Goal: Information Seeking & Learning: Learn about a topic

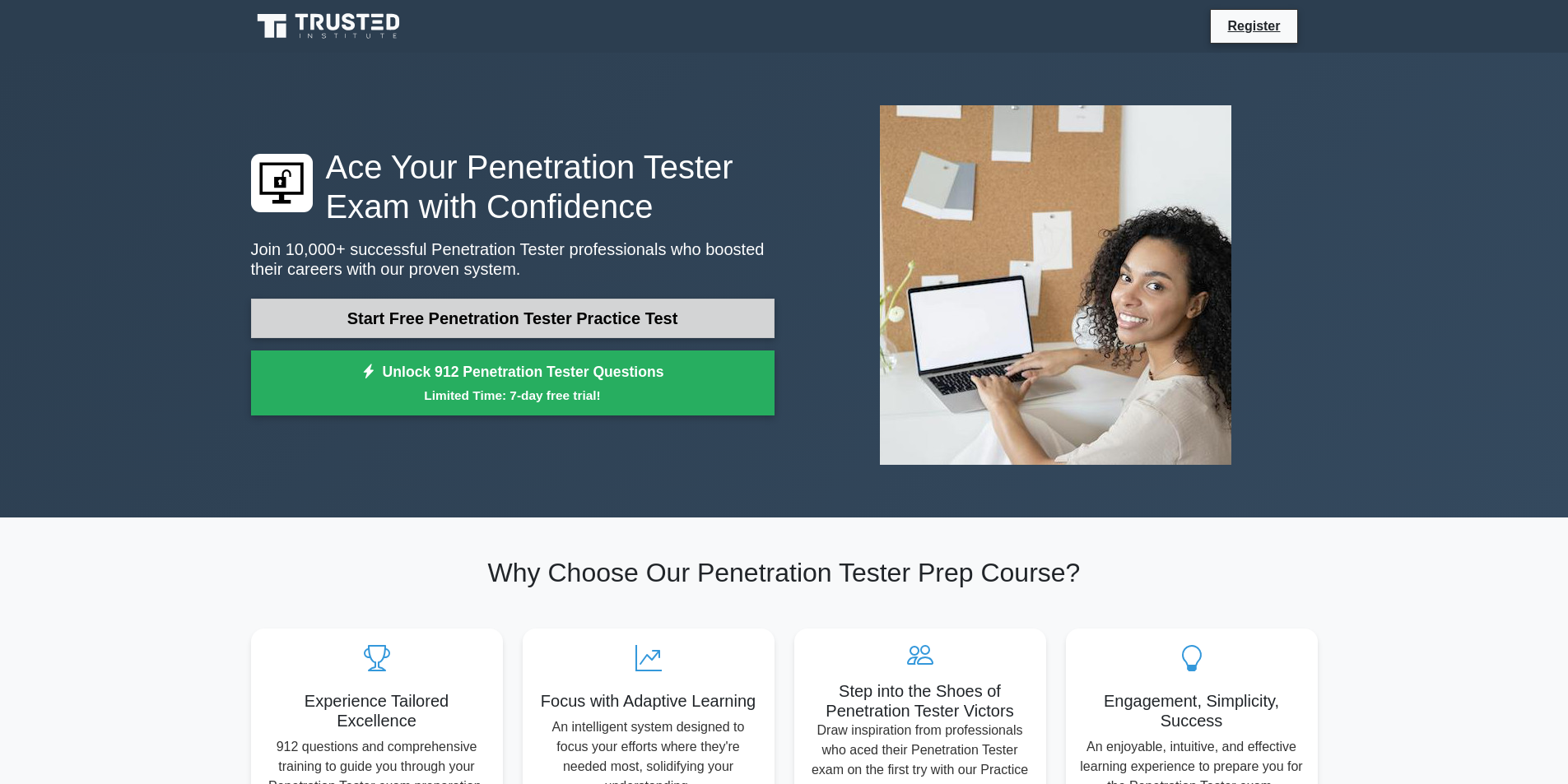
click at [524, 320] on link "Start Free Penetration Tester Practice Test" at bounding box center [513, 319] width 524 height 39
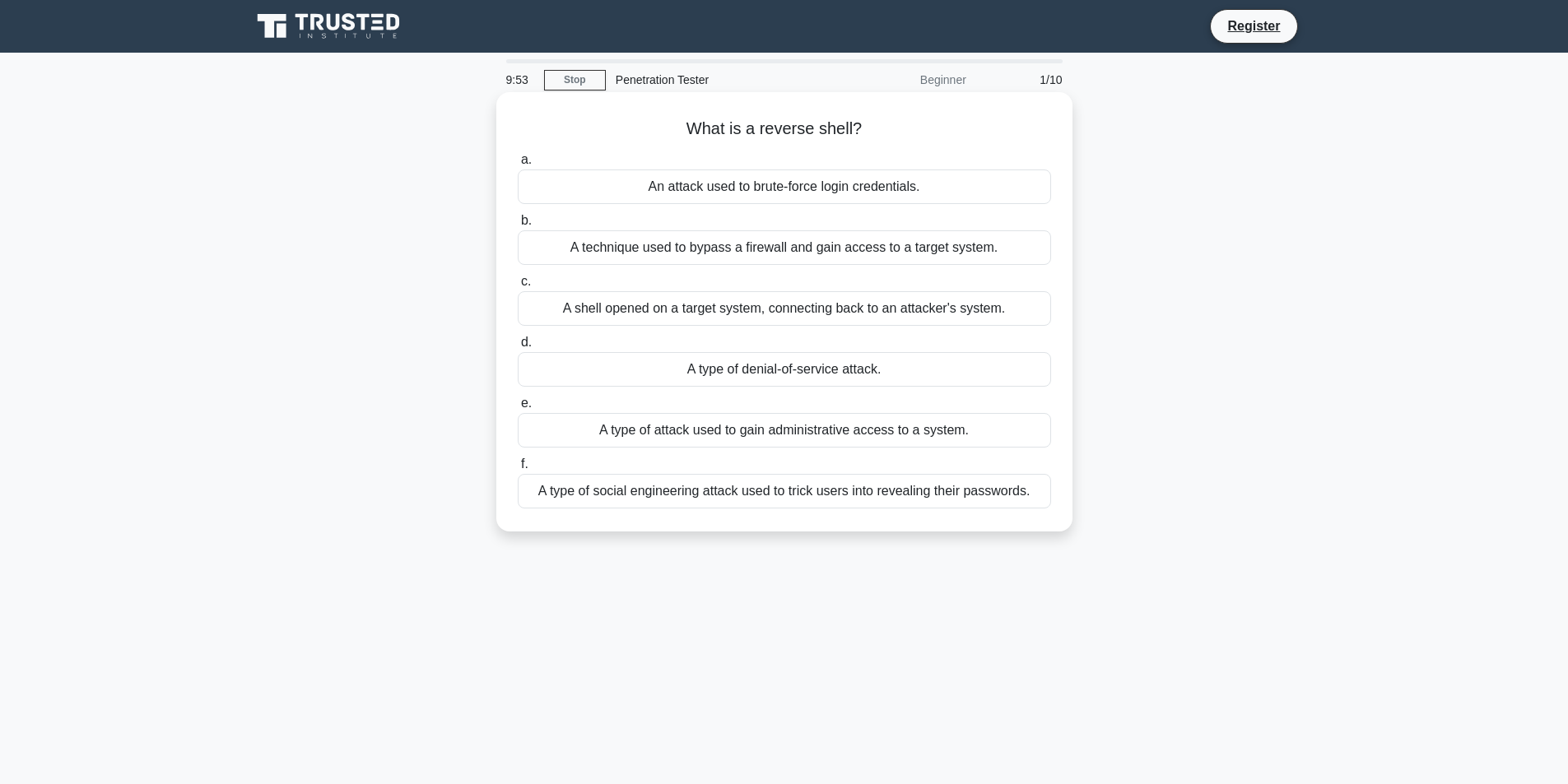
click at [794, 307] on div "A shell opened on a target system, connecting back to an attacker's system." at bounding box center [784, 308] width 533 height 34
click at [518, 287] on input "c. A shell opened on a target system, connecting back to an attacker's system." at bounding box center [518, 282] width 0 height 11
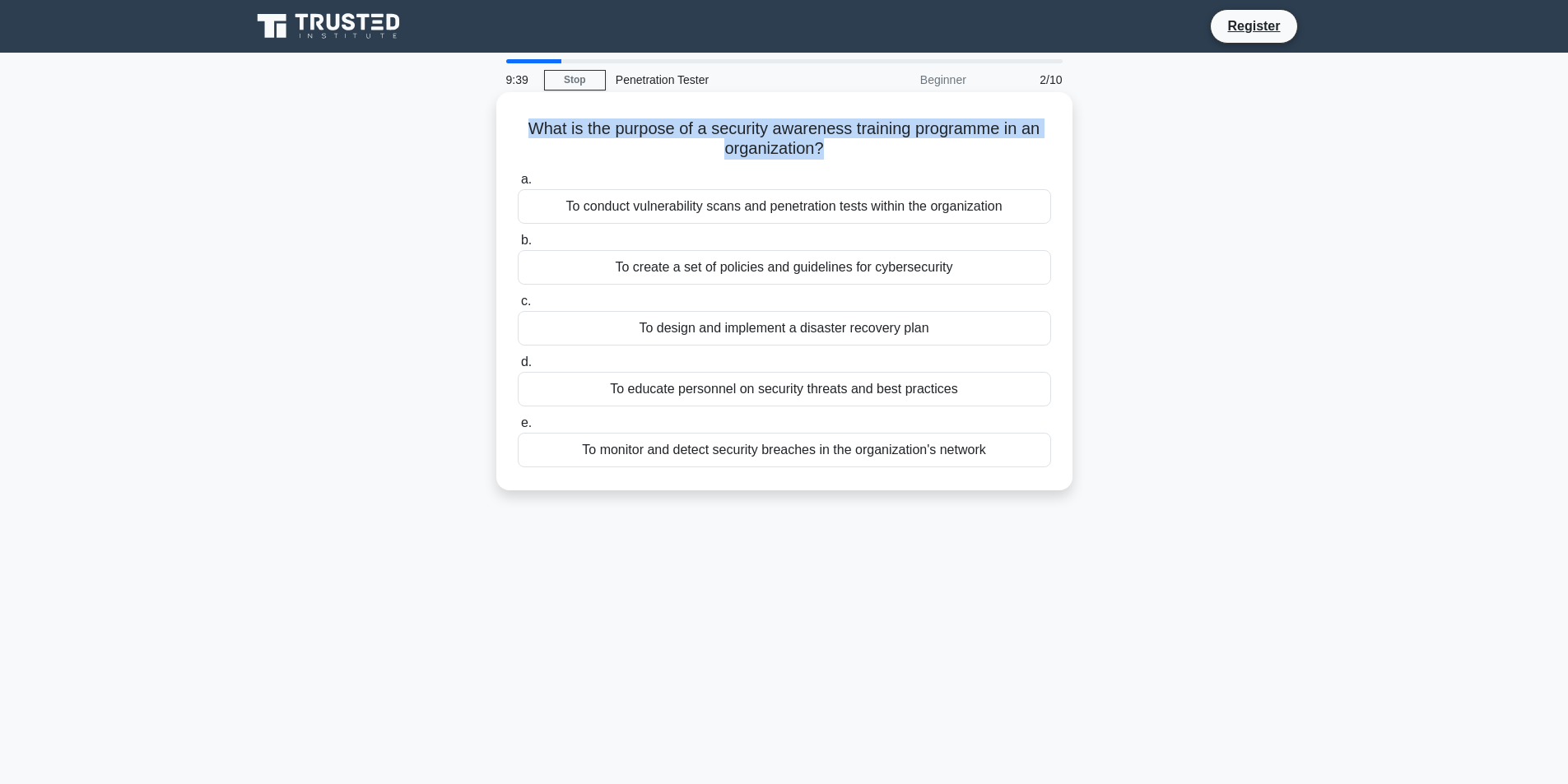
drag, startPoint x: 822, startPoint y: 146, endPoint x: 508, endPoint y: 123, distance: 314.8
click at [508, 123] on div "What is the purpose of a security awareness training programme in an organizati…" at bounding box center [784, 291] width 563 height 385
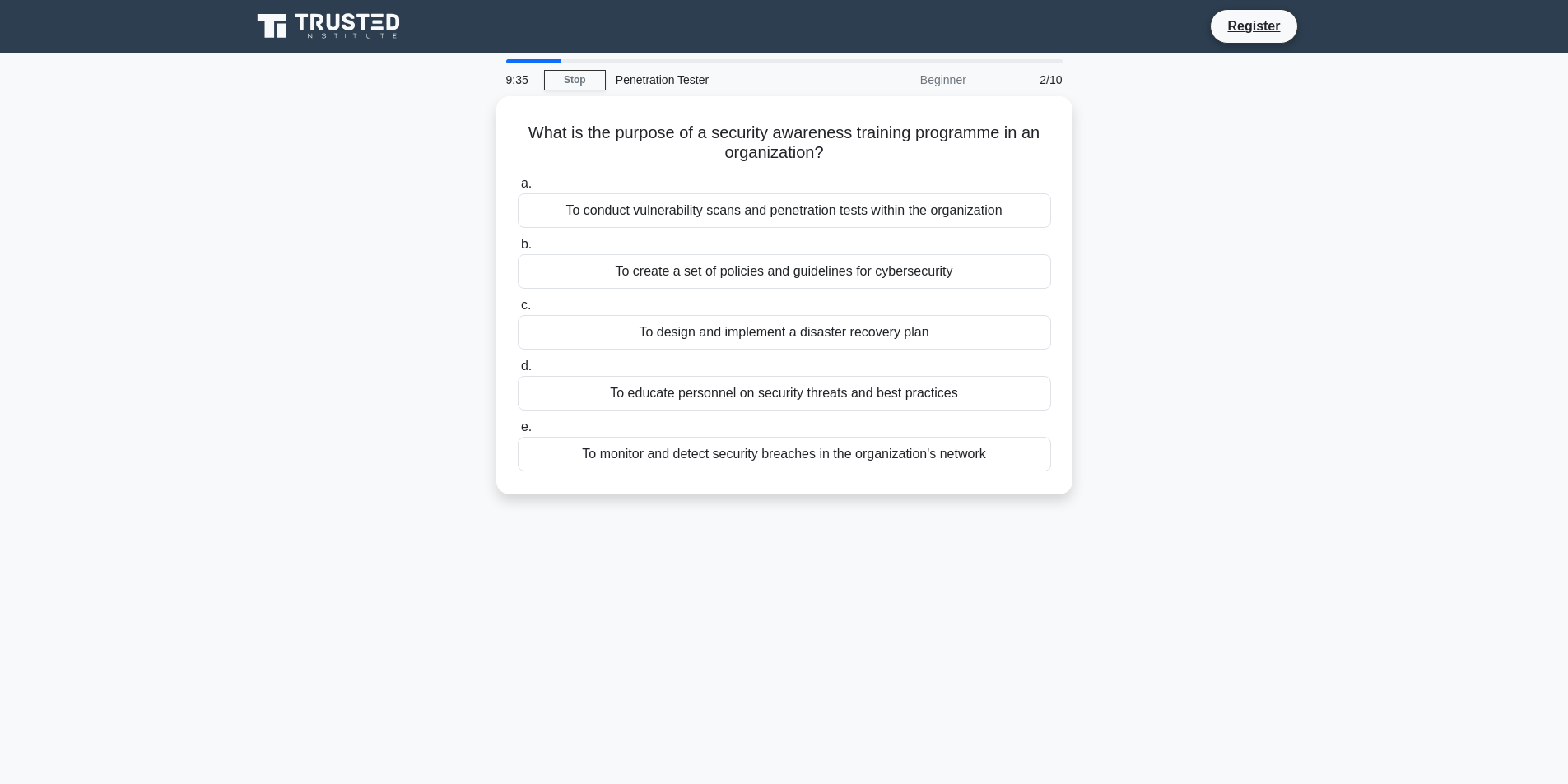
click at [1230, 330] on div "What is the purpose of a security awareness training programme in an organizati…" at bounding box center [784, 305] width 1086 height 418
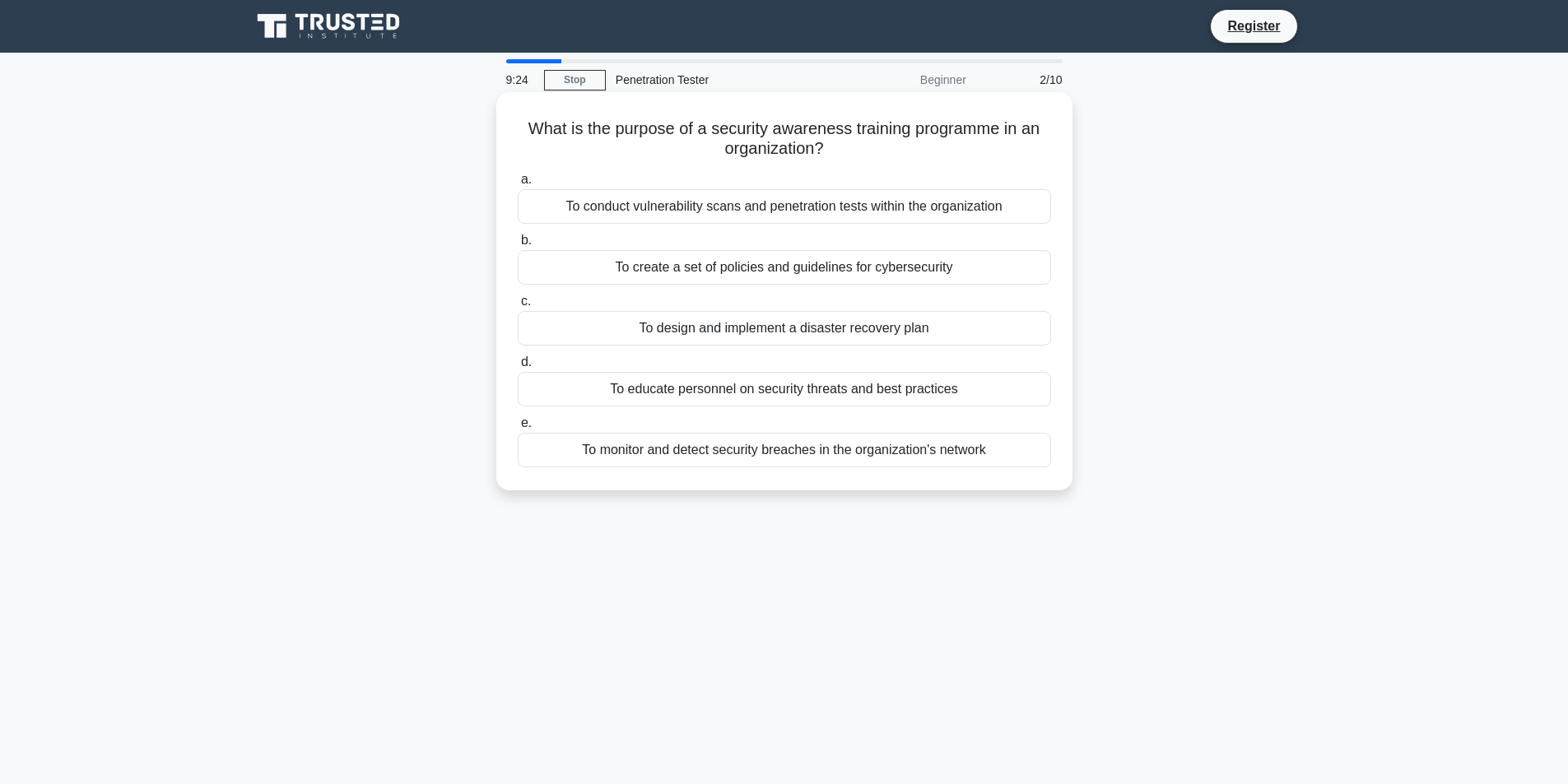
click at [769, 388] on div "To educate personnel on security threats and best practices" at bounding box center [784, 389] width 533 height 34
click at [518, 368] on input "d. To educate personnel on security threats and best practices" at bounding box center [518, 362] width 0 height 11
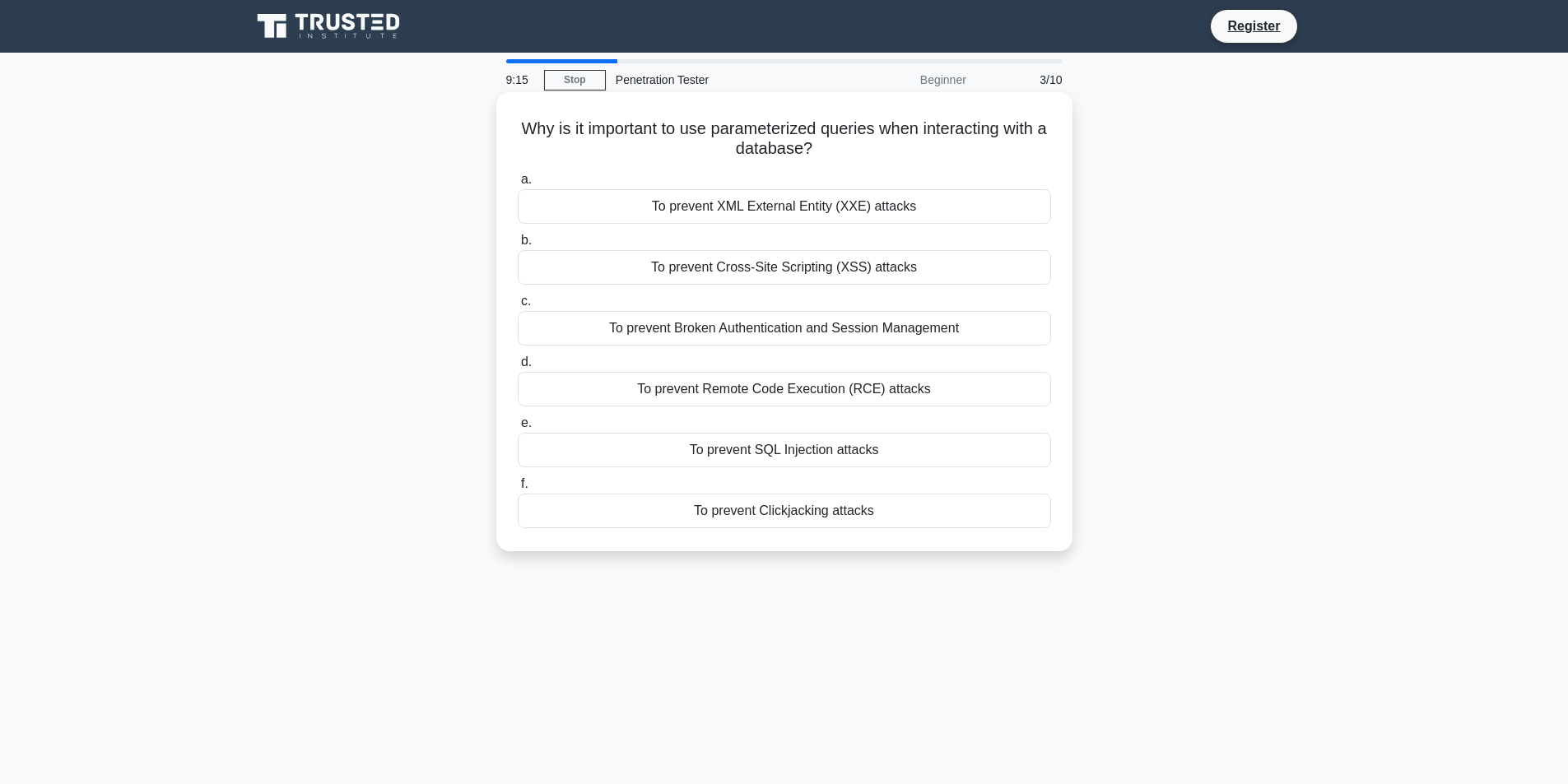
click at [875, 452] on div "To prevent SQL Injection attacks" at bounding box center [784, 450] width 533 height 34
click at [518, 429] on input "e. To prevent SQL Injection attacks" at bounding box center [518, 423] width 0 height 11
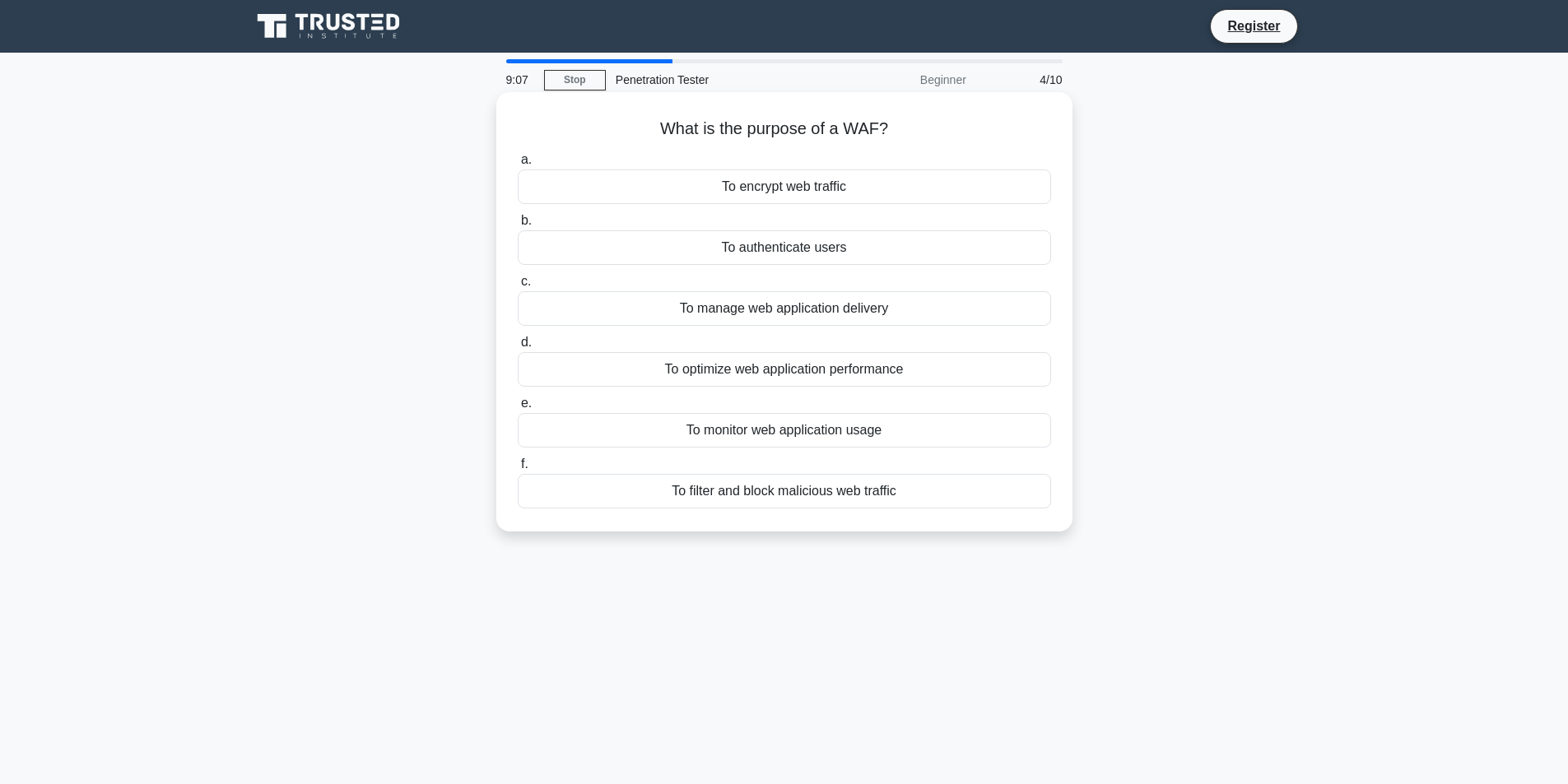
click at [858, 499] on div "To filter and block malicious web traffic" at bounding box center [784, 491] width 533 height 34
click at [518, 470] on input "f. To filter and block malicious web traffic" at bounding box center [518, 464] width 0 height 11
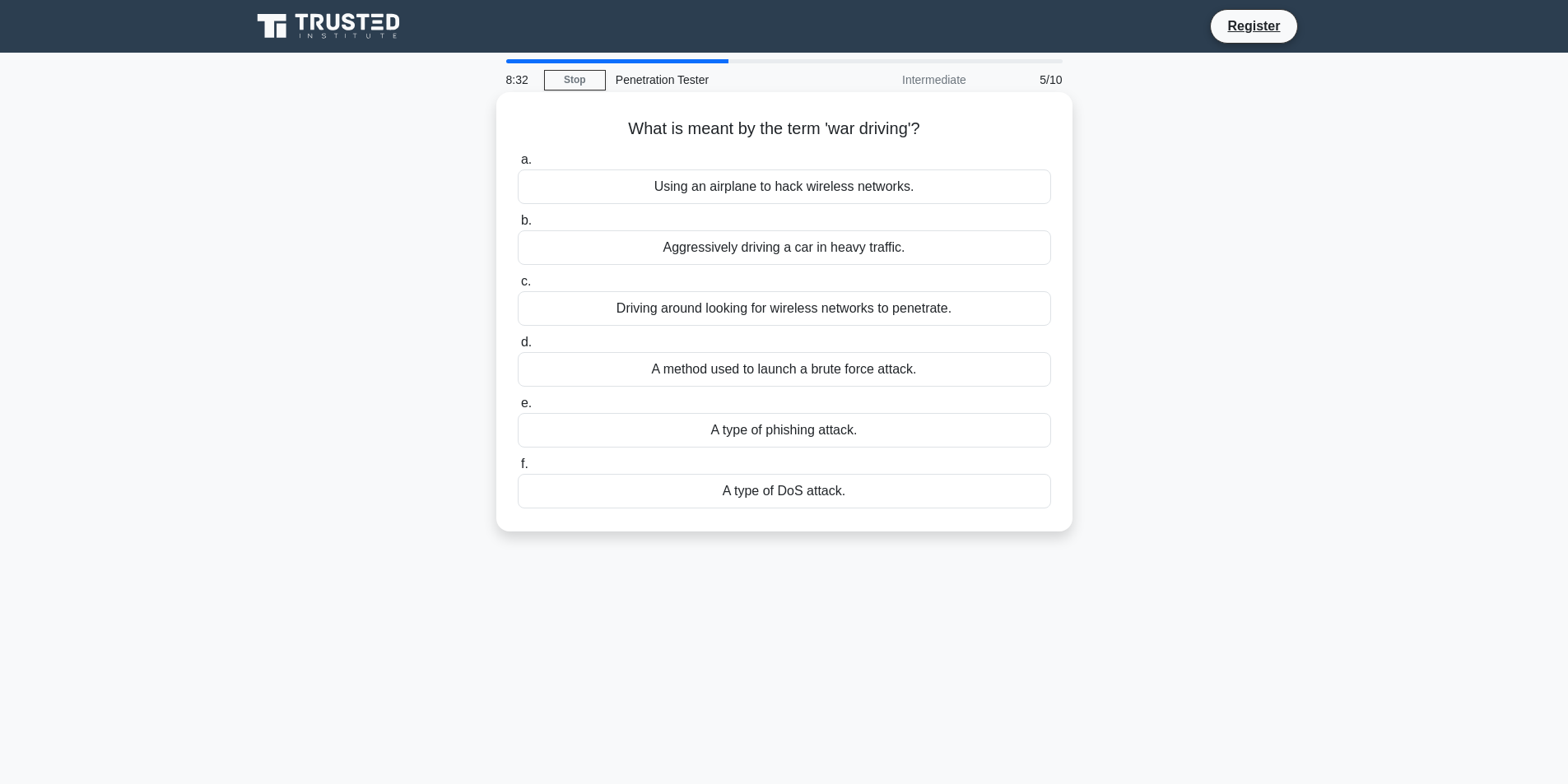
click at [759, 305] on div "Driving around looking for wireless networks to penetrate." at bounding box center [784, 308] width 533 height 34
click at [518, 287] on input "c. Driving around looking for wireless networks to penetrate." at bounding box center [518, 282] width 0 height 11
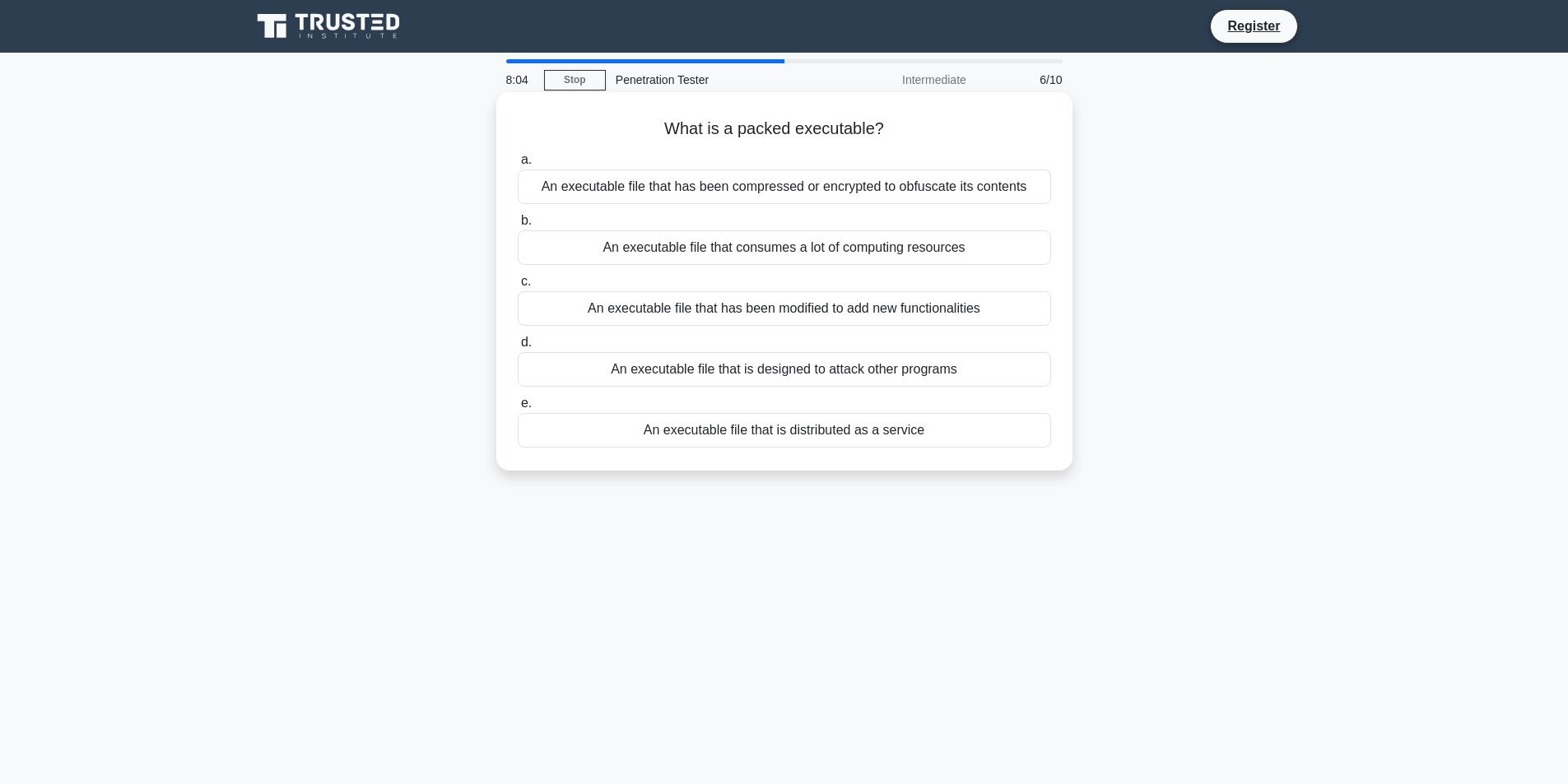
click at [907, 192] on div "An executable file that has been compressed or encrypted to obfuscate its conte…" at bounding box center [784, 186] width 533 height 34
click at [518, 166] on input "a. An executable file that has been compressed or encrypted to obfuscate its co…" at bounding box center [518, 160] width 0 height 11
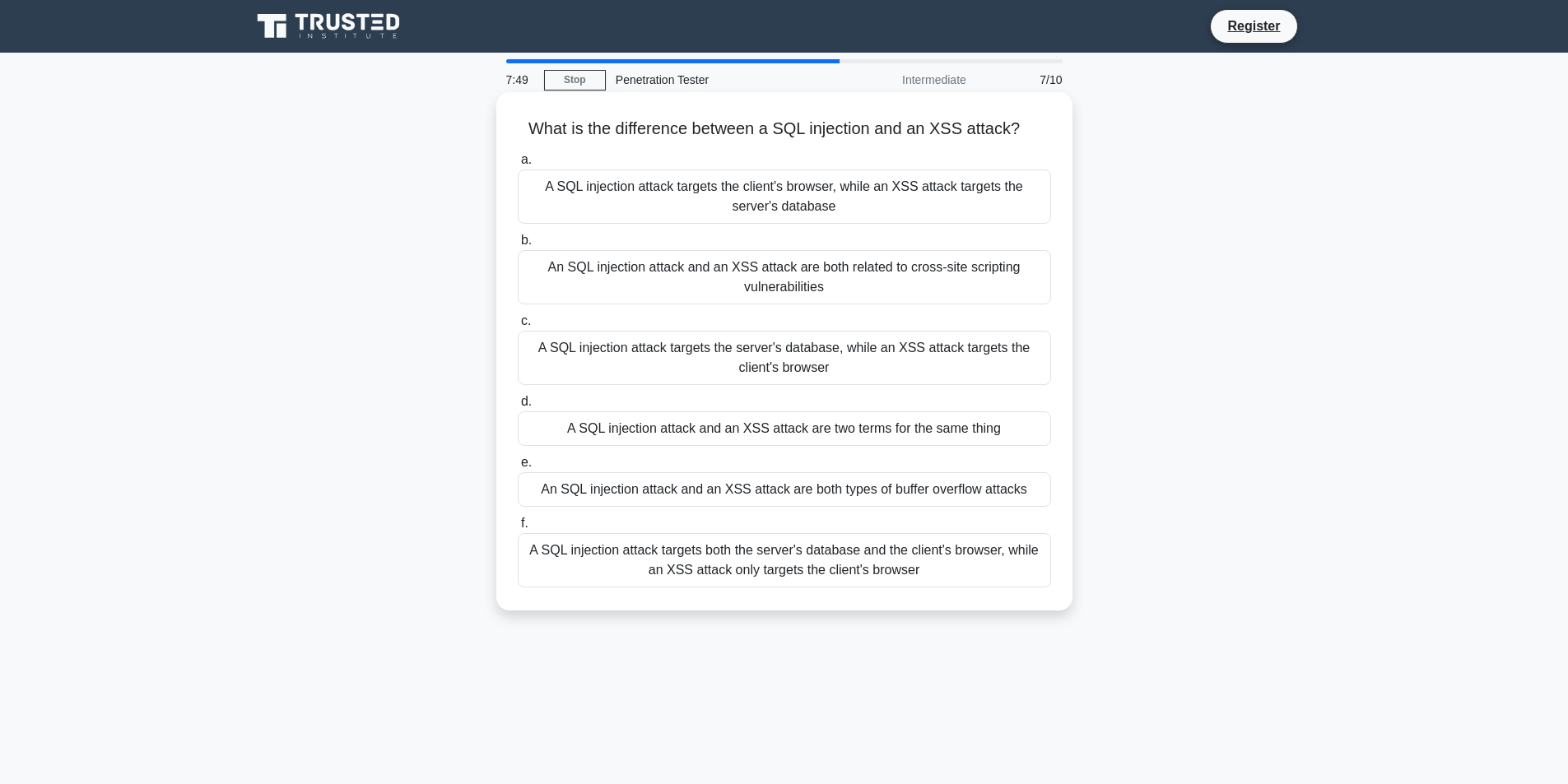
click at [764, 368] on div "A SQL injection attack targets the server's database, while an XSS attack targe…" at bounding box center [784, 358] width 533 height 55
click at [518, 326] on input "c. A SQL injection attack targets the server's database, while an XSS attack ta…" at bounding box center [518, 321] width 0 height 11
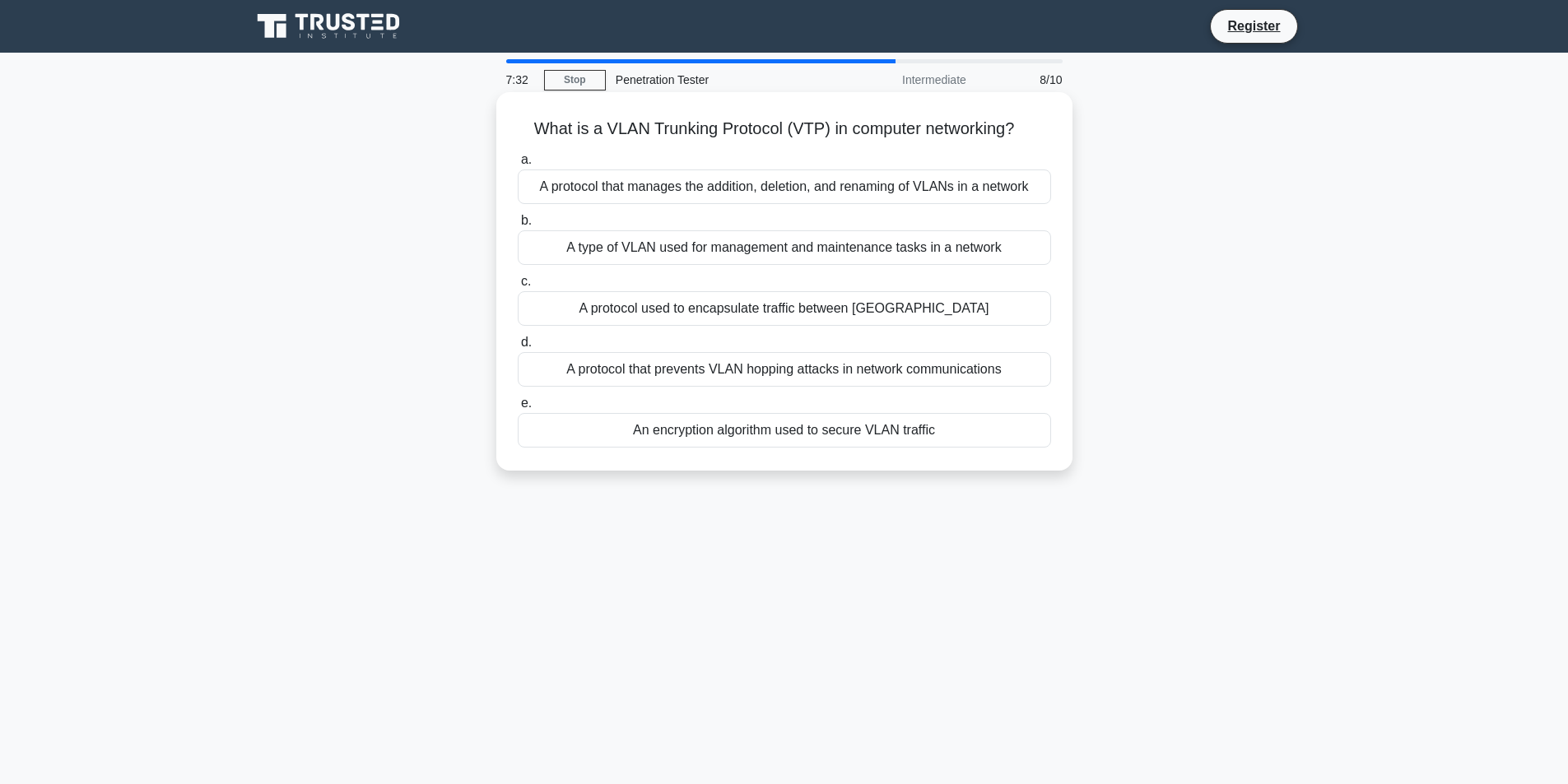
click at [893, 312] on div "A protocol used to encapsulate traffic between VLANs" at bounding box center [784, 308] width 533 height 34
click at [518, 287] on input "c. A protocol used to encapsulate traffic between VLANs" at bounding box center [518, 282] width 0 height 11
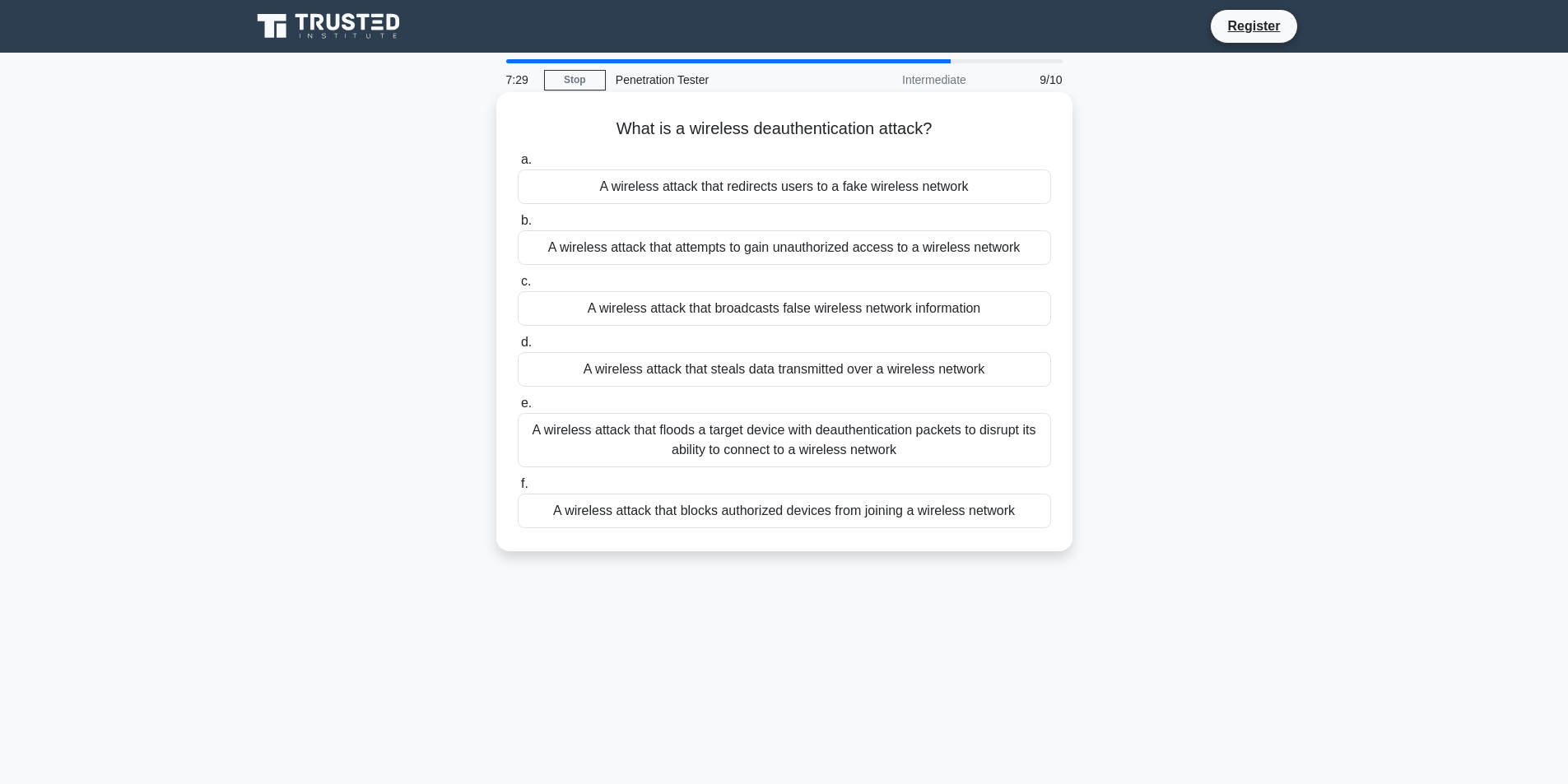
click at [861, 125] on h5 "What is a wireless deauthentication attack? .spinner_0XTQ{transform-origin:cent…" at bounding box center [784, 129] width 537 height 21
click at [986, 131] on h5 "What is a wireless deauthentication attack? .spinner_0XTQ{transform-origin:cent…" at bounding box center [784, 129] width 537 height 21
click at [758, 442] on div "A wireless attack that floods a target device with deauthentication packets to …" at bounding box center [784, 441] width 533 height 55
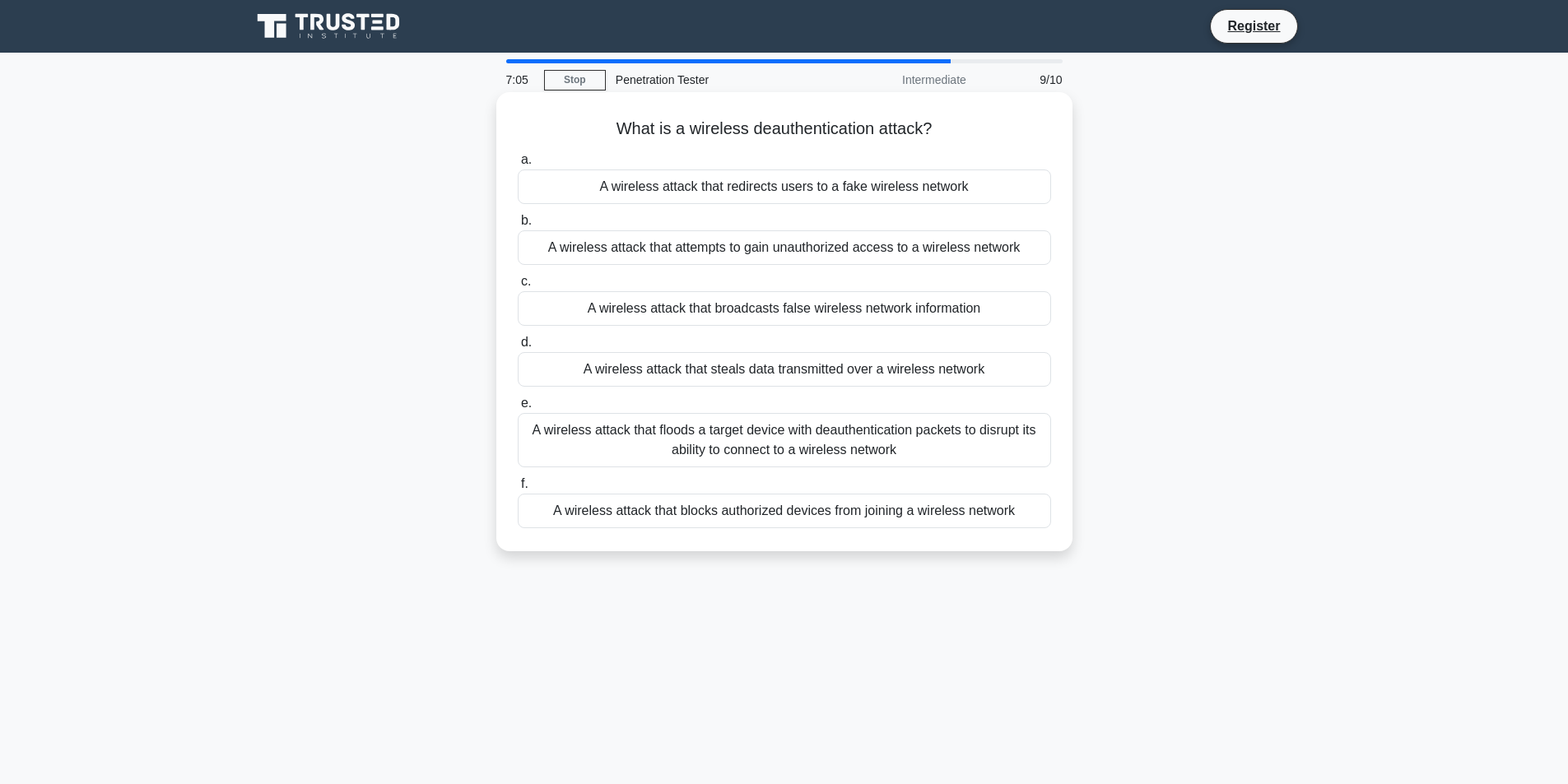
click at [518, 409] on input "e. A wireless attack that floods a target device with deauthentication packets …" at bounding box center [518, 403] width 0 height 11
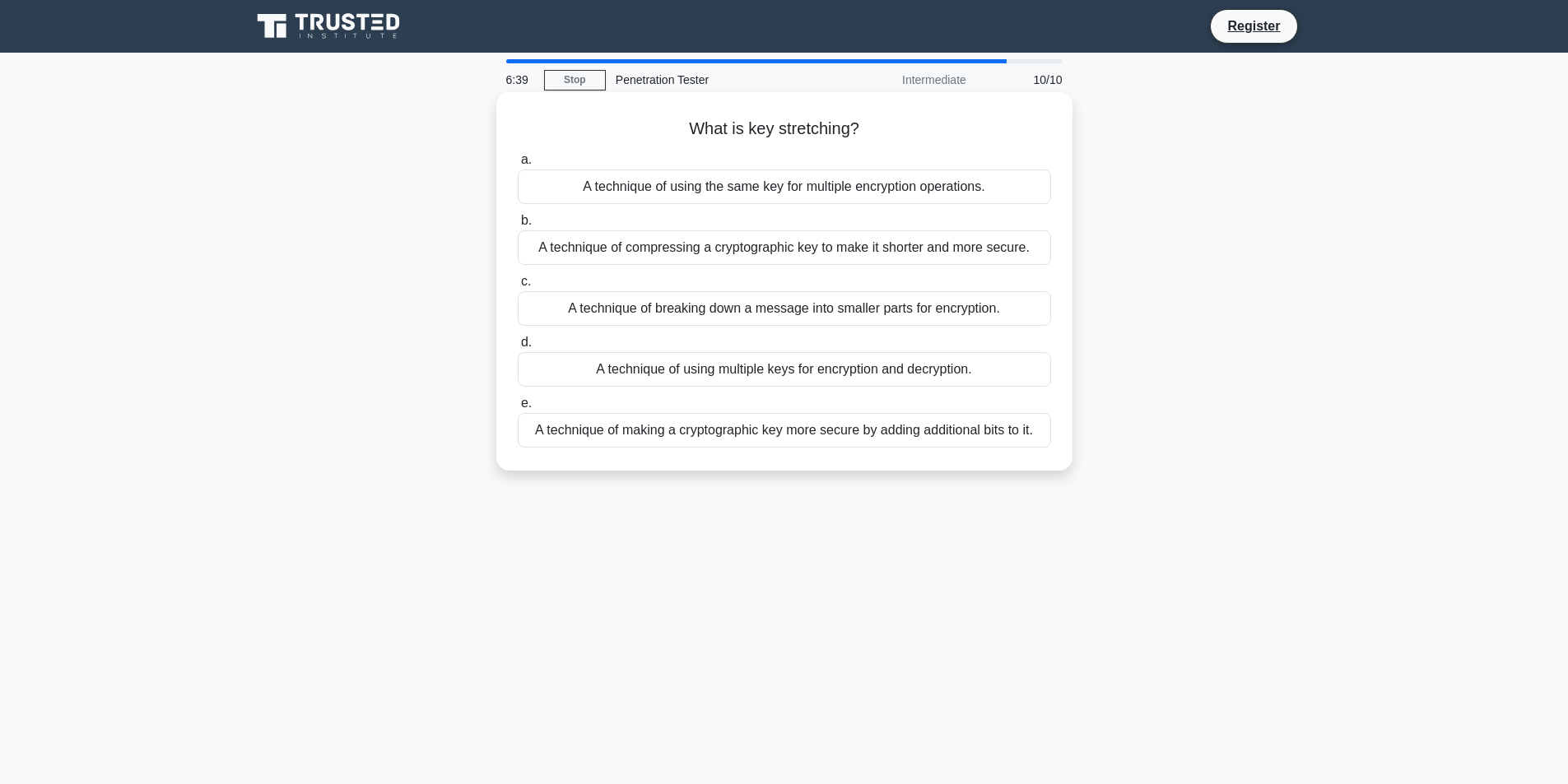
click at [700, 440] on div "A technique of making a cryptographic key more secure by adding additional bits…" at bounding box center [784, 430] width 533 height 34
click at [518, 409] on input "e. A technique of making a cryptographic key more secure by adding additional b…" at bounding box center [518, 403] width 0 height 11
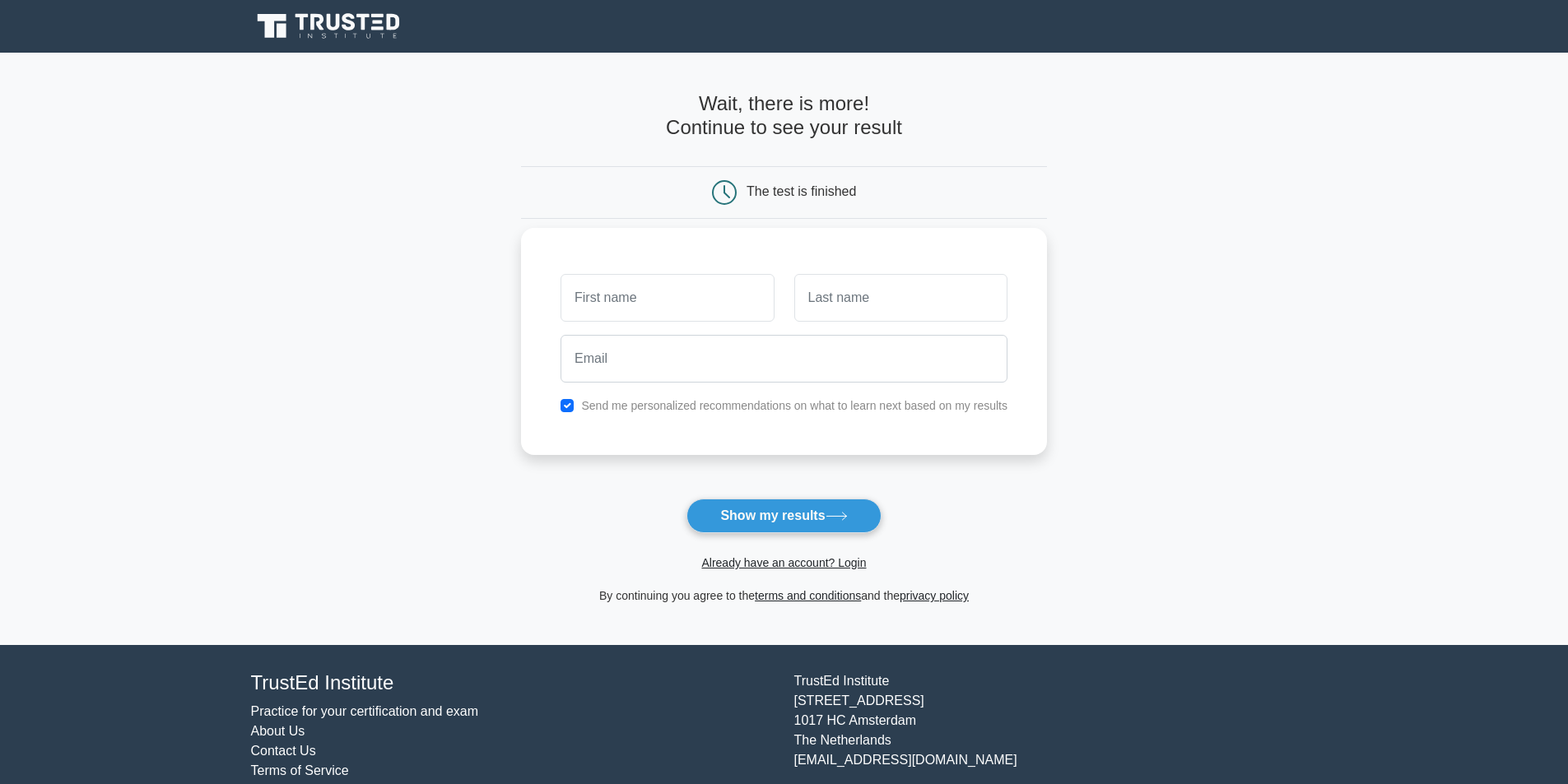
click at [705, 401] on label "Send me personalized recommendations on what to learn next based on my results" at bounding box center [794, 405] width 426 height 13
click at [755, 520] on button "Show my results" at bounding box center [783, 516] width 194 height 34
type input "q"
click at [856, 290] on input "text" at bounding box center [900, 298] width 213 height 48
type input "q"
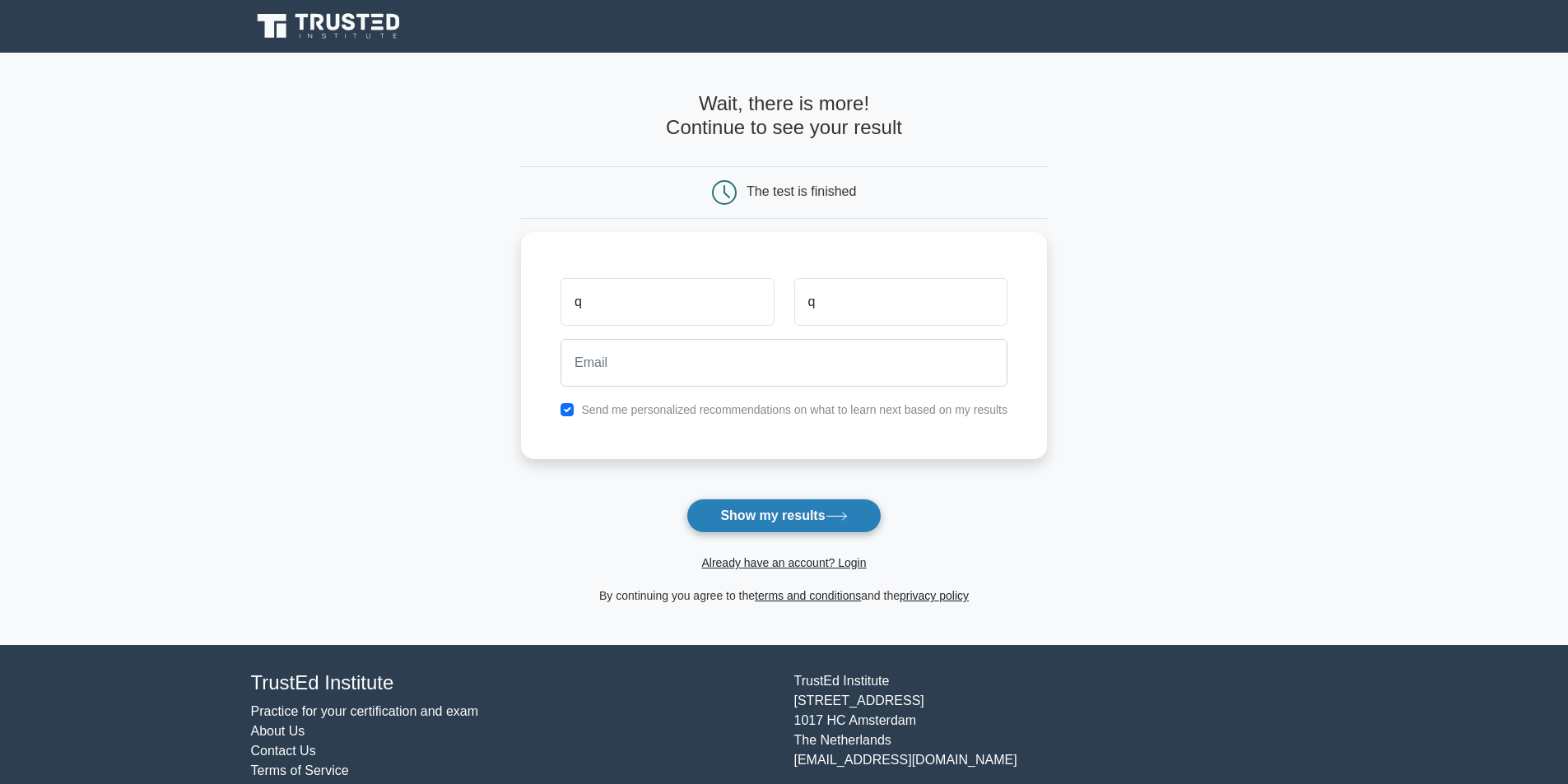
click at [766, 517] on button "Show my results" at bounding box center [783, 516] width 194 height 34
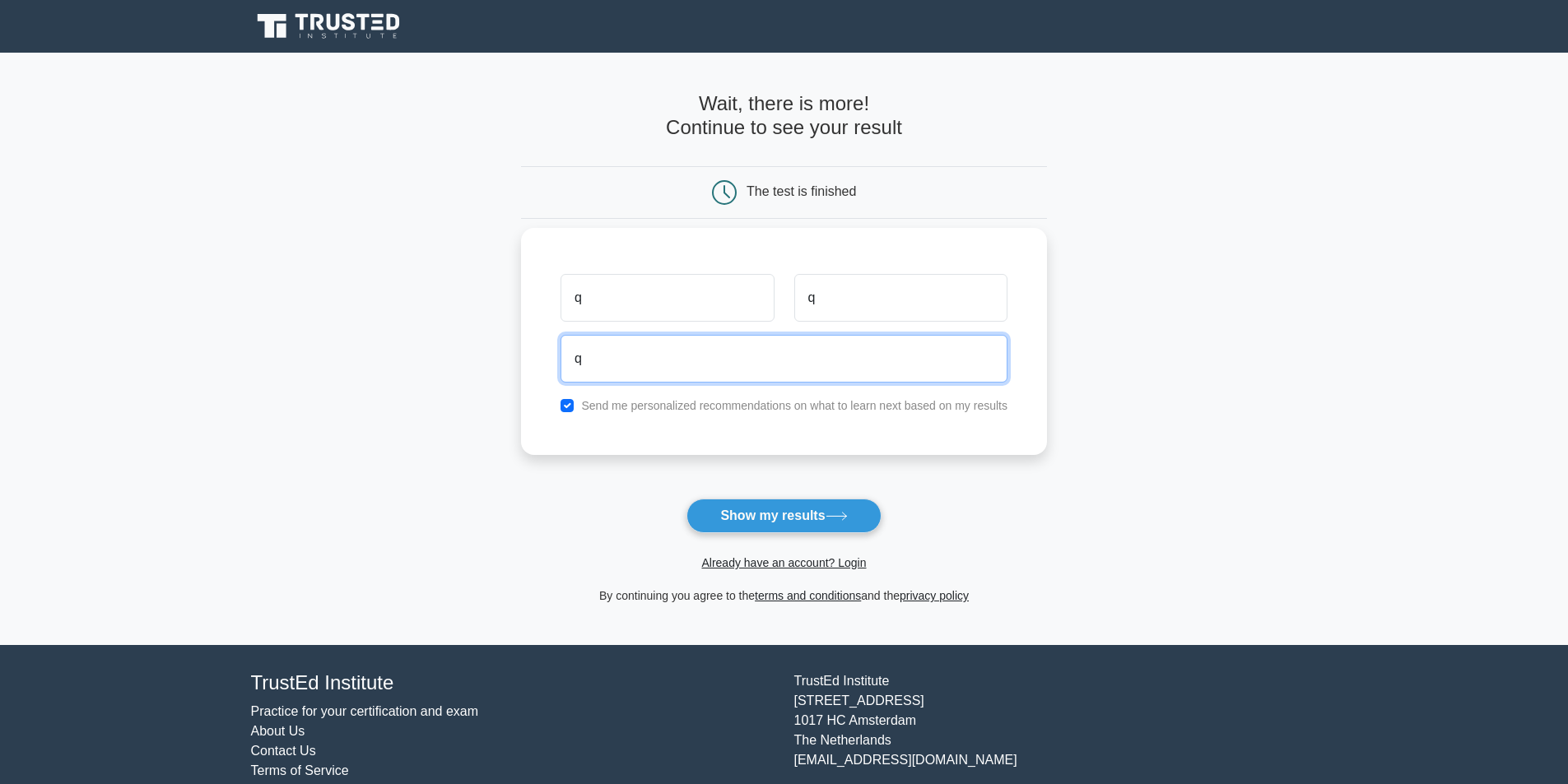
type input "qwe@qwe.ru"
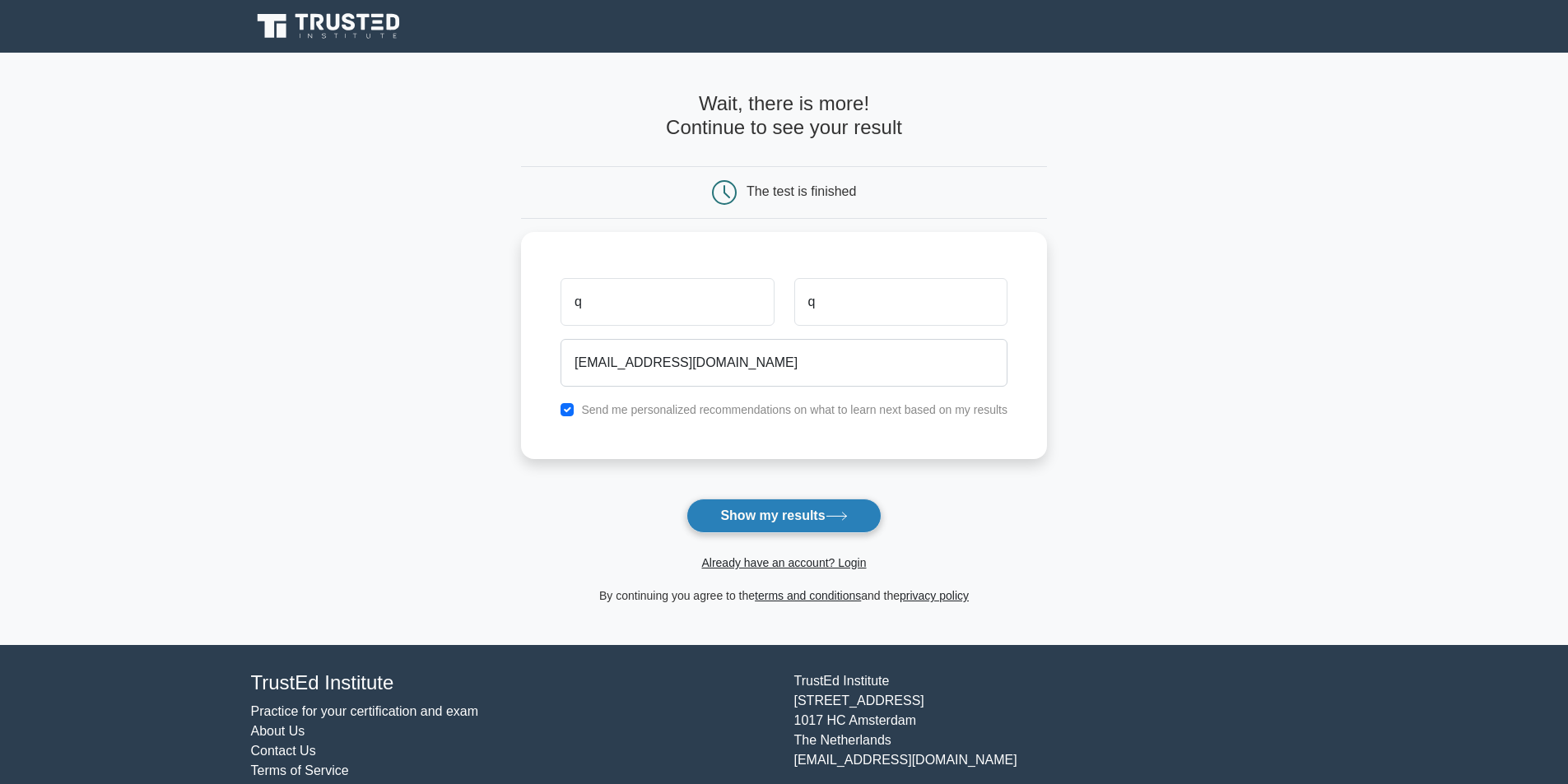
click at [731, 512] on button "Show my results" at bounding box center [783, 516] width 194 height 34
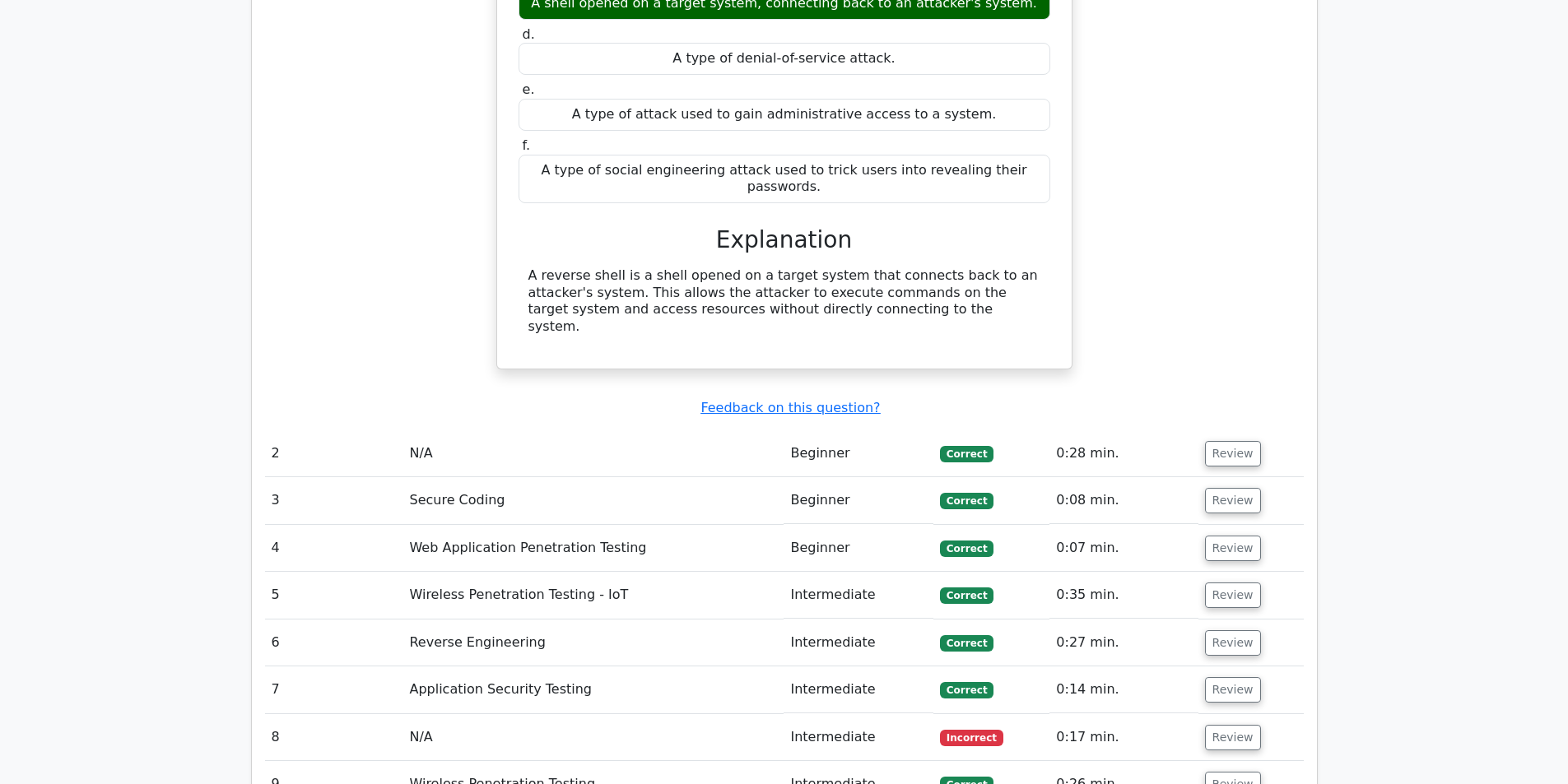
scroll to position [1728, 0]
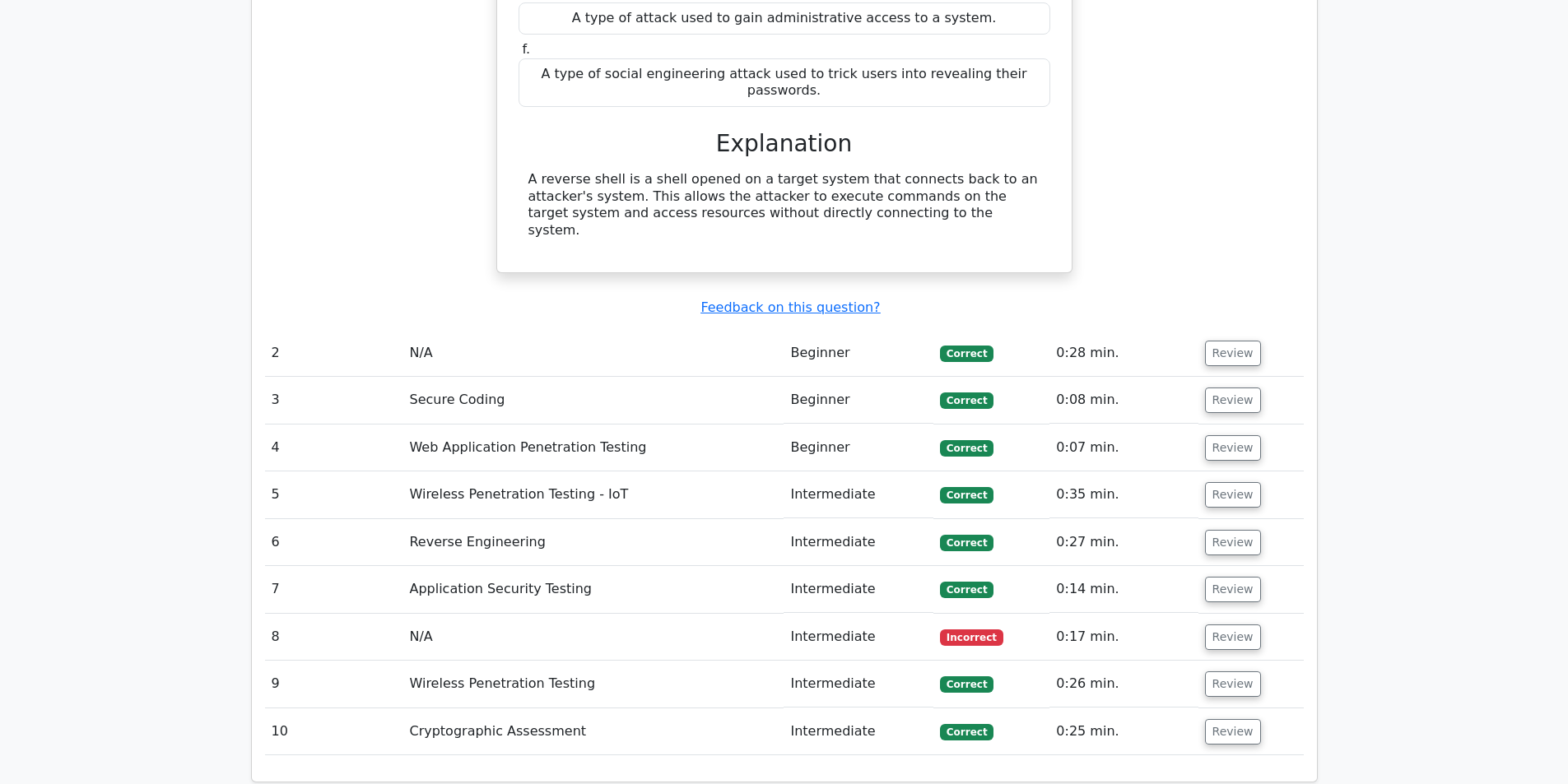
click at [505, 614] on td "N/A" at bounding box center [593, 637] width 381 height 47
click at [841, 614] on td "Intermediate" at bounding box center [858, 637] width 150 height 47
click at [842, 614] on td "Intermediate" at bounding box center [858, 637] width 150 height 47
click at [1231, 624] on button "Review" at bounding box center [1232, 637] width 56 height 26
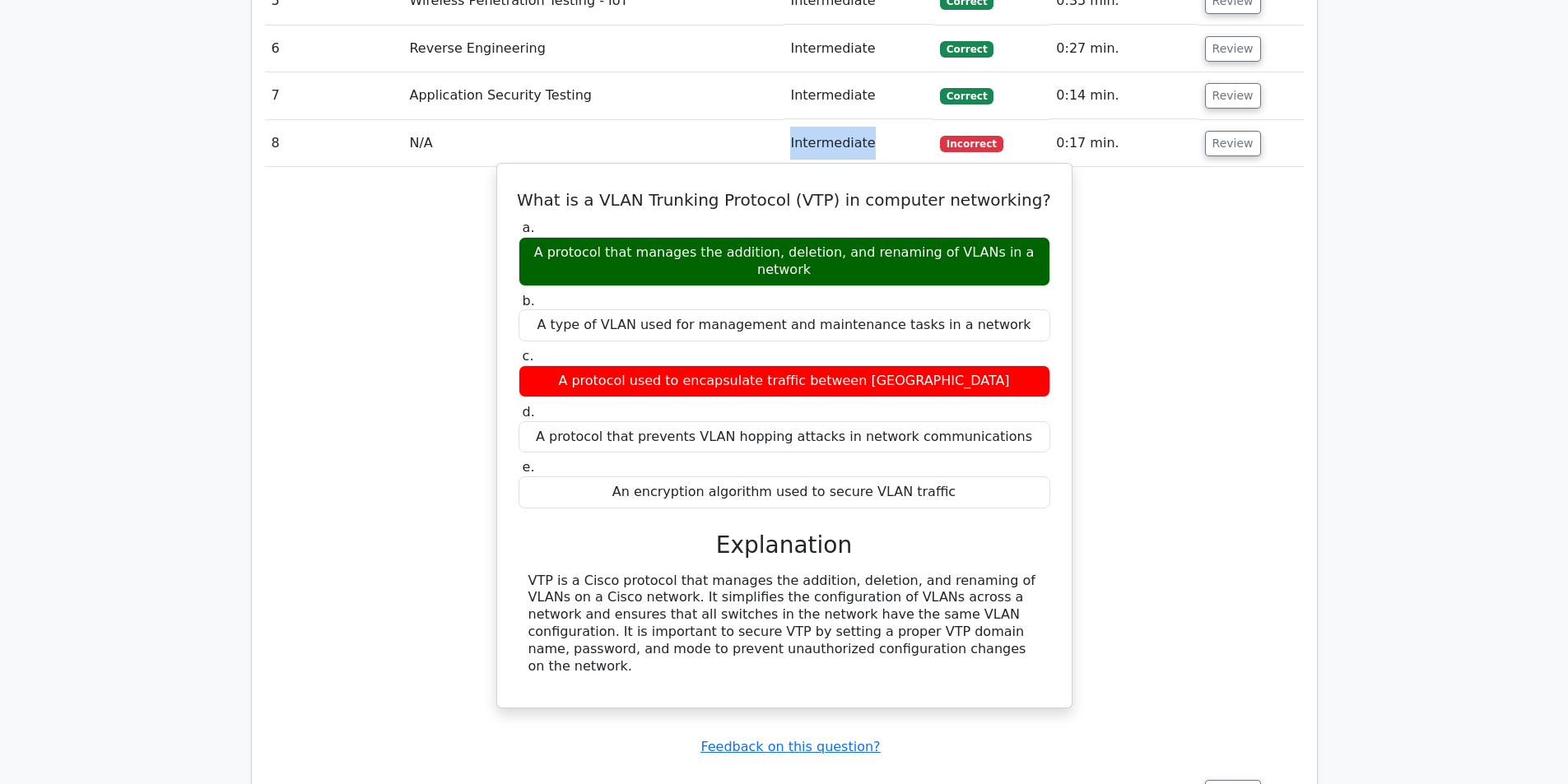
scroll to position [2879, 0]
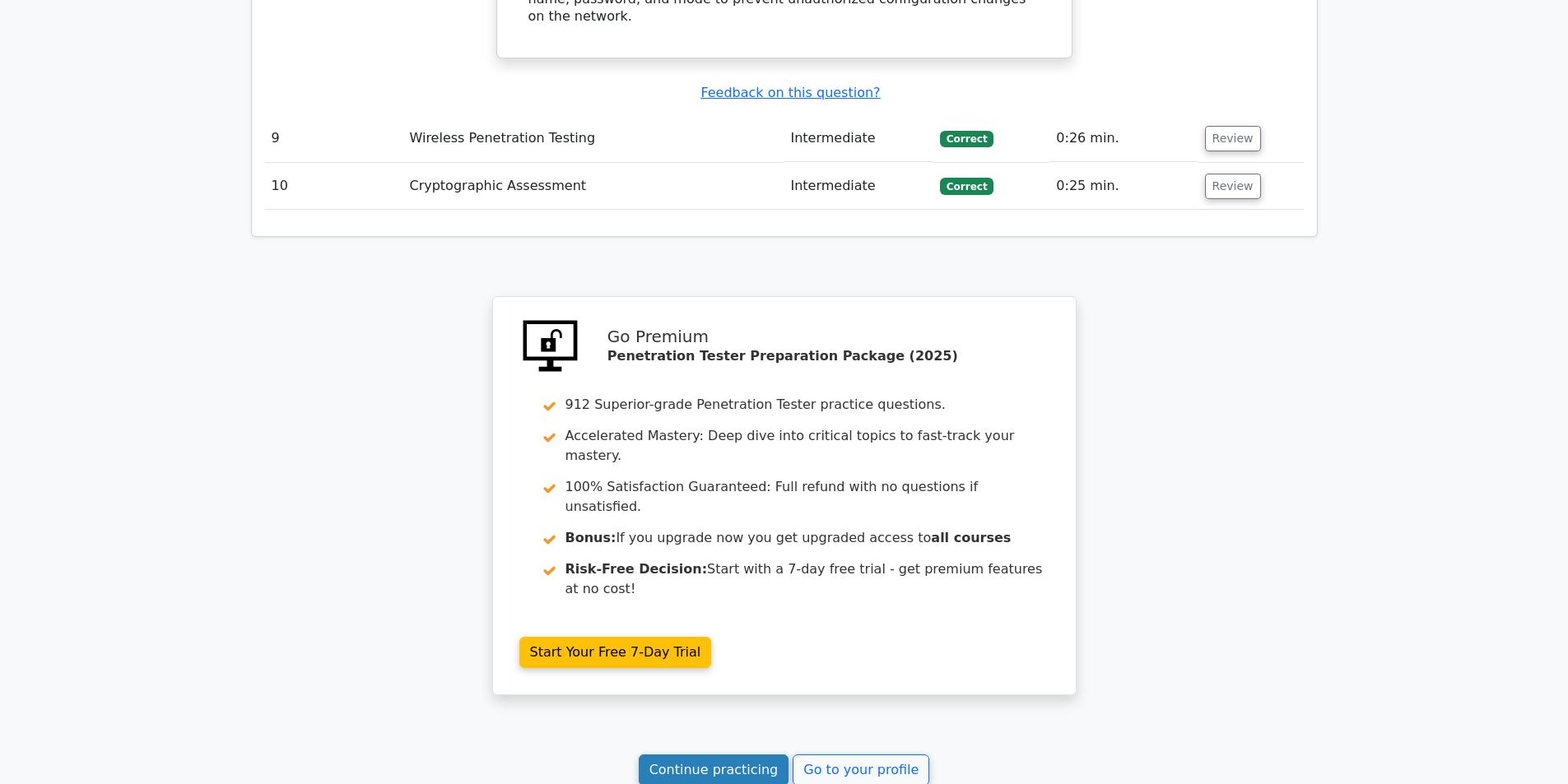
click at [745, 754] on link "Continue practicing" at bounding box center [714, 769] width 150 height 32
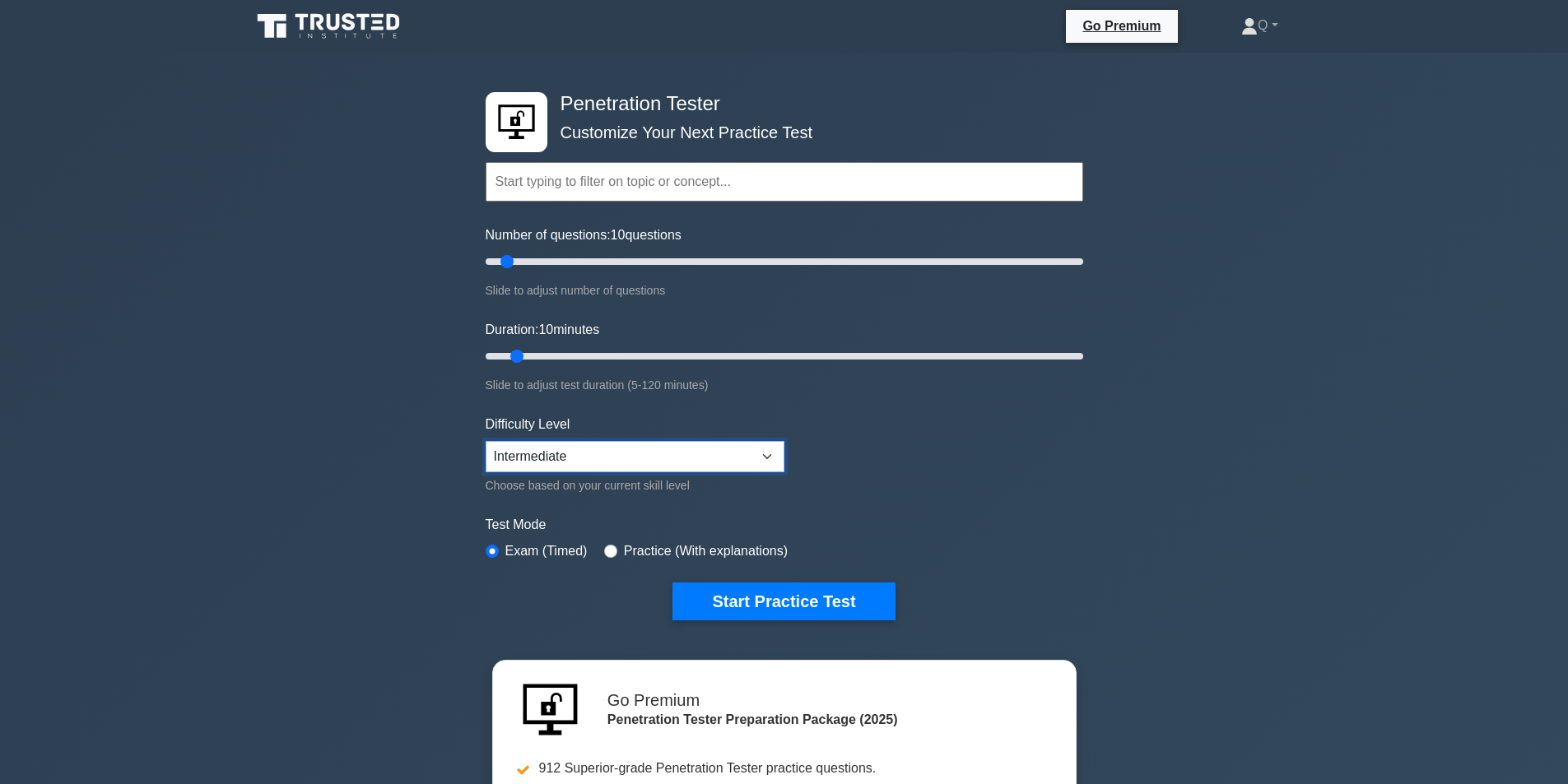
click at [575, 441] on select "Beginner Intermediate Expert" at bounding box center [635, 456] width 299 height 32
select select "expert"
click at [485, 441] on select "Beginner Intermediate Expert" at bounding box center [635, 456] width 299 height 32
drag, startPoint x: 509, startPoint y: 265, endPoint x: 541, endPoint y: 260, distance: 32.4
type input "20"
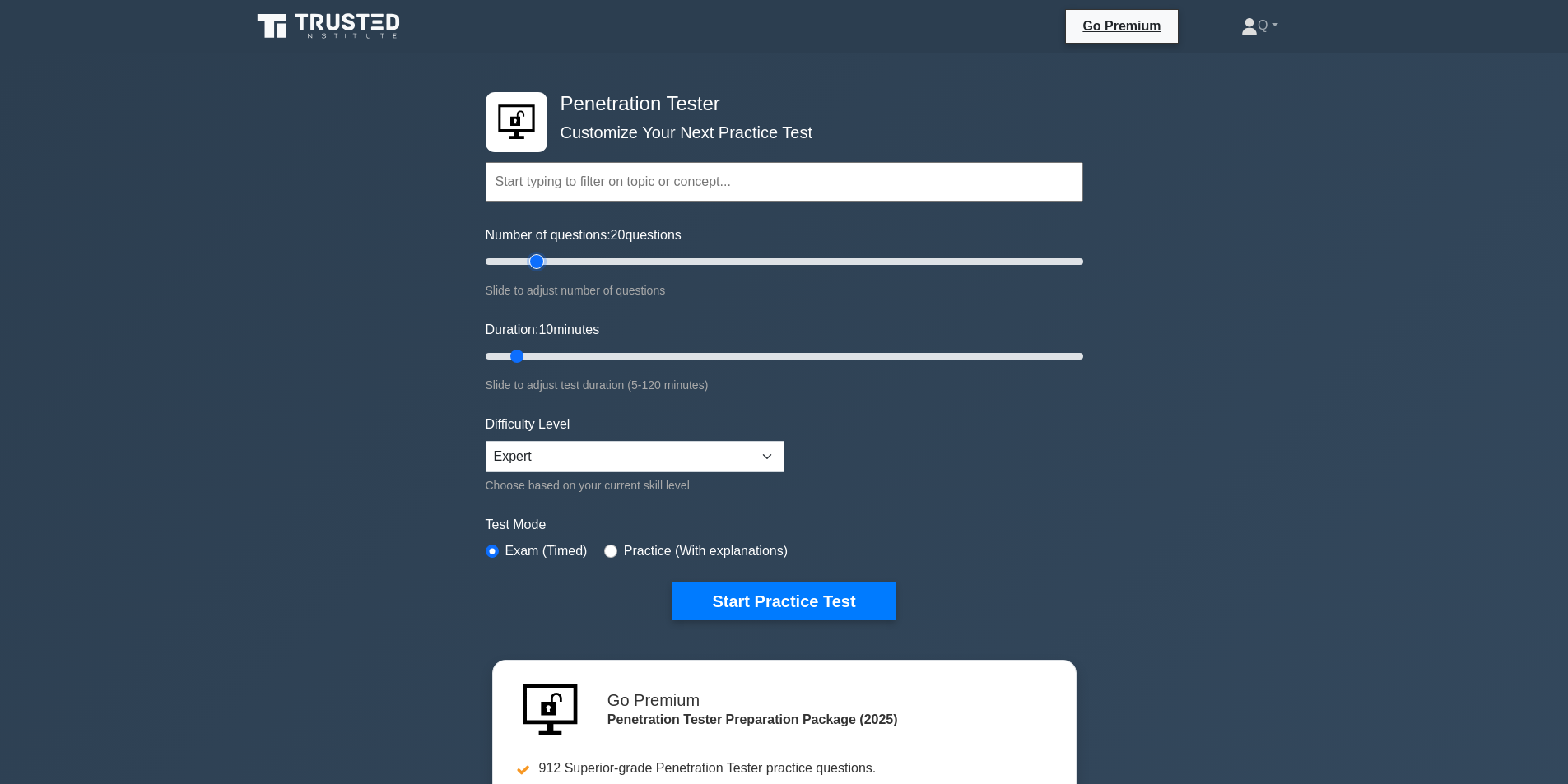
click at [541, 260] on input "Number of questions: 20 questions" at bounding box center [784, 261] width 597 height 20
click at [707, 552] on label "Practice (With explanations)" at bounding box center [706, 551] width 164 height 20
click at [628, 548] on label "Practice (With explanations)" at bounding box center [706, 551] width 164 height 20
click at [617, 541] on div "Practice (With explanations)" at bounding box center [696, 551] width 184 height 20
click at [604, 547] on input "radio" at bounding box center [610, 551] width 13 height 13
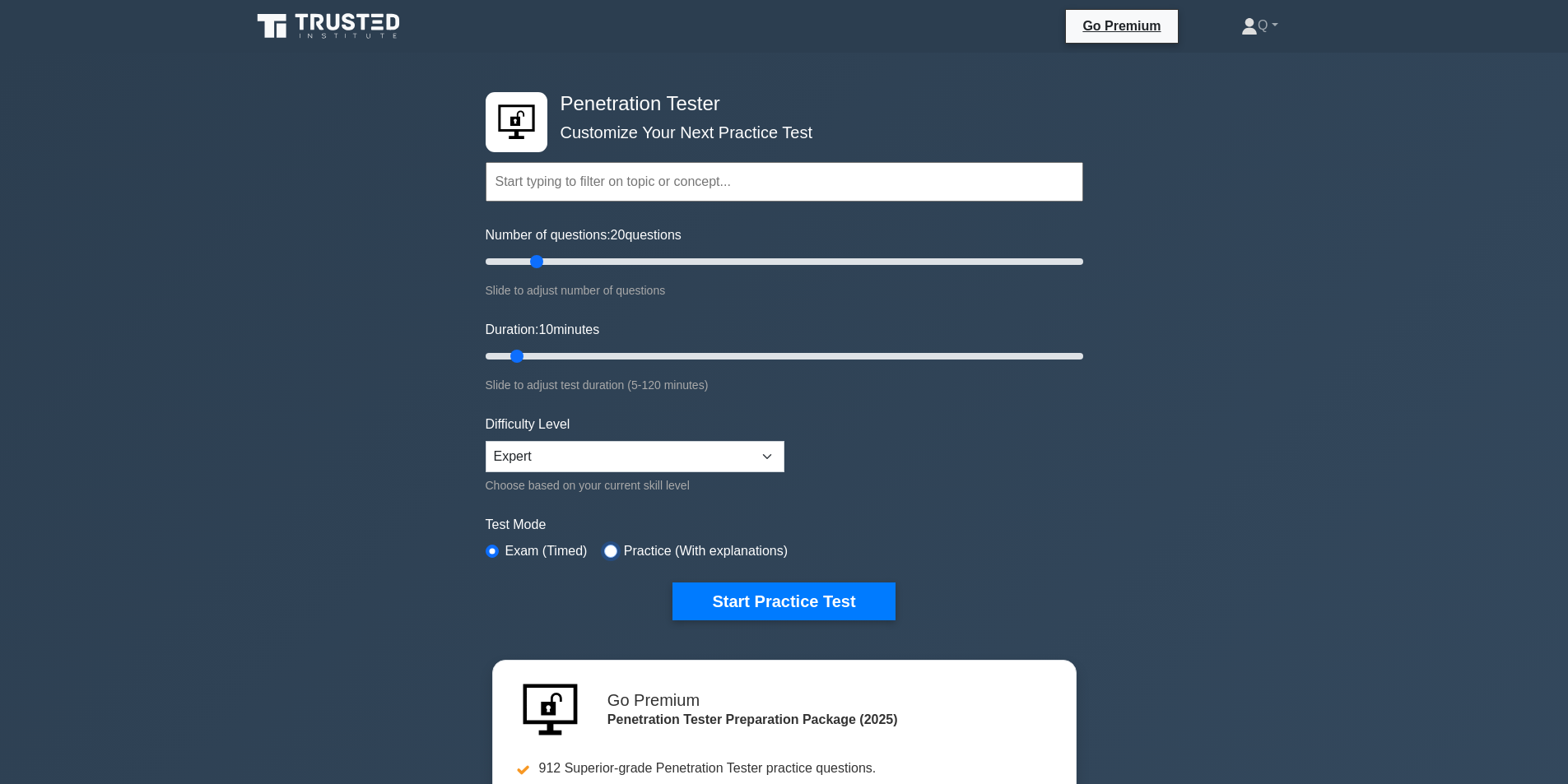
radio input "true"
click at [753, 597] on button "Start Practice Test" at bounding box center [784, 601] width 222 height 38
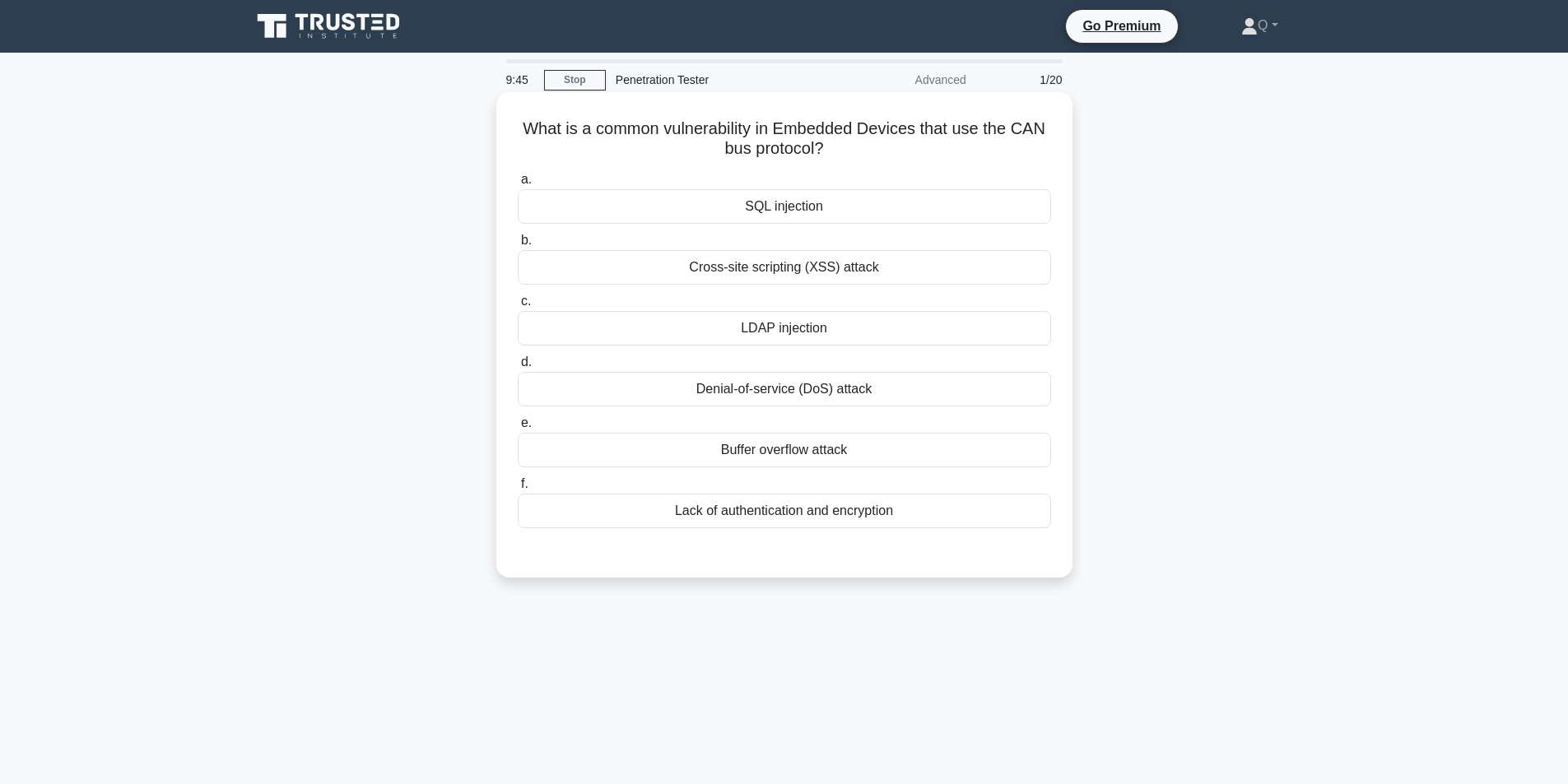
click at [815, 325] on div "LDAP injection" at bounding box center [784, 328] width 533 height 34
click at [518, 307] on input "c. LDAP injection" at bounding box center [518, 301] width 0 height 11
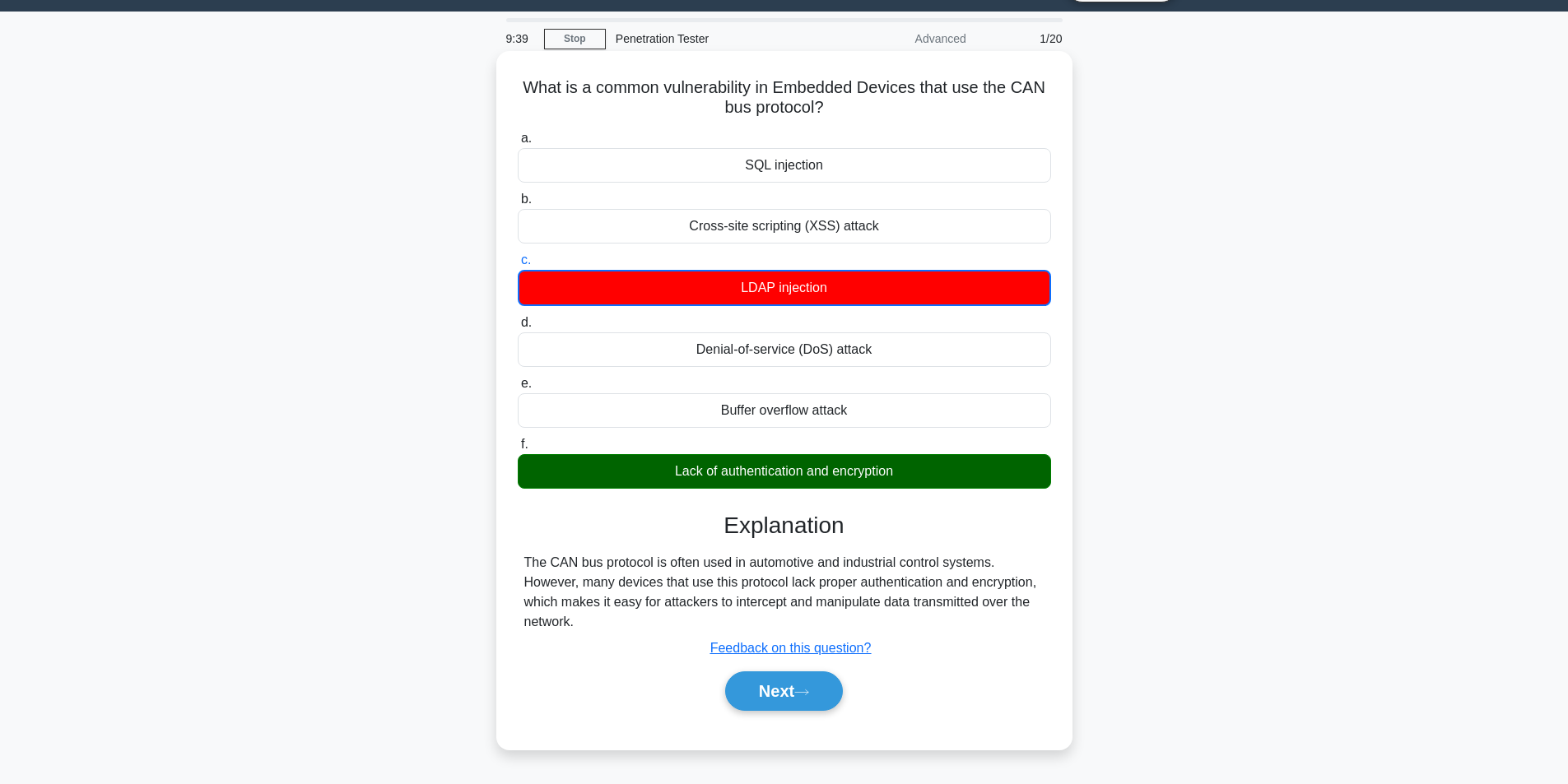
scroll to position [82, 0]
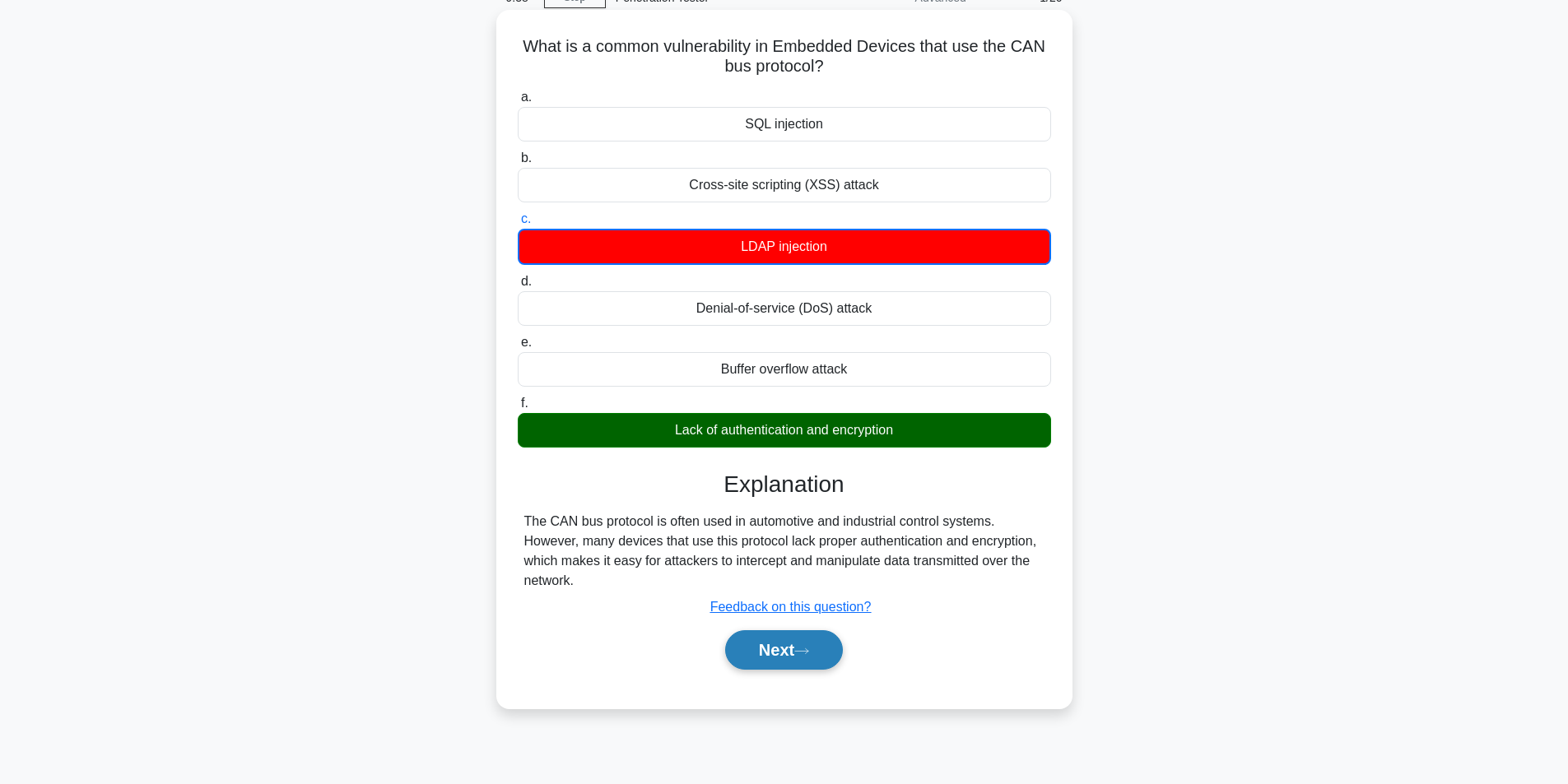
click at [809, 655] on icon at bounding box center [801, 651] width 15 height 9
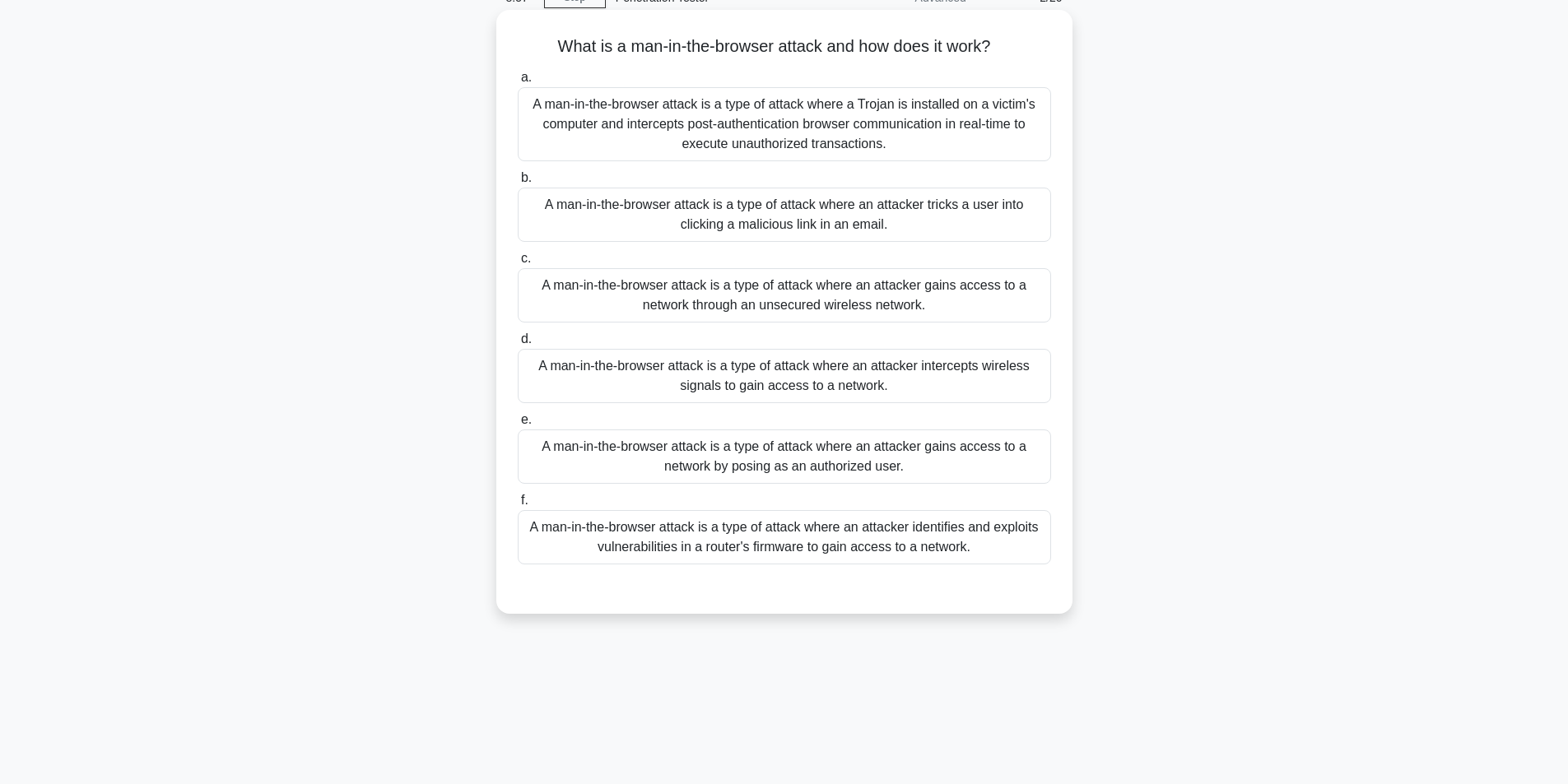
click at [783, 142] on div "A man-in-the-browser attack is a type of attack where a Trojan is installed on …" at bounding box center [784, 124] width 533 height 74
click at [518, 83] on input "a. A man-in-the-browser attack is a type of attack where a Trojan is installed …" at bounding box center [518, 78] width 0 height 11
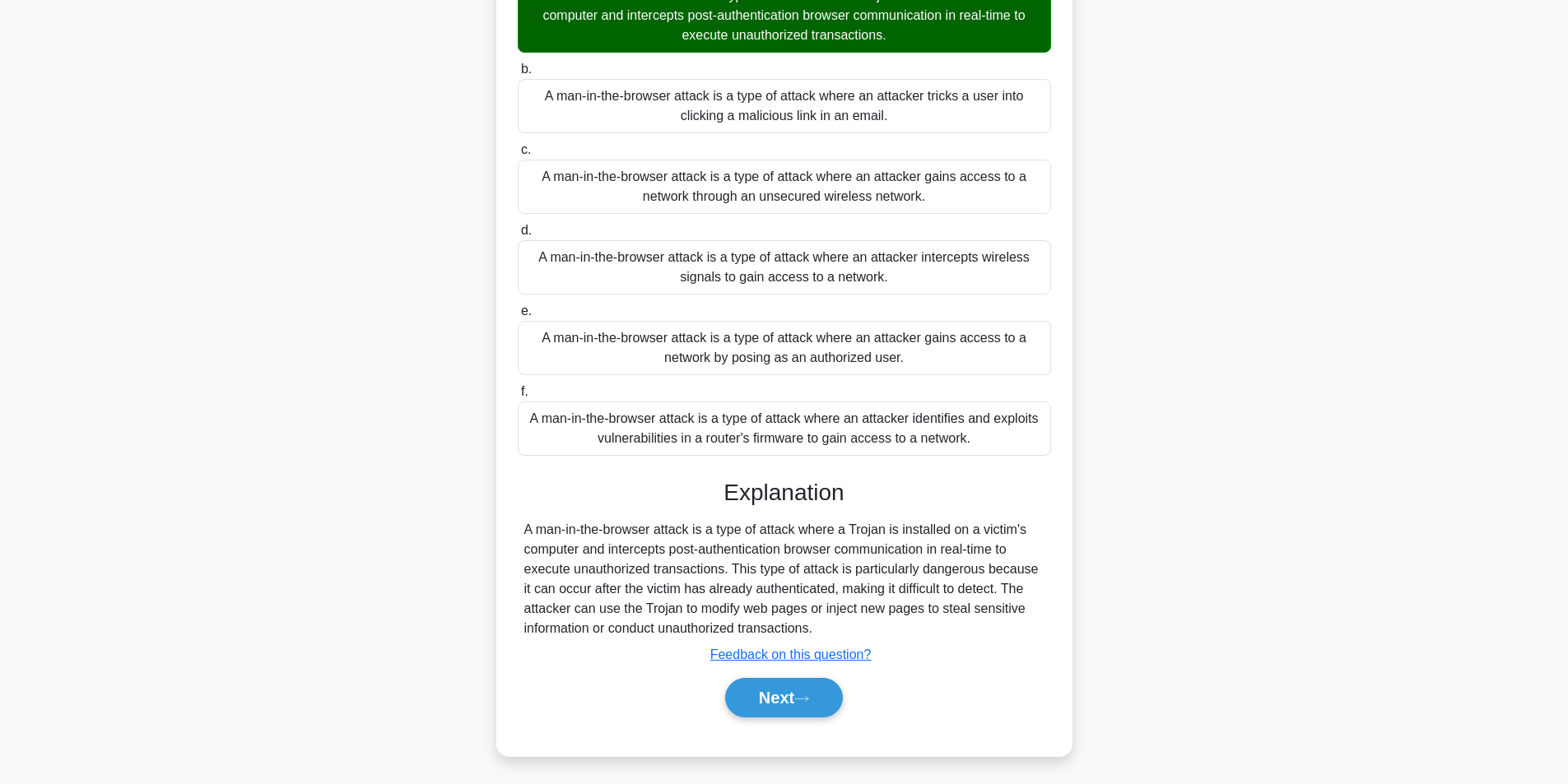
scroll to position [195, 0]
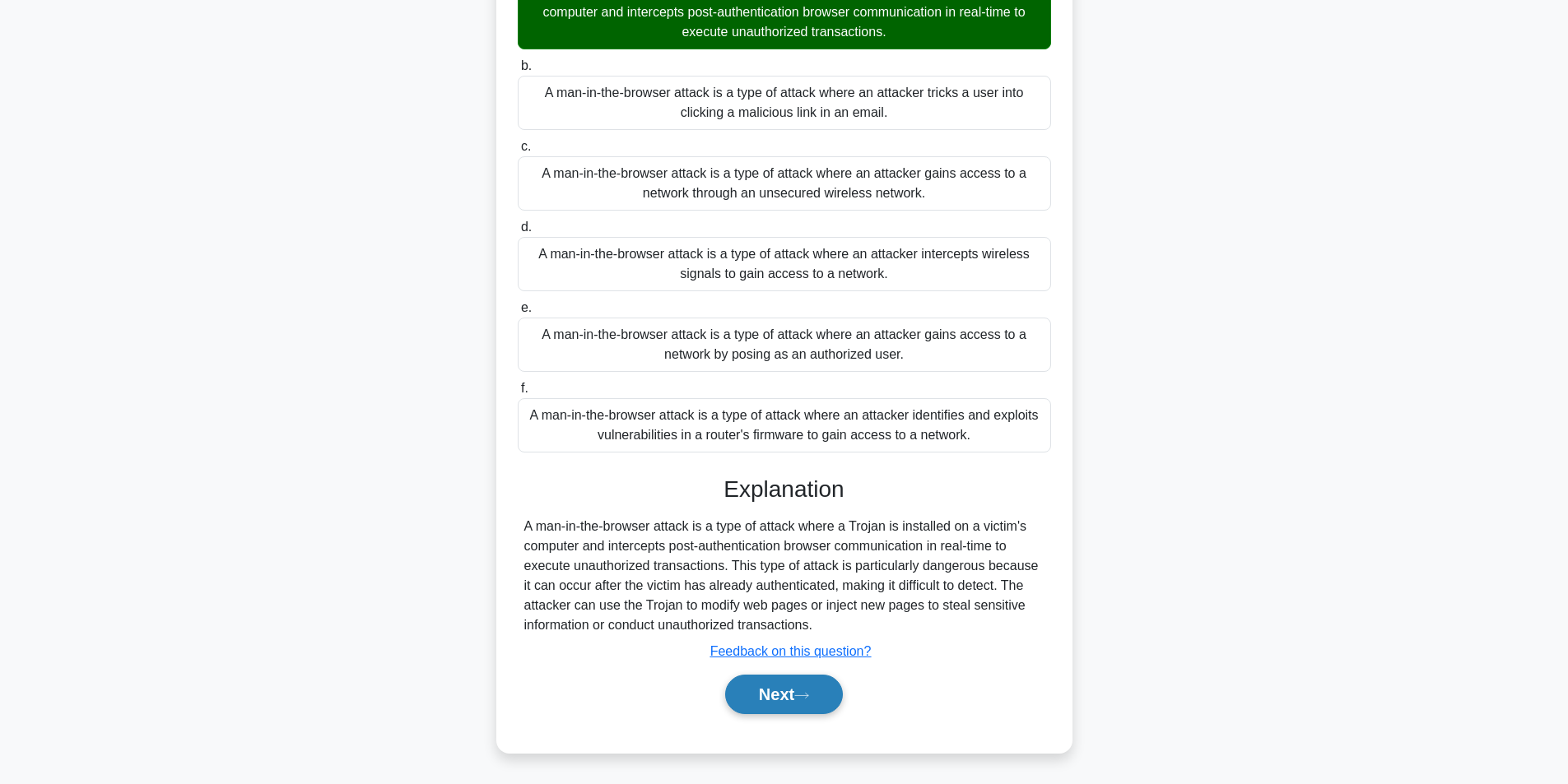
click at [808, 693] on icon at bounding box center [801, 695] width 15 height 9
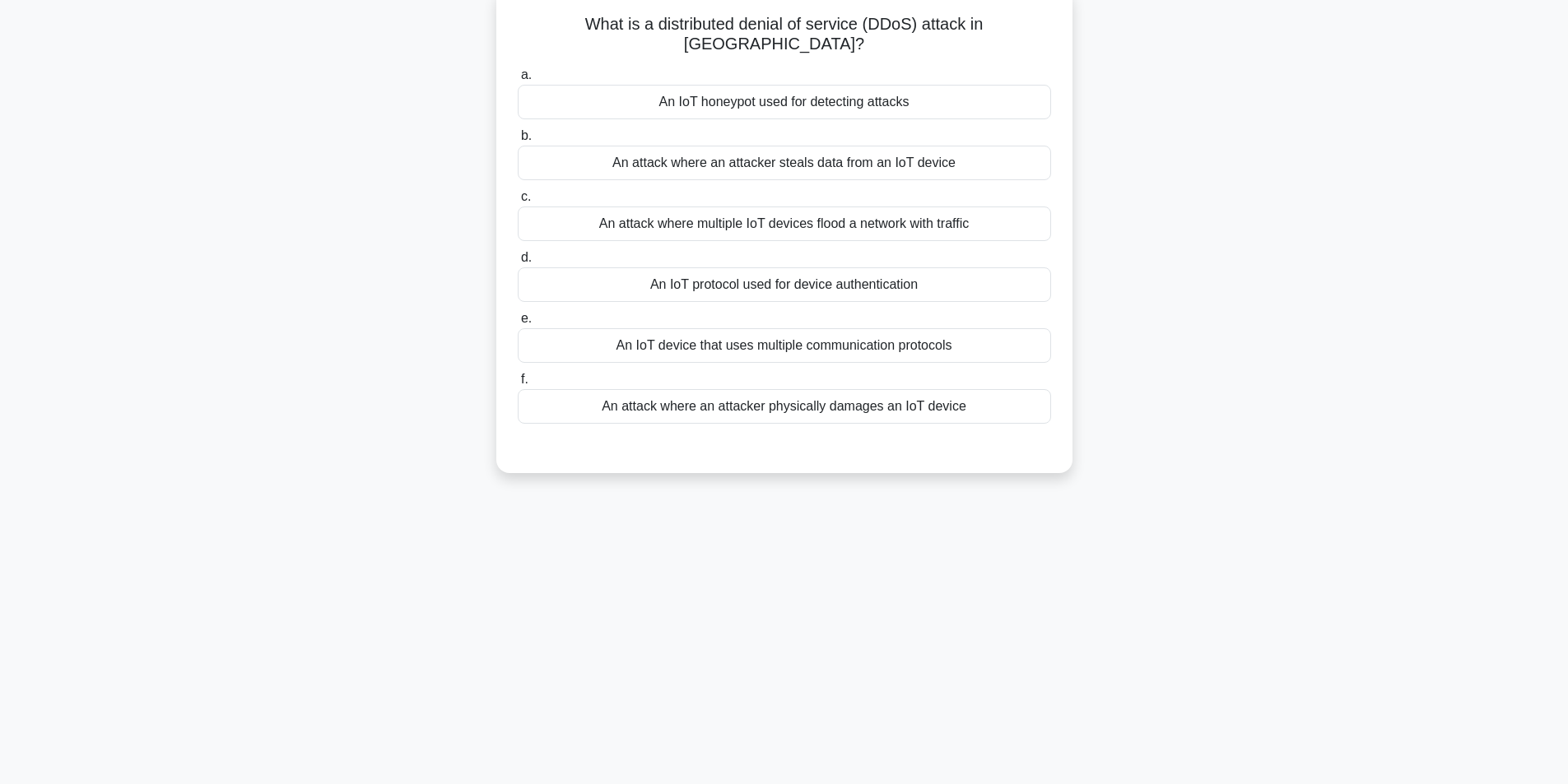
click at [848, 207] on div "An attack where multiple IoT devices flood a network with traffic" at bounding box center [784, 224] width 533 height 34
click at [518, 199] on input "c. An attack where multiple IoT devices flood a network with traffic" at bounding box center [518, 196] width 0 height 11
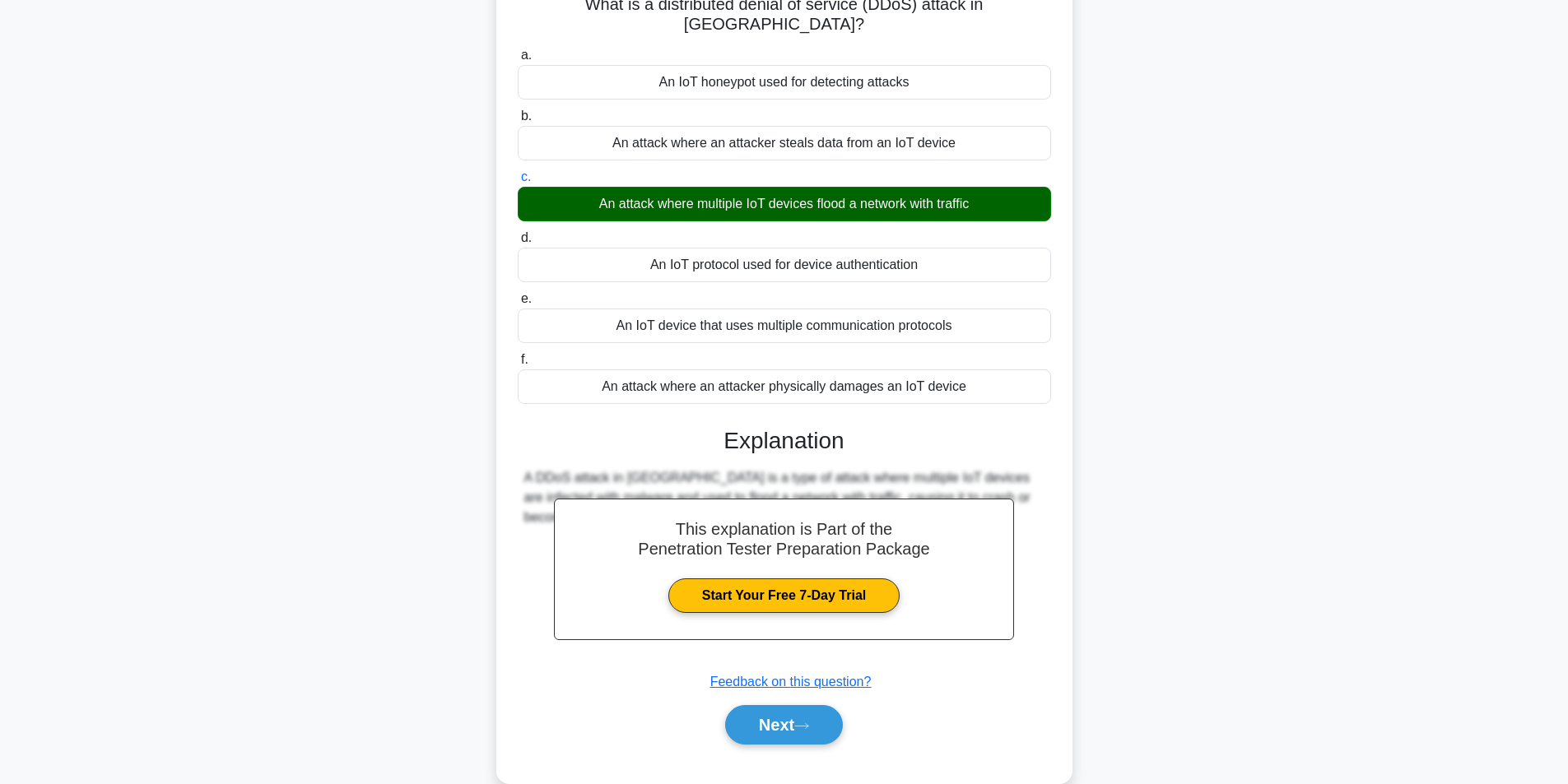
scroll to position [136, 0]
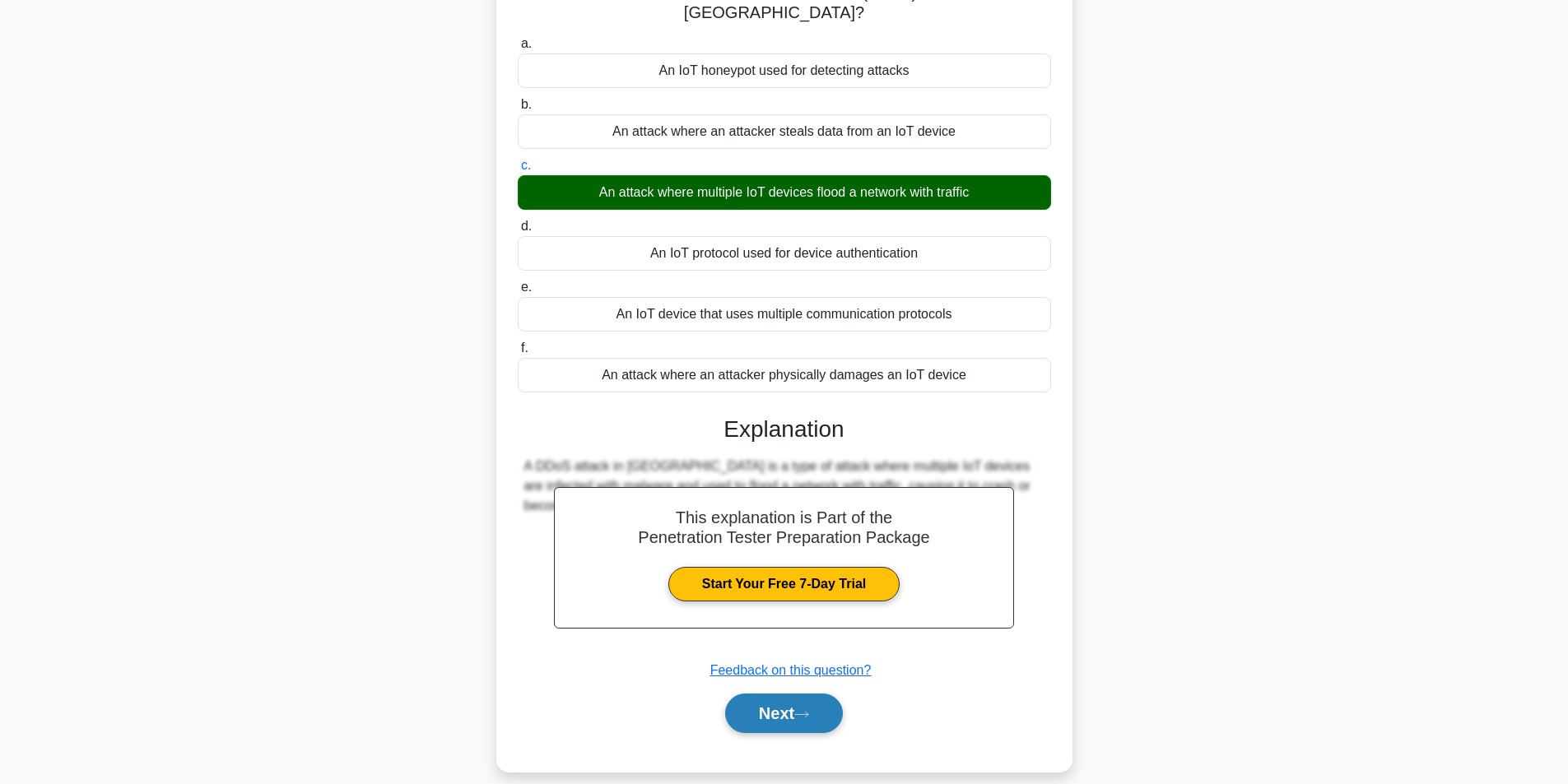
click at [777, 698] on button "Next" at bounding box center [784, 713] width 118 height 39
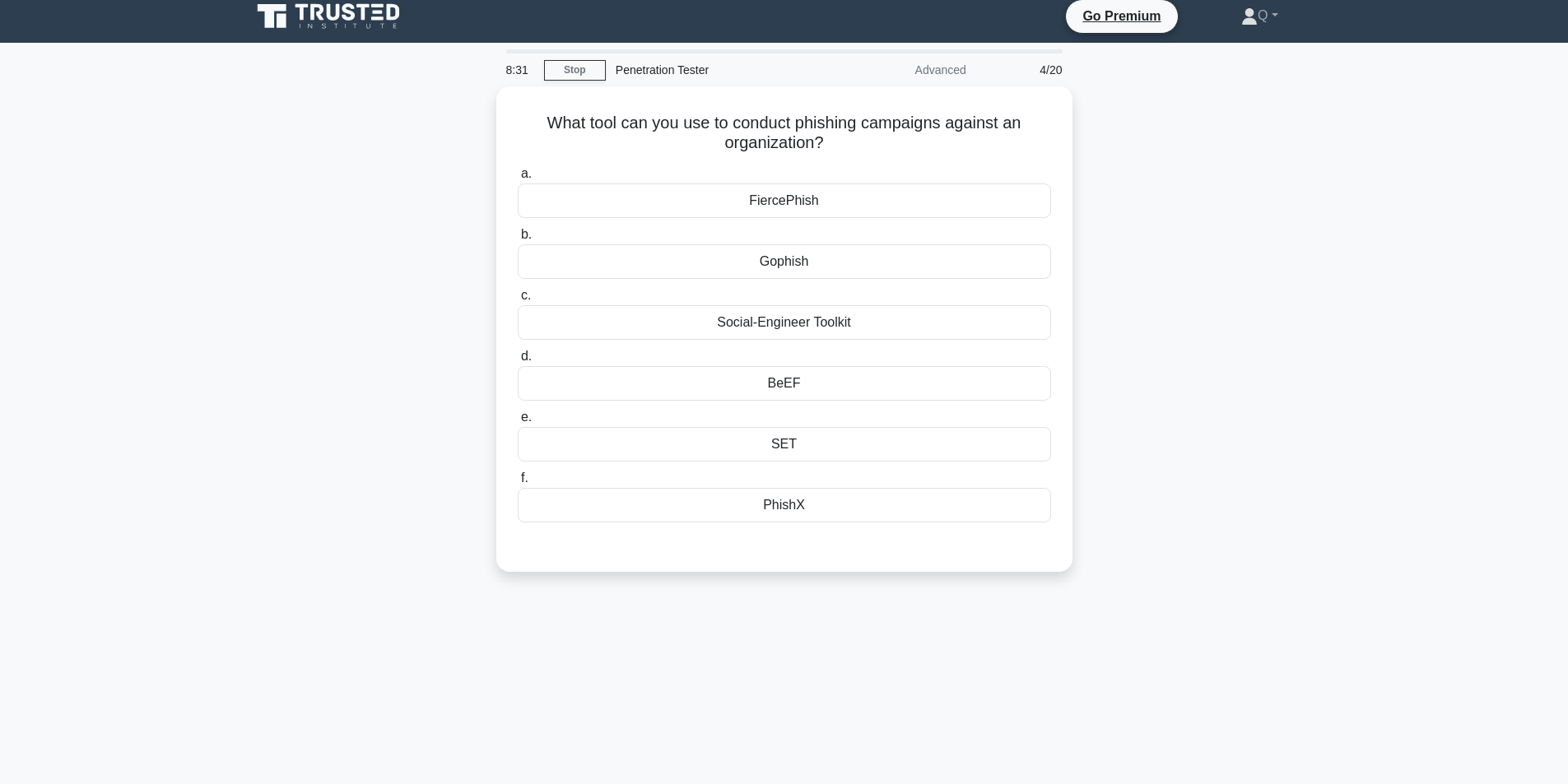
scroll to position [0, 0]
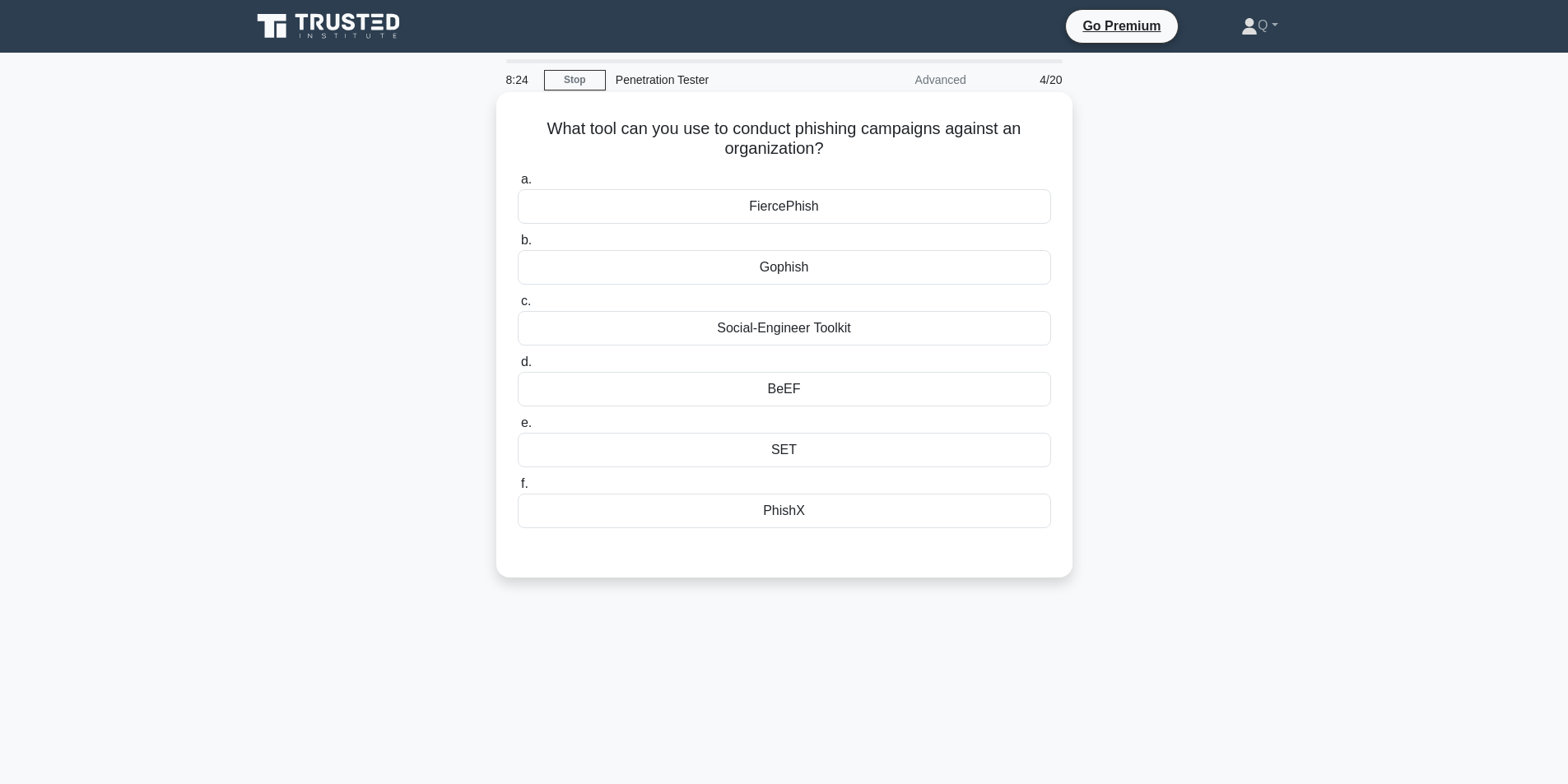
click at [772, 124] on h5 "What tool can you use to conduct phishing campaigns against an organization? .s…" at bounding box center [784, 139] width 537 height 41
click at [1311, 301] on div "What tool can you use to conduct phishing campaigns against an organization? .s…" at bounding box center [784, 348] width 1086 height 505
click at [884, 340] on div "Social-Engineer Toolkit" at bounding box center [784, 328] width 533 height 34
click at [518, 307] on input "c. Social-Engineer Toolkit" at bounding box center [518, 301] width 0 height 11
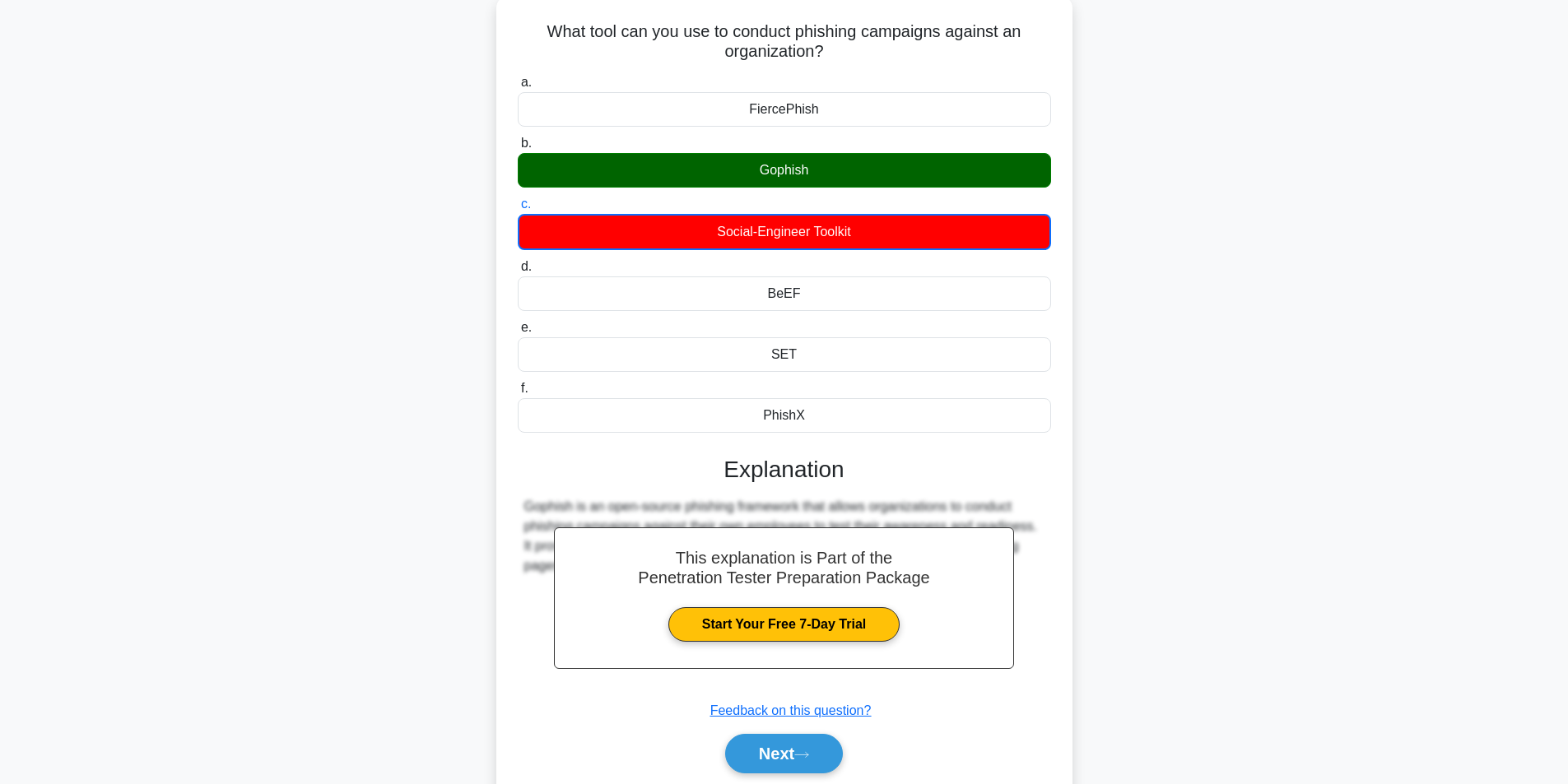
scroll to position [157, 0]
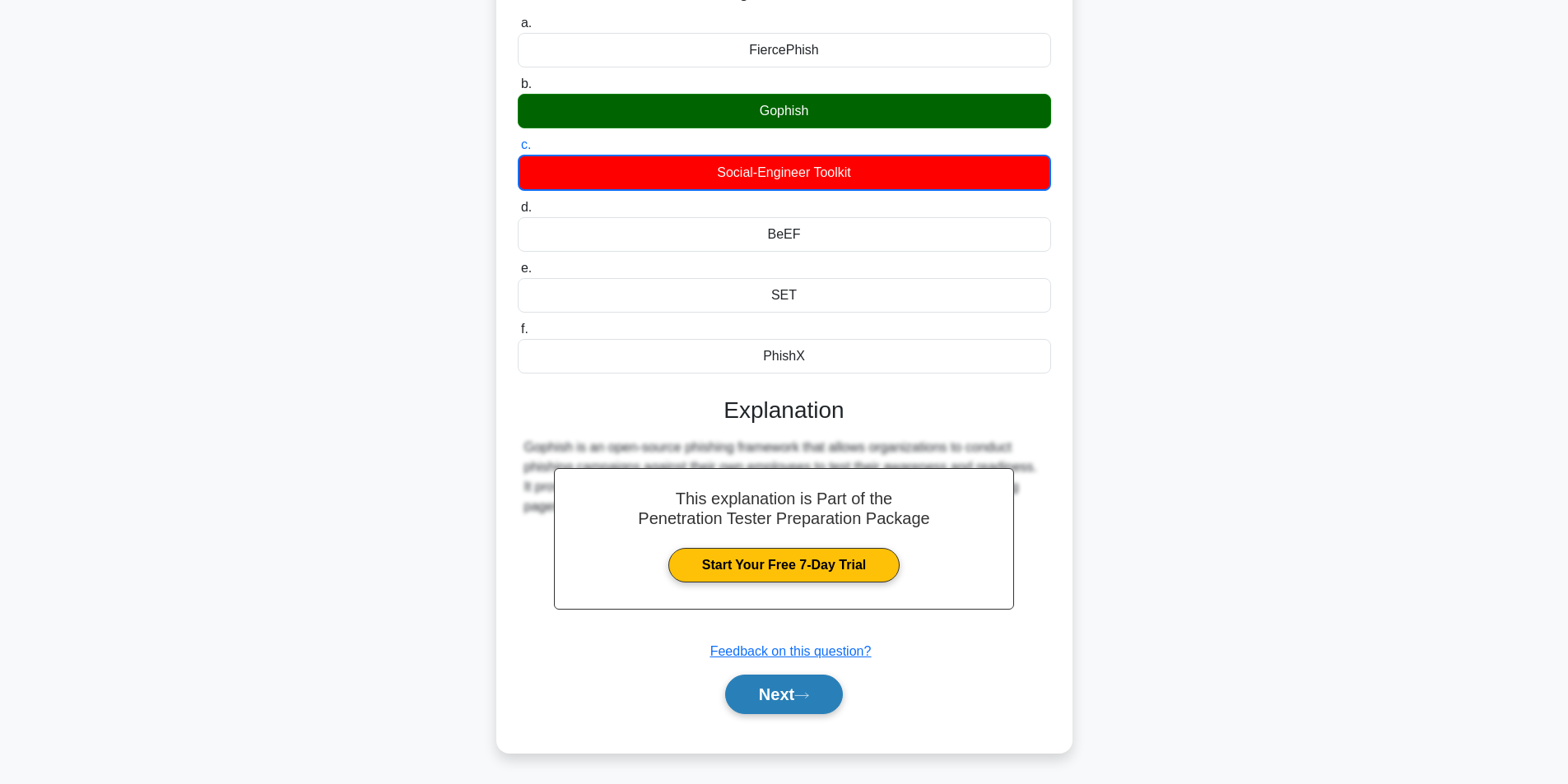
click at [782, 682] on button "Next" at bounding box center [784, 694] width 118 height 39
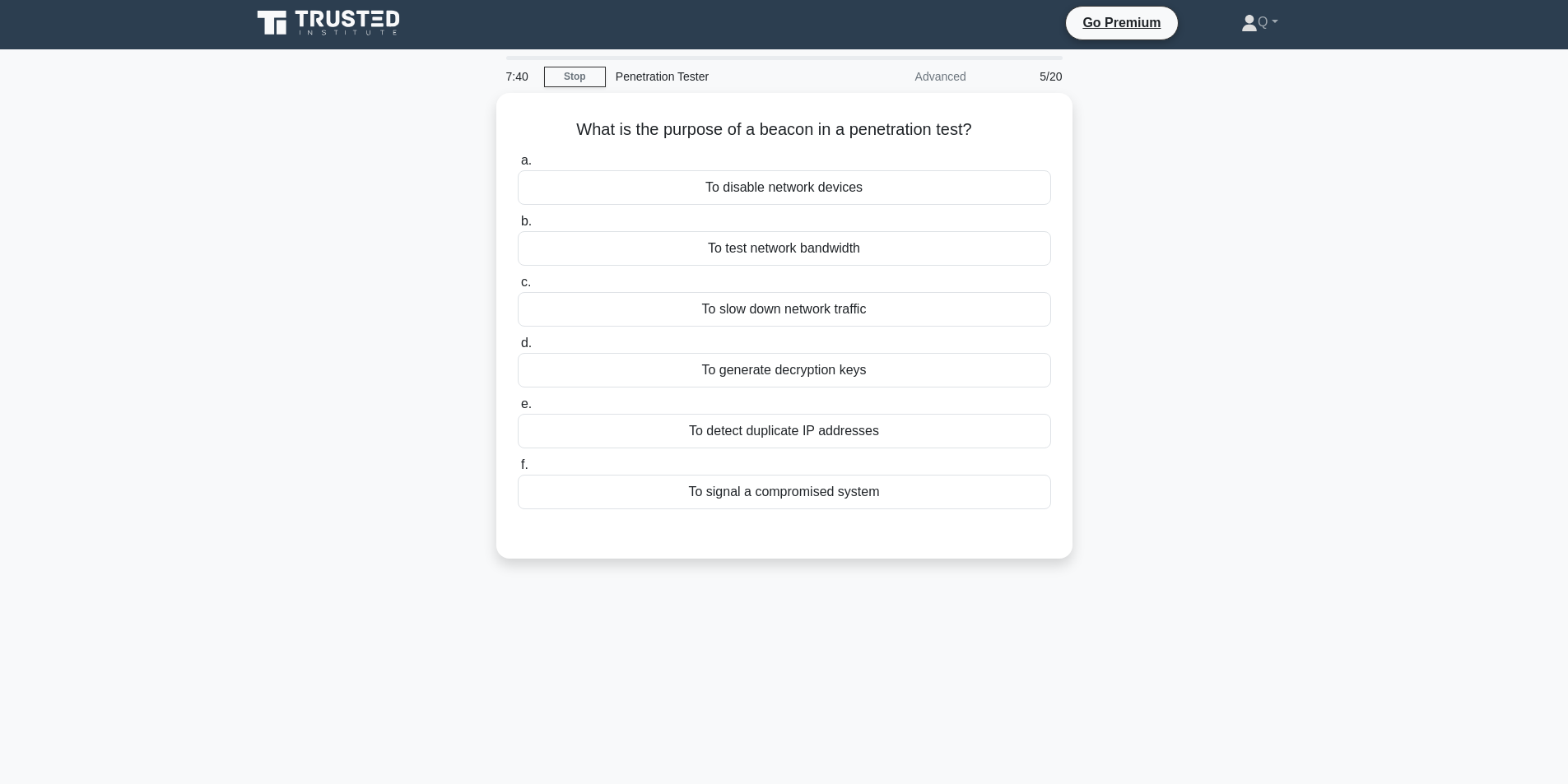
scroll to position [0, 0]
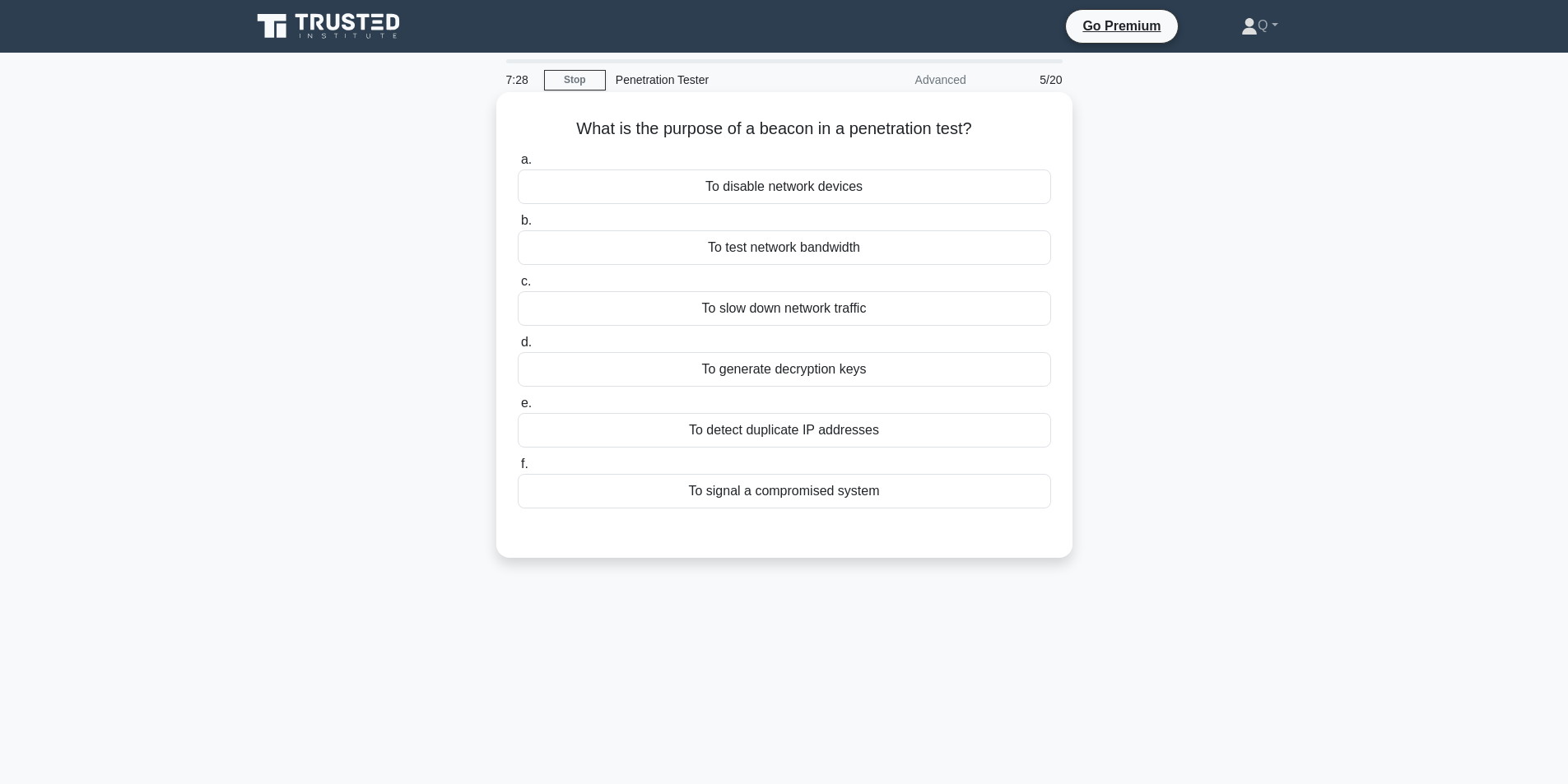
click at [593, 487] on div "To signal a compromised system" at bounding box center [784, 491] width 533 height 34
click at [518, 470] on input "f. To signal a compromised system" at bounding box center [518, 464] width 0 height 11
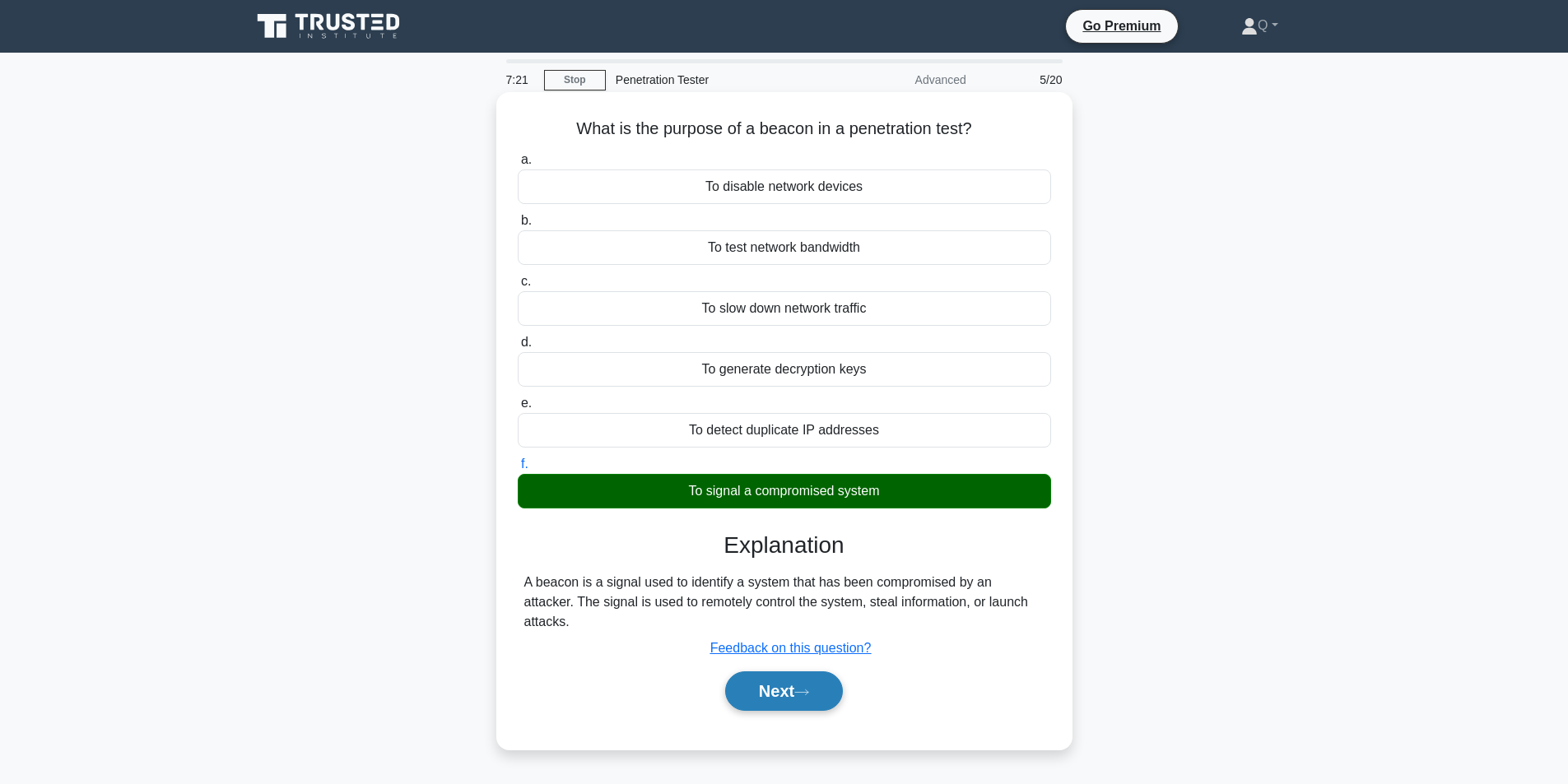
click at [787, 671] on button "Next" at bounding box center [784, 691] width 118 height 39
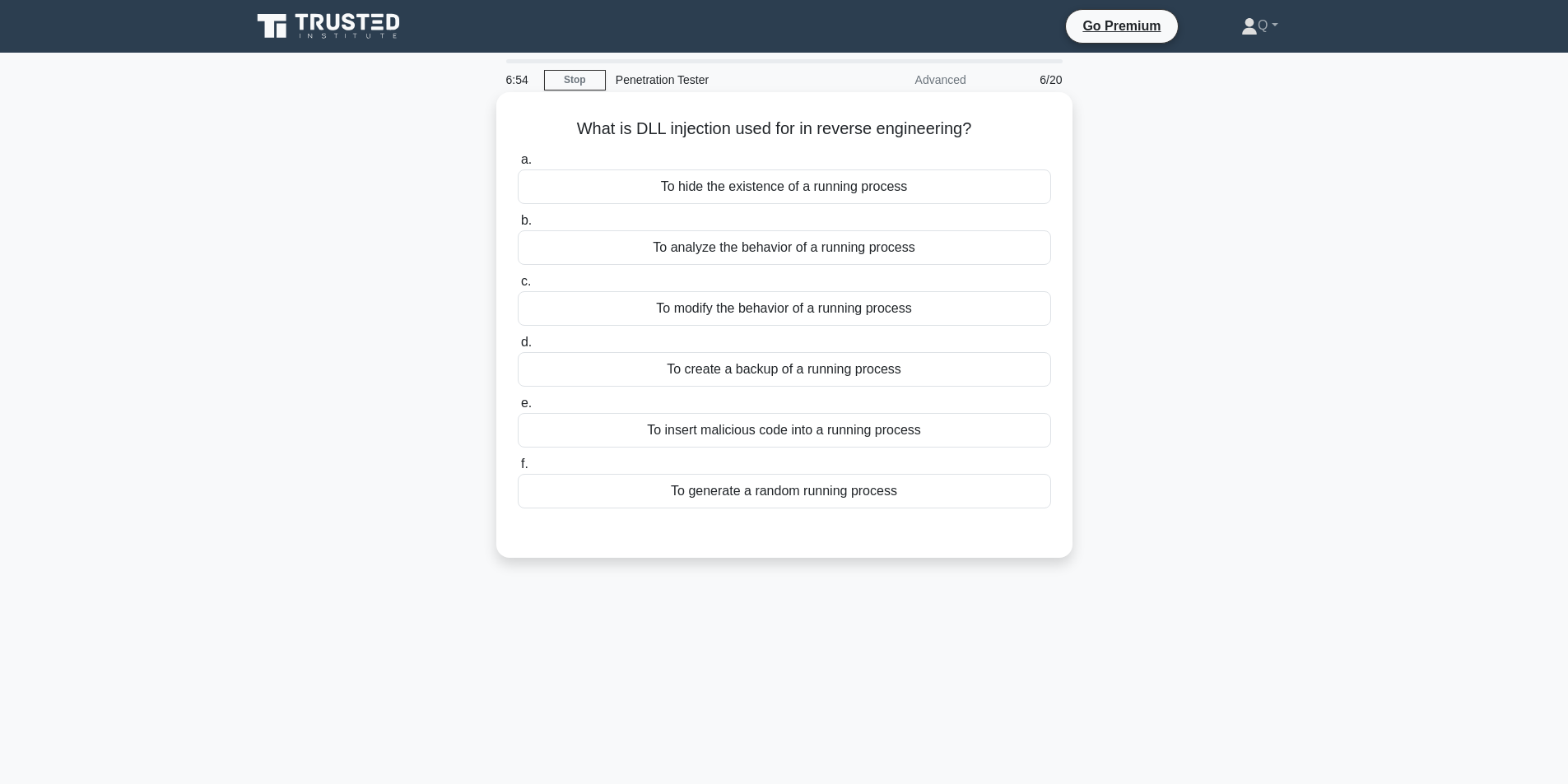
click at [842, 255] on div "To analyze the behavior of a running process" at bounding box center [784, 248] width 533 height 34
click at [518, 226] on input "b. To analyze the behavior of a running process" at bounding box center [518, 220] width 0 height 11
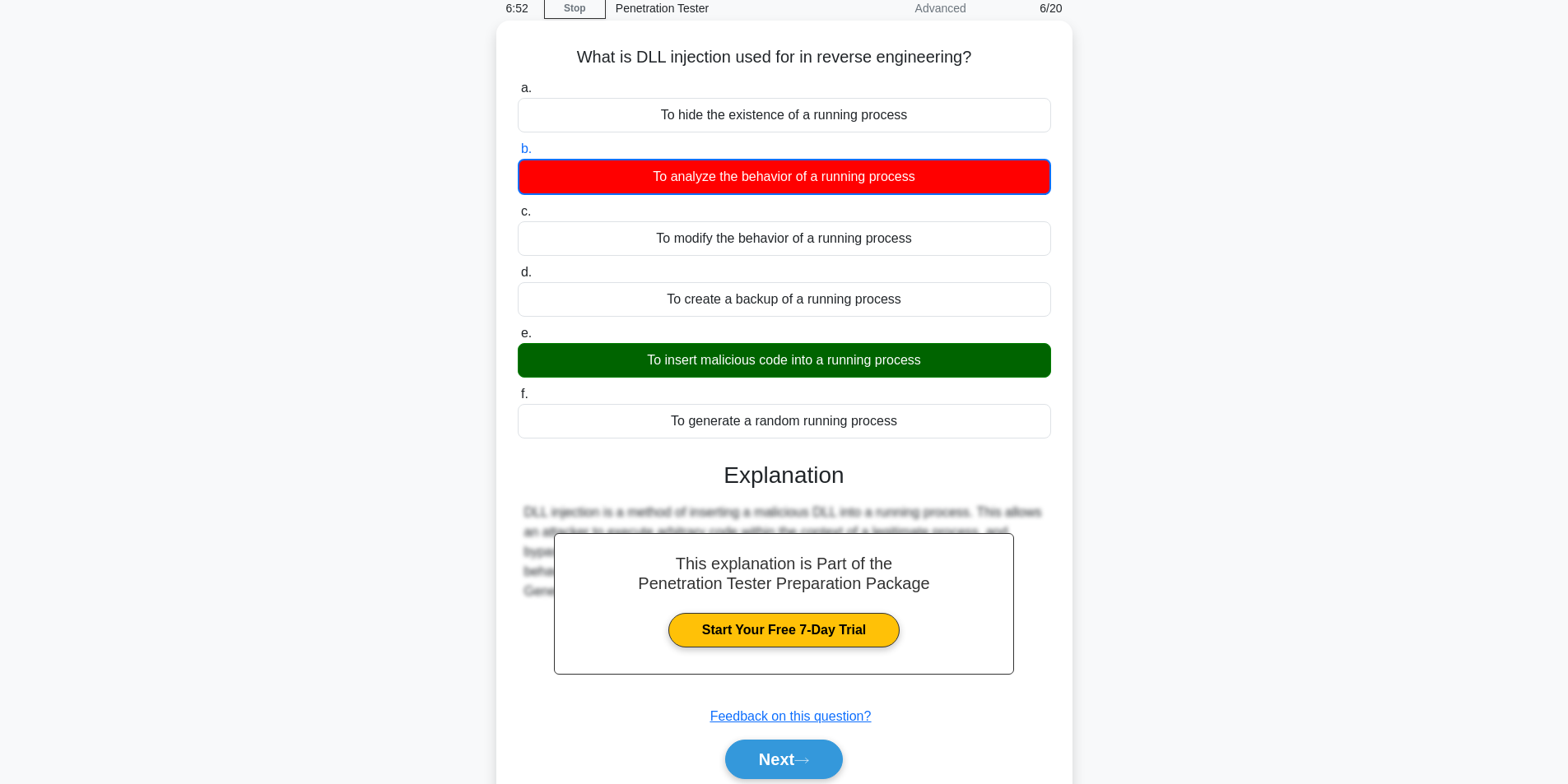
scroll to position [137, 0]
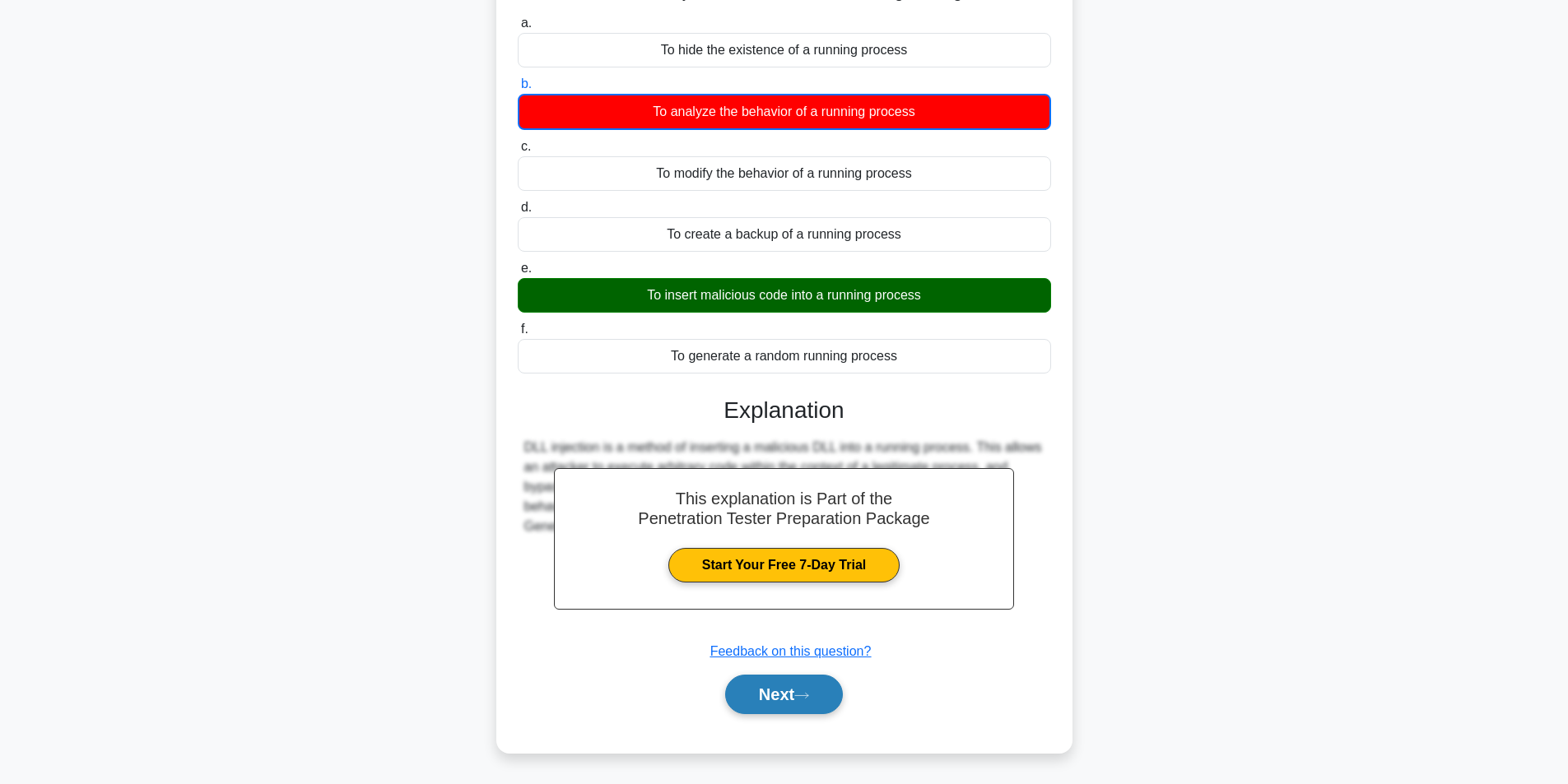
click at [806, 711] on button "Next" at bounding box center [784, 694] width 118 height 39
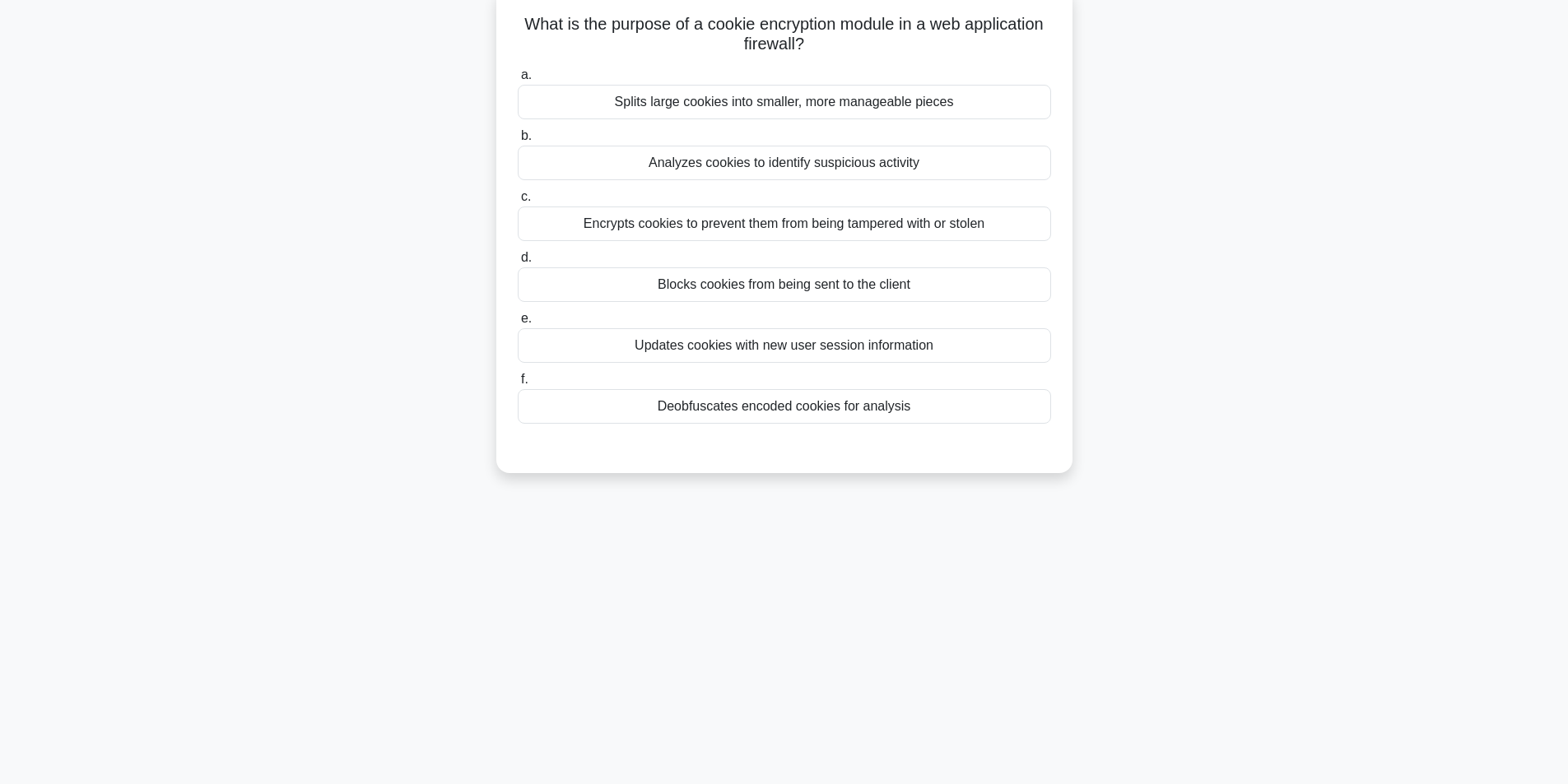
click at [915, 235] on div "Encrypts cookies to prevent them from being tampered with or stolen" at bounding box center [784, 224] width 533 height 34
click at [518, 202] on input "c. Encrypts cookies to prevent them from being tampered with or stolen" at bounding box center [518, 196] width 0 height 11
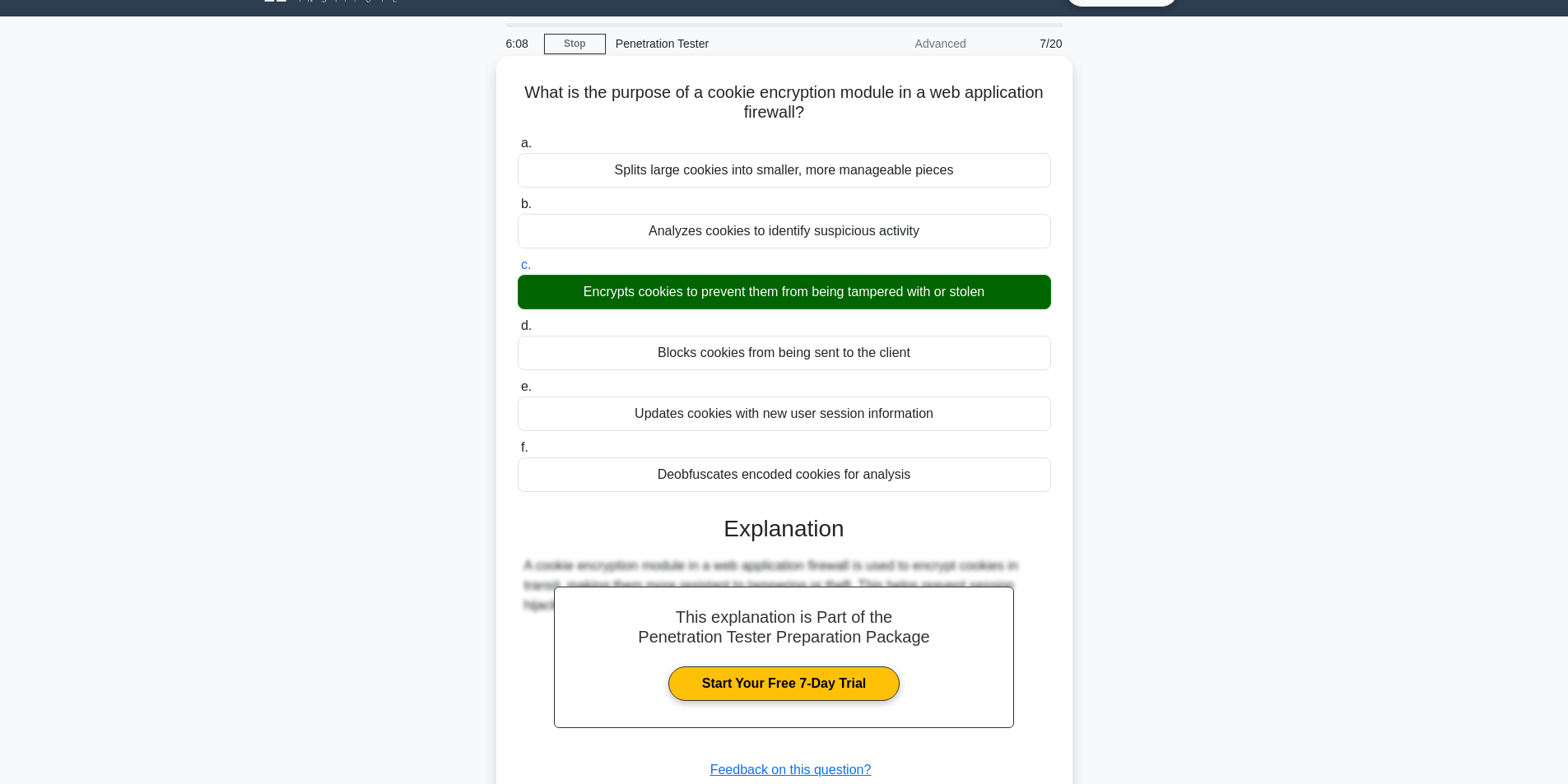
scroll to position [0, 0]
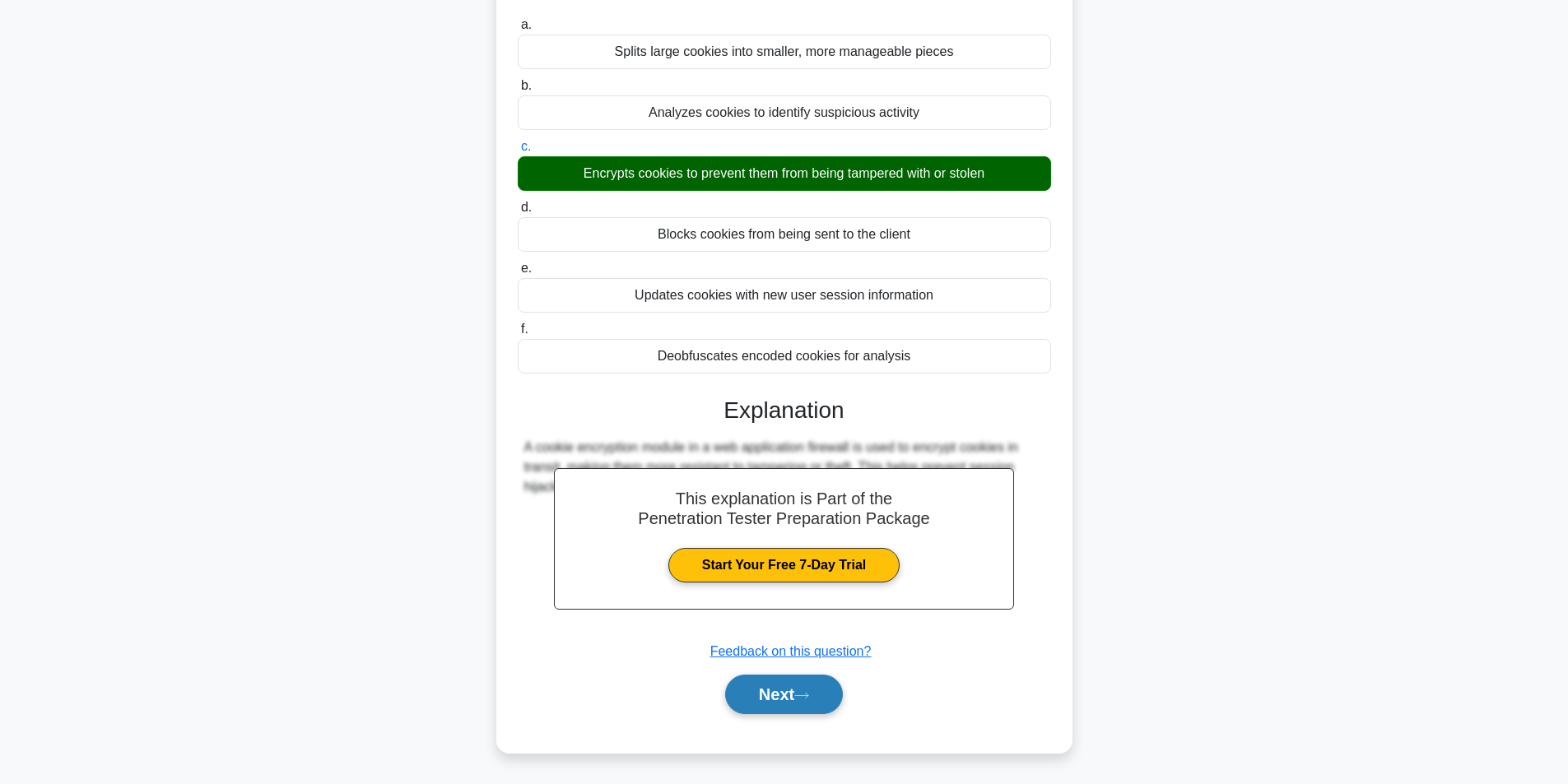
click at [798, 705] on button "Next" at bounding box center [784, 694] width 118 height 39
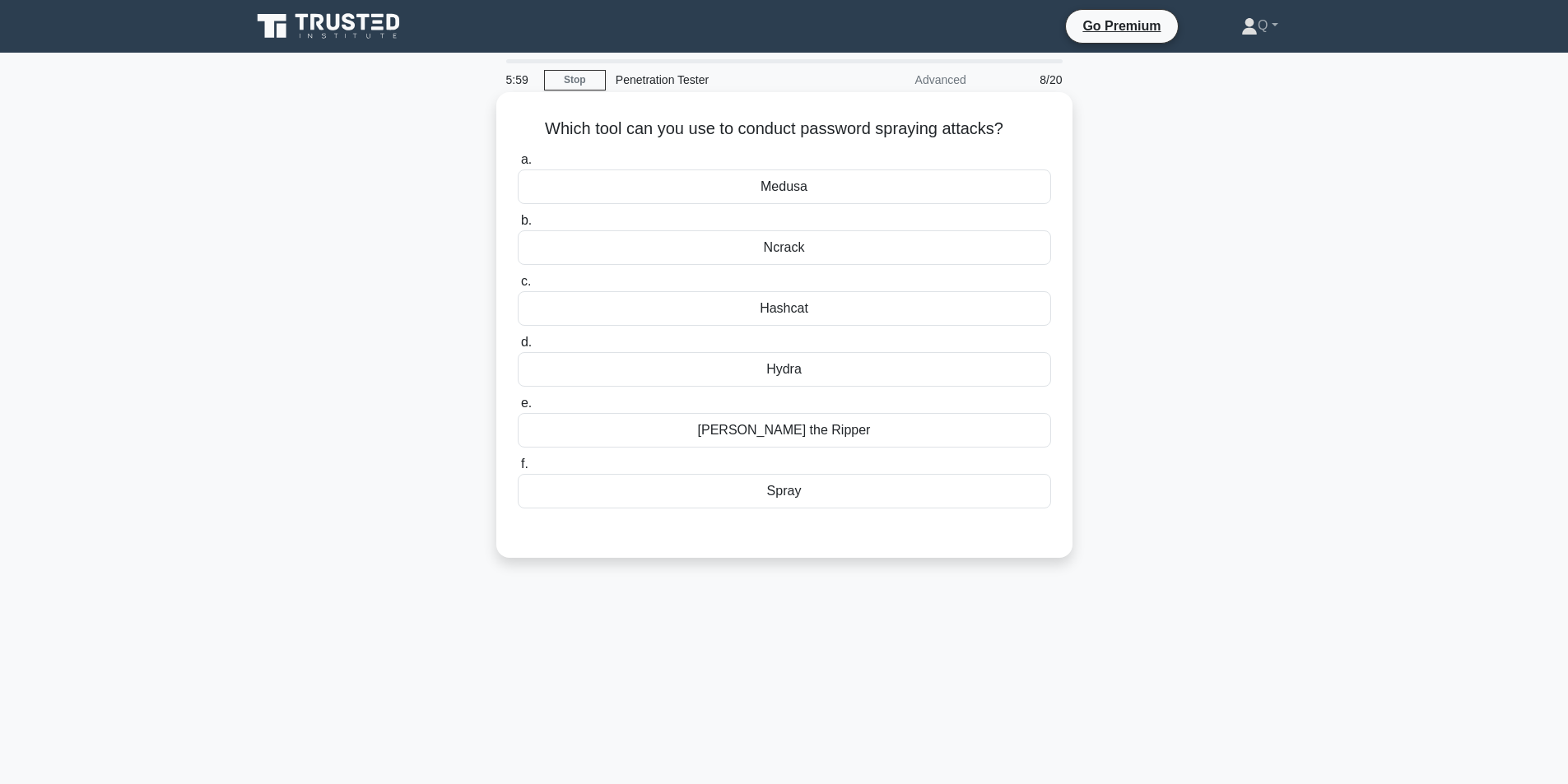
click at [832, 369] on div "Hydra" at bounding box center [784, 369] width 533 height 34
click at [518, 348] on input "d. Hydra" at bounding box center [518, 342] width 0 height 11
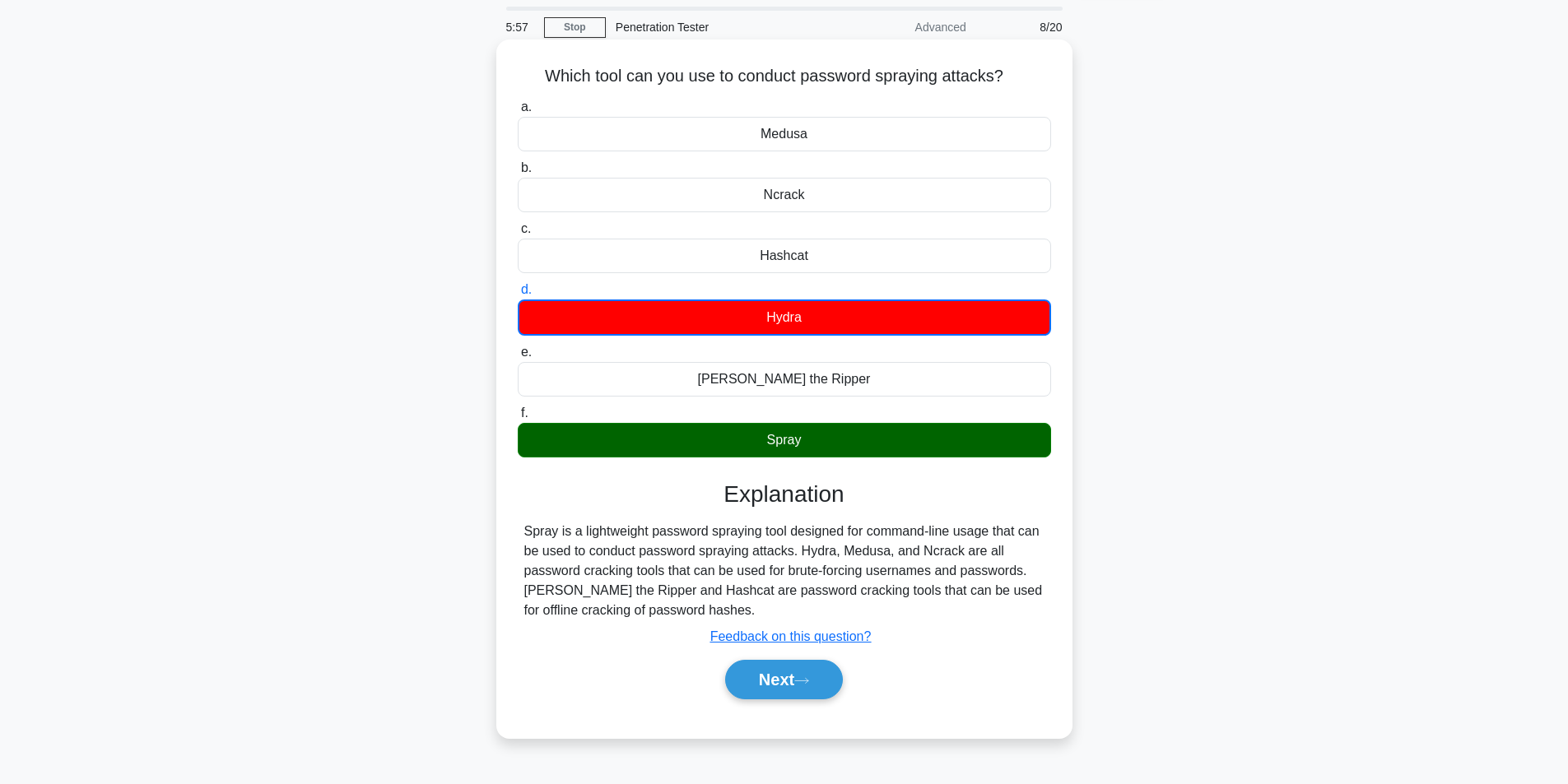
scroll to position [82, 0]
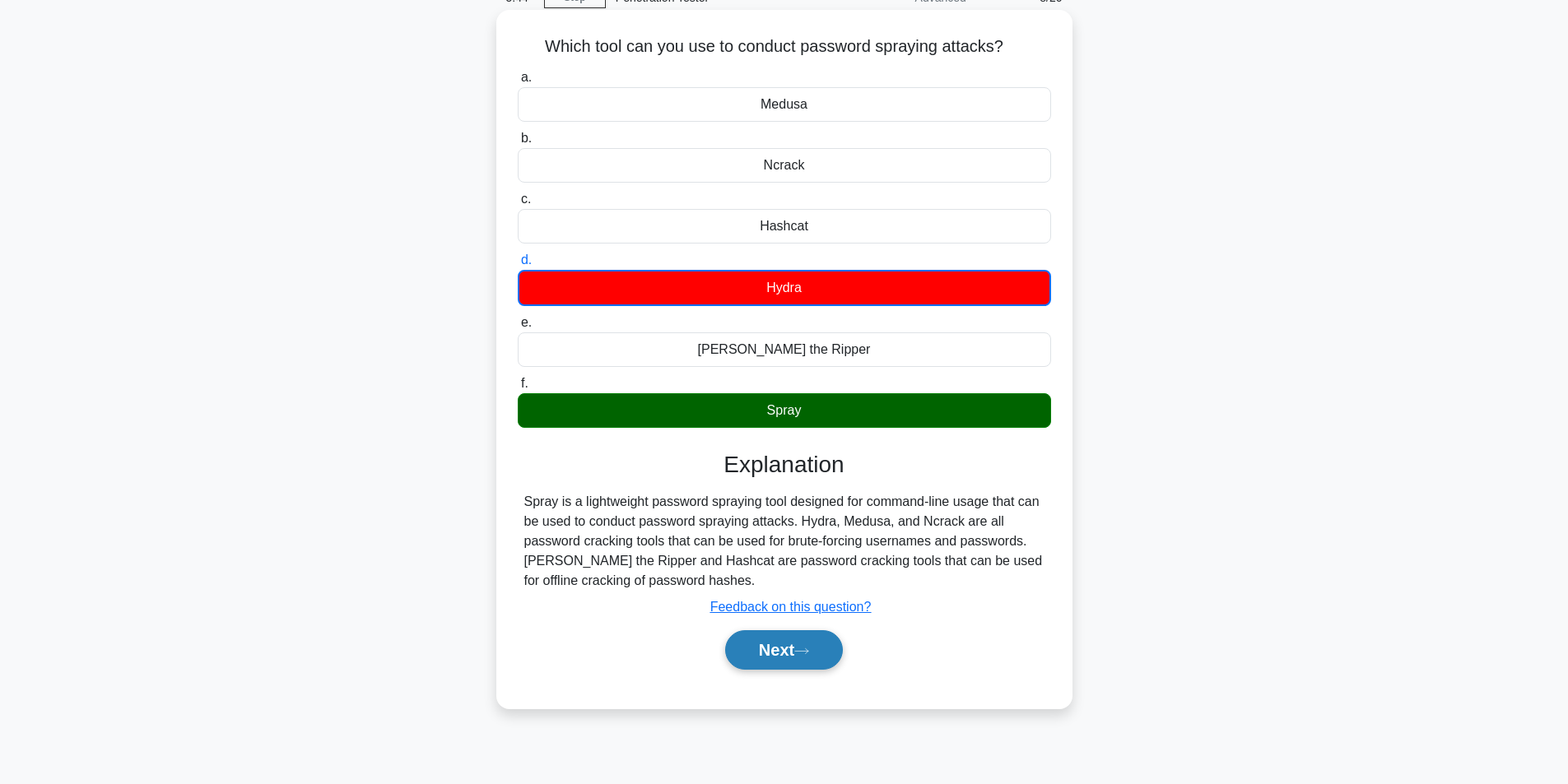
click at [817, 650] on button "Next" at bounding box center [784, 650] width 118 height 39
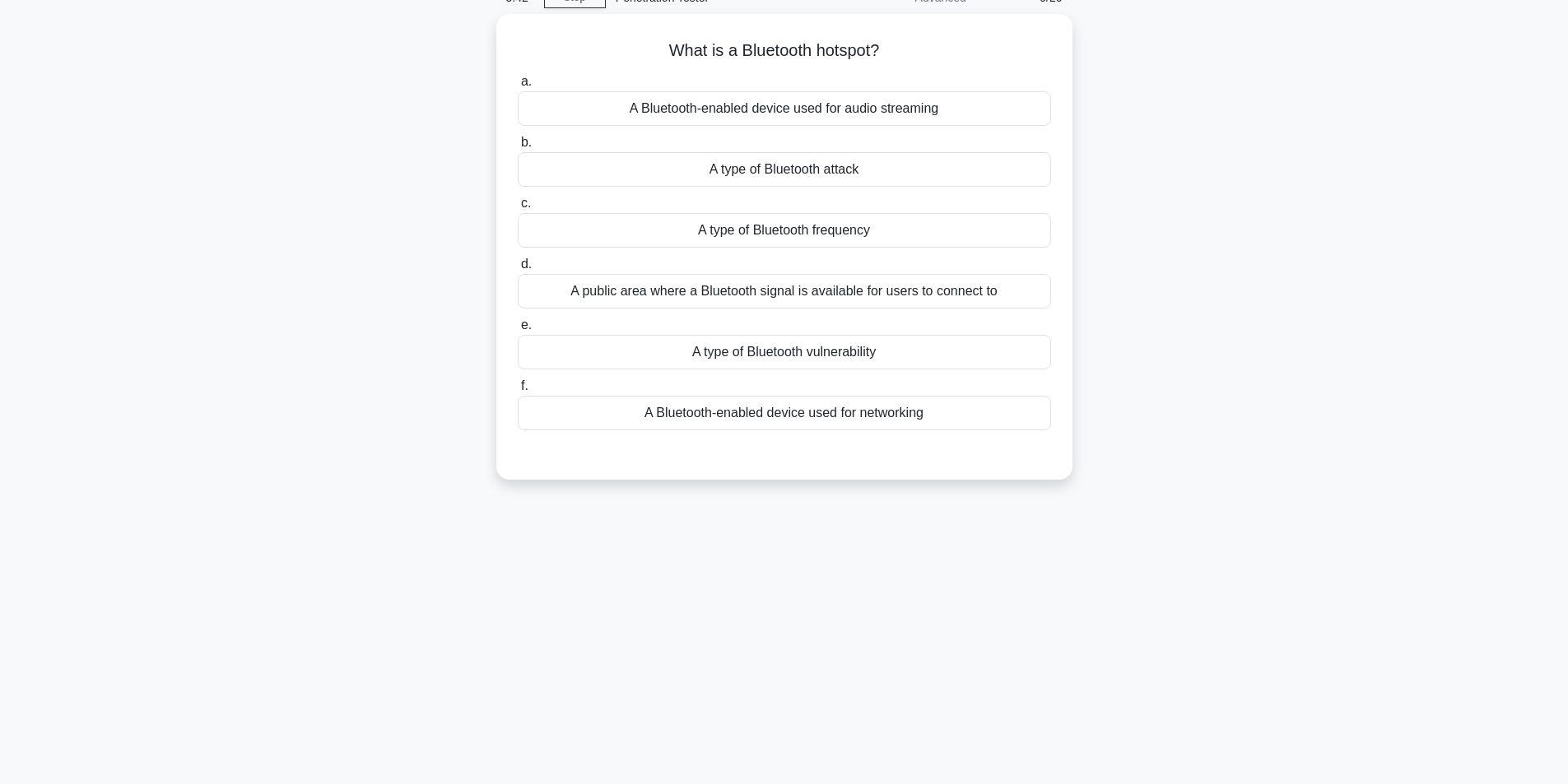
scroll to position [0, 0]
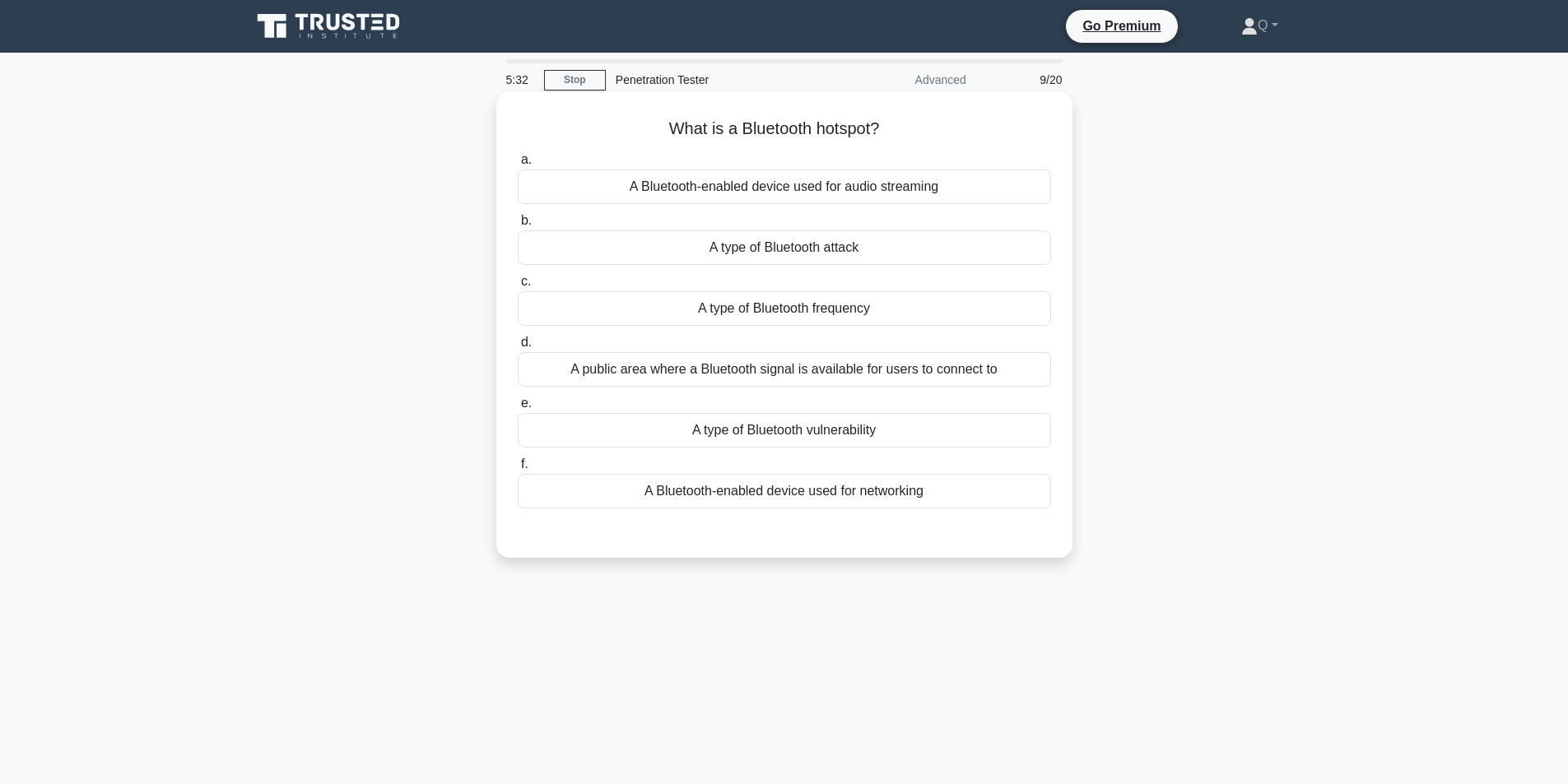
click at [872, 377] on div "A public area where a Bluetooth signal is available for users to connect to" at bounding box center [784, 369] width 533 height 34
click at [518, 348] on input "d. A public area where a Bluetooth signal is available for users to connect to" at bounding box center [518, 342] width 0 height 11
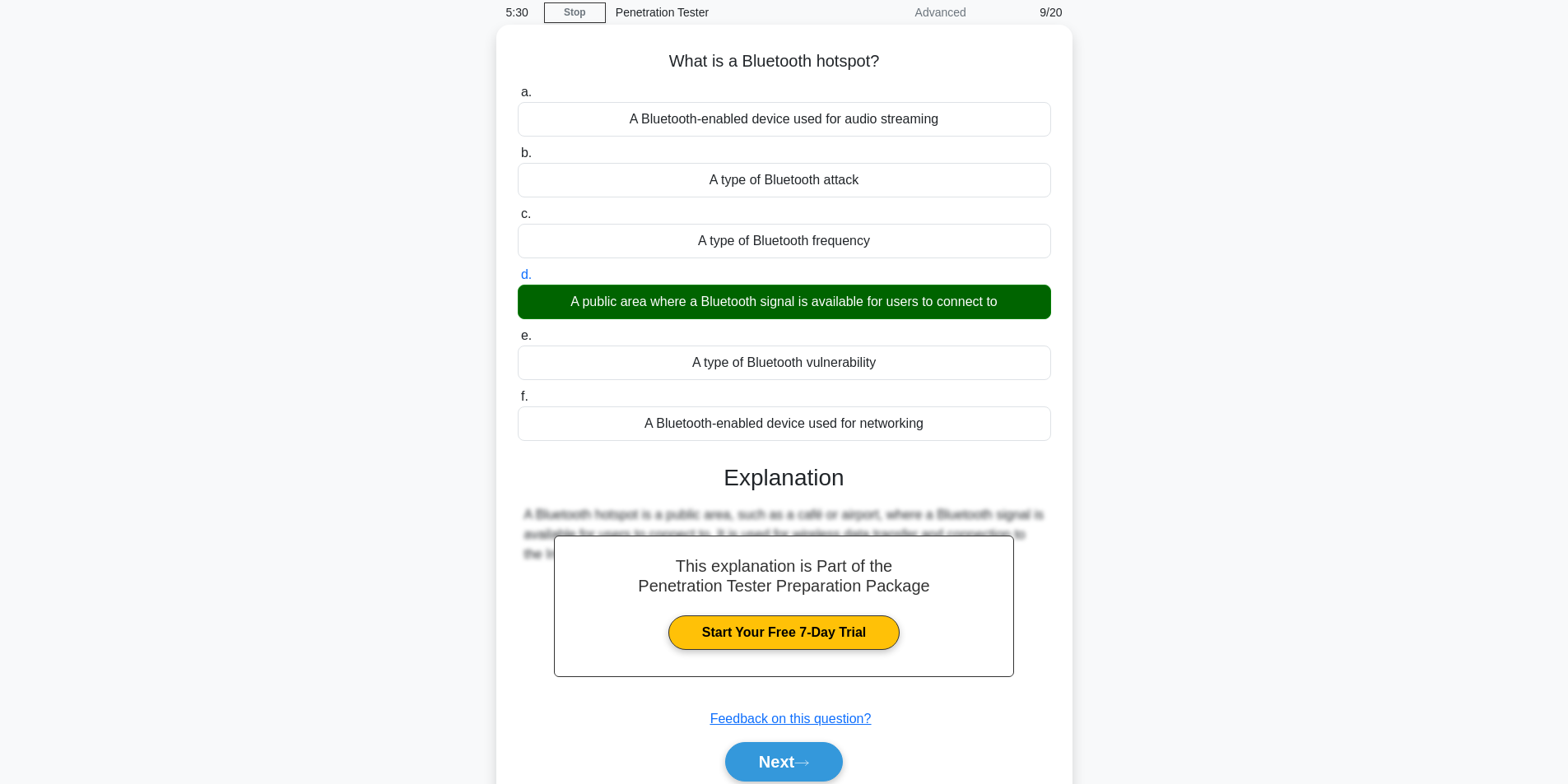
scroll to position [136, 0]
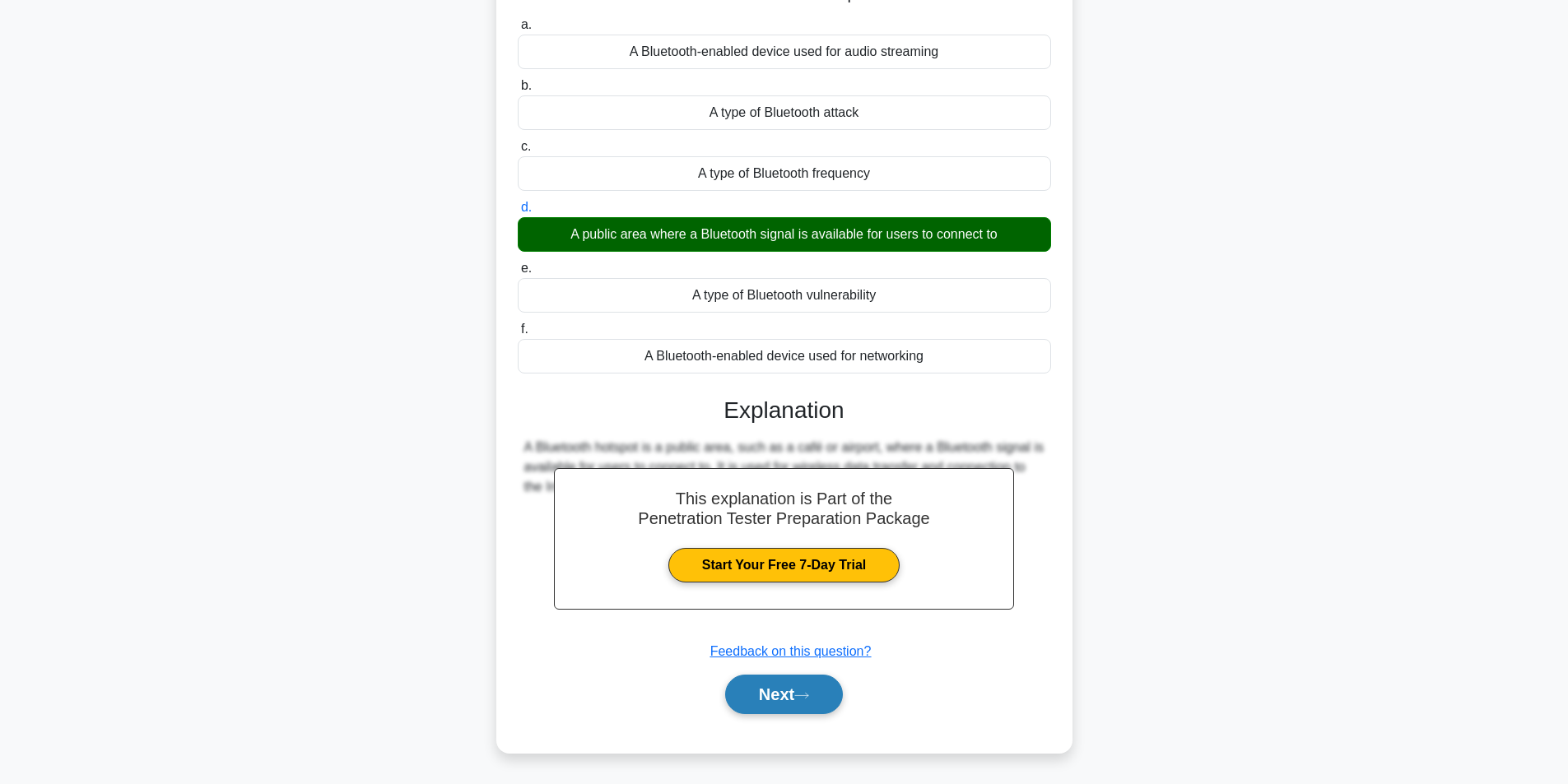
click at [804, 698] on icon at bounding box center [801, 695] width 15 height 9
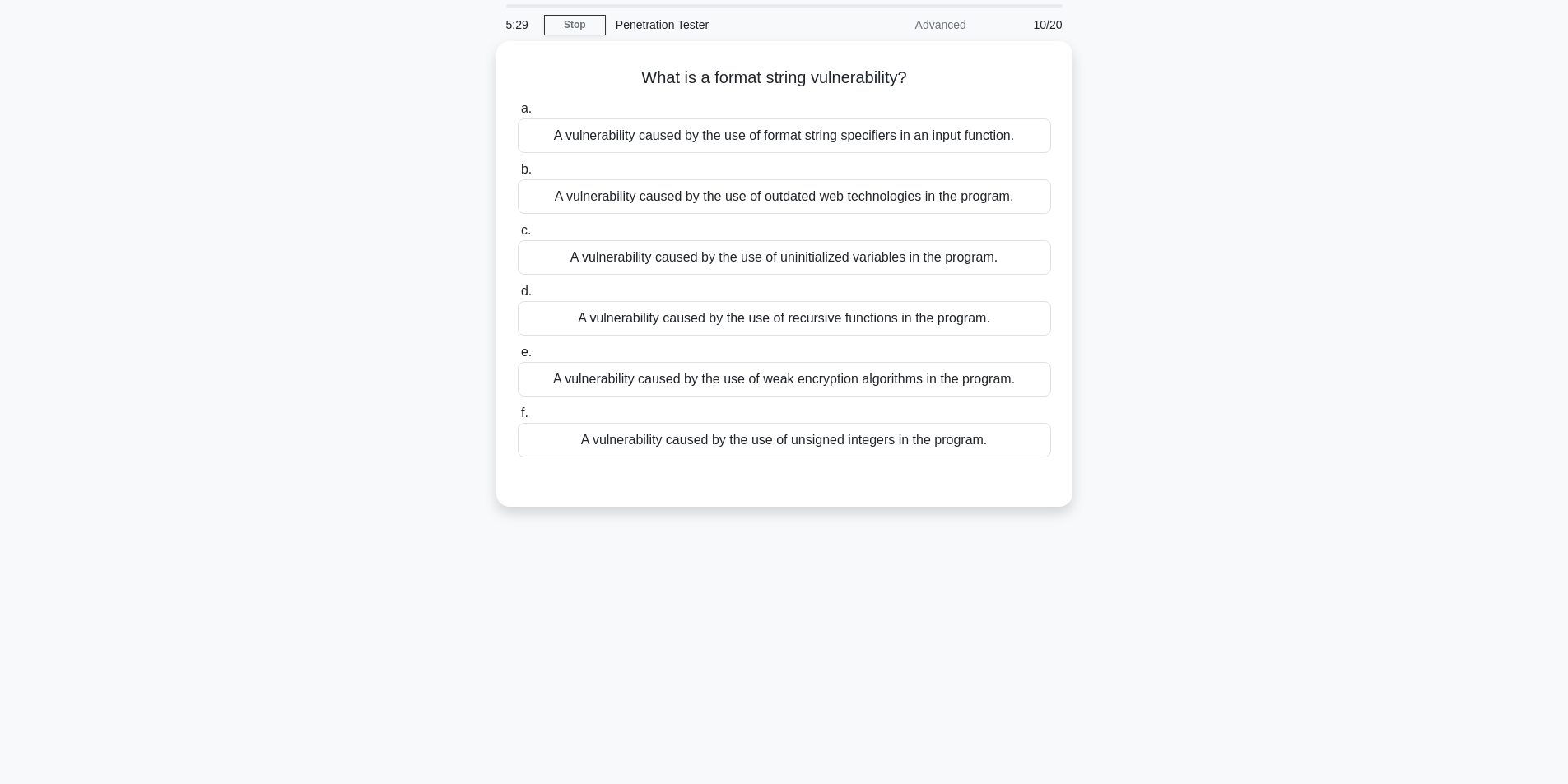
scroll to position [0, 0]
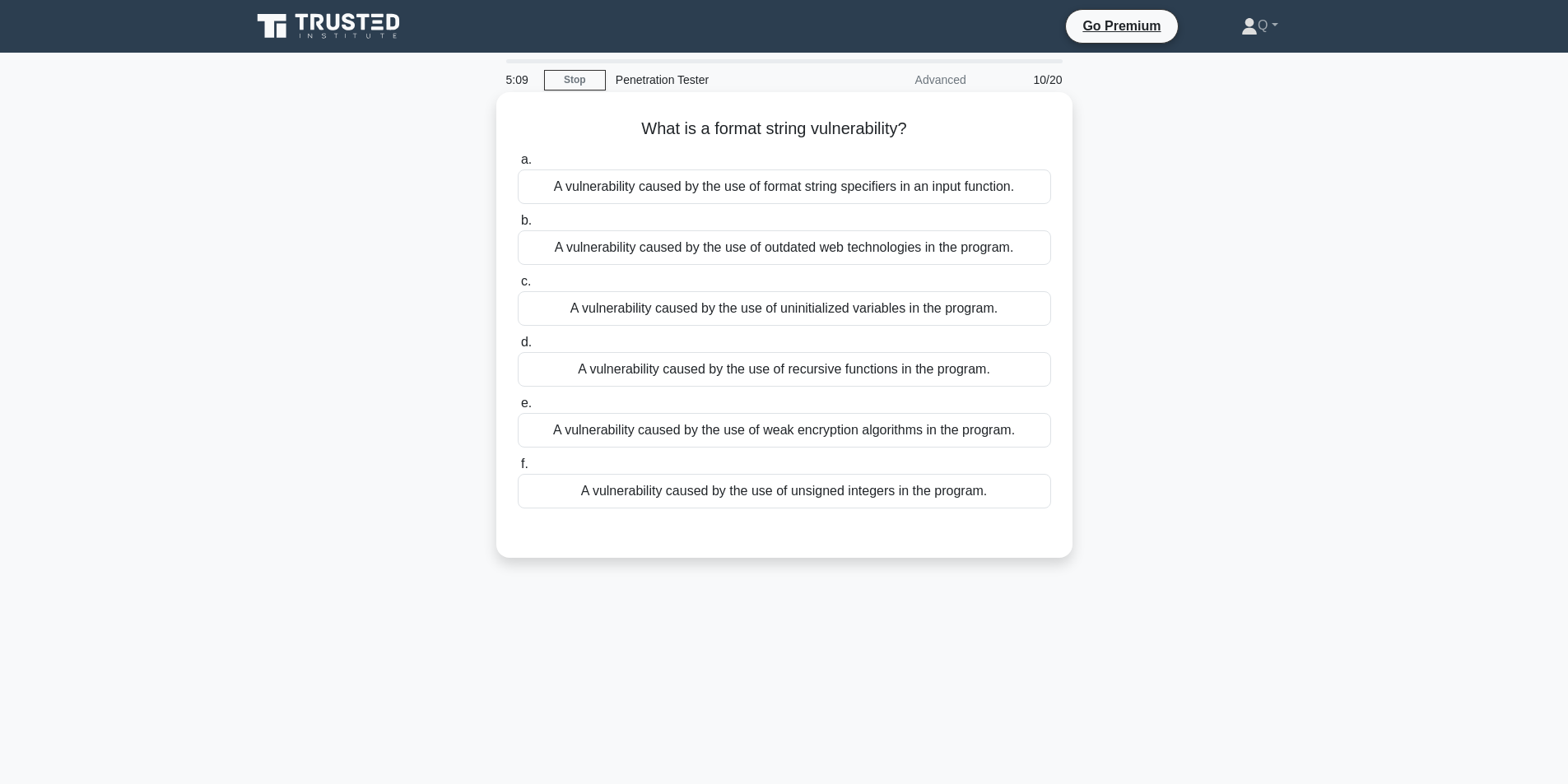
click at [954, 190] on div "A vulnerability caused by the use of format string specifiers in an input funct…" at bounding box center [784, 186] width 533 height 34
click at [518, 166] on input "a. A vulnerability caused by the use of format string specifiers in an input fu…" at bounding box center [518, 160] width 0 height 11
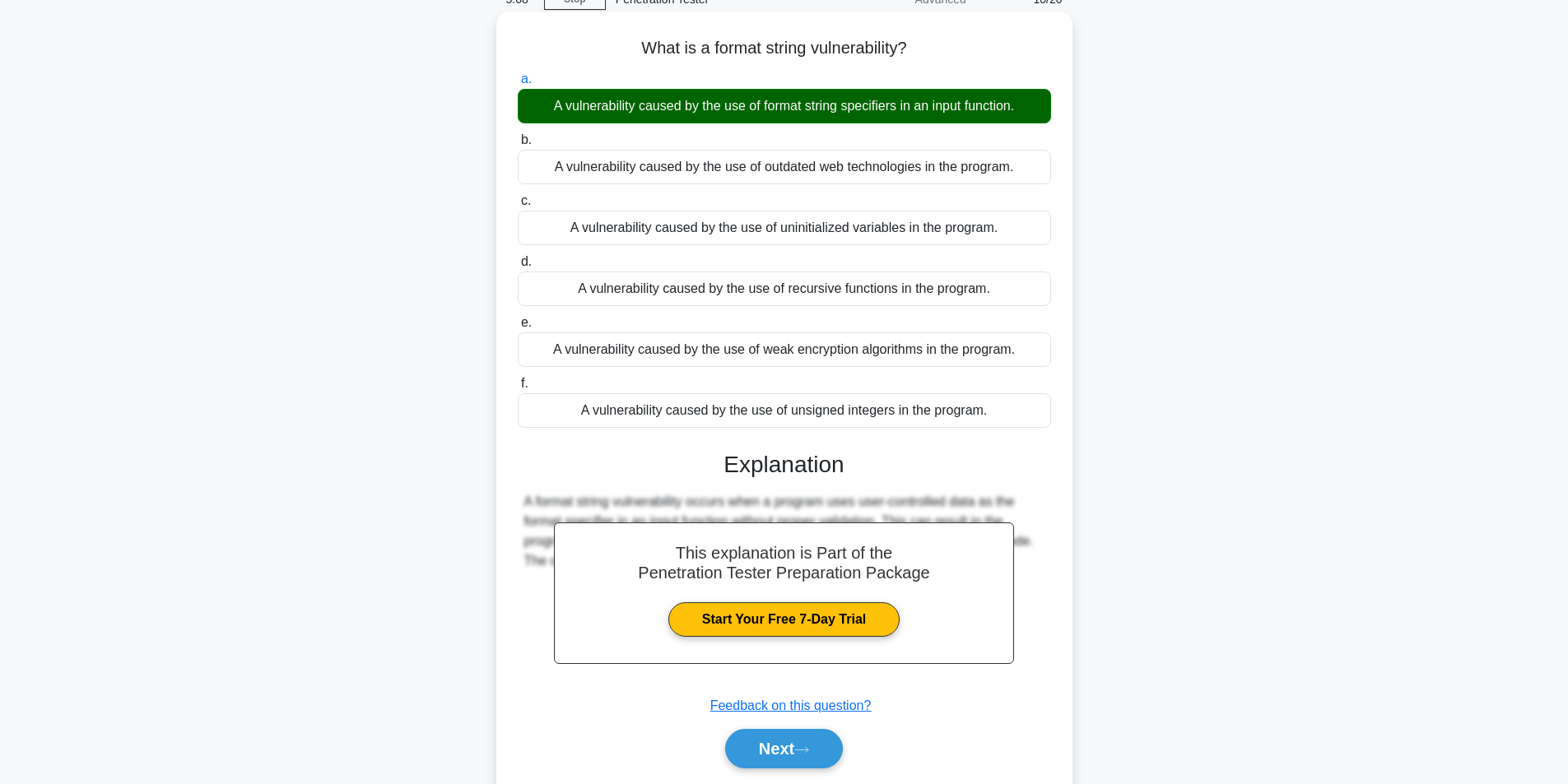
scroll to position [136, 0]
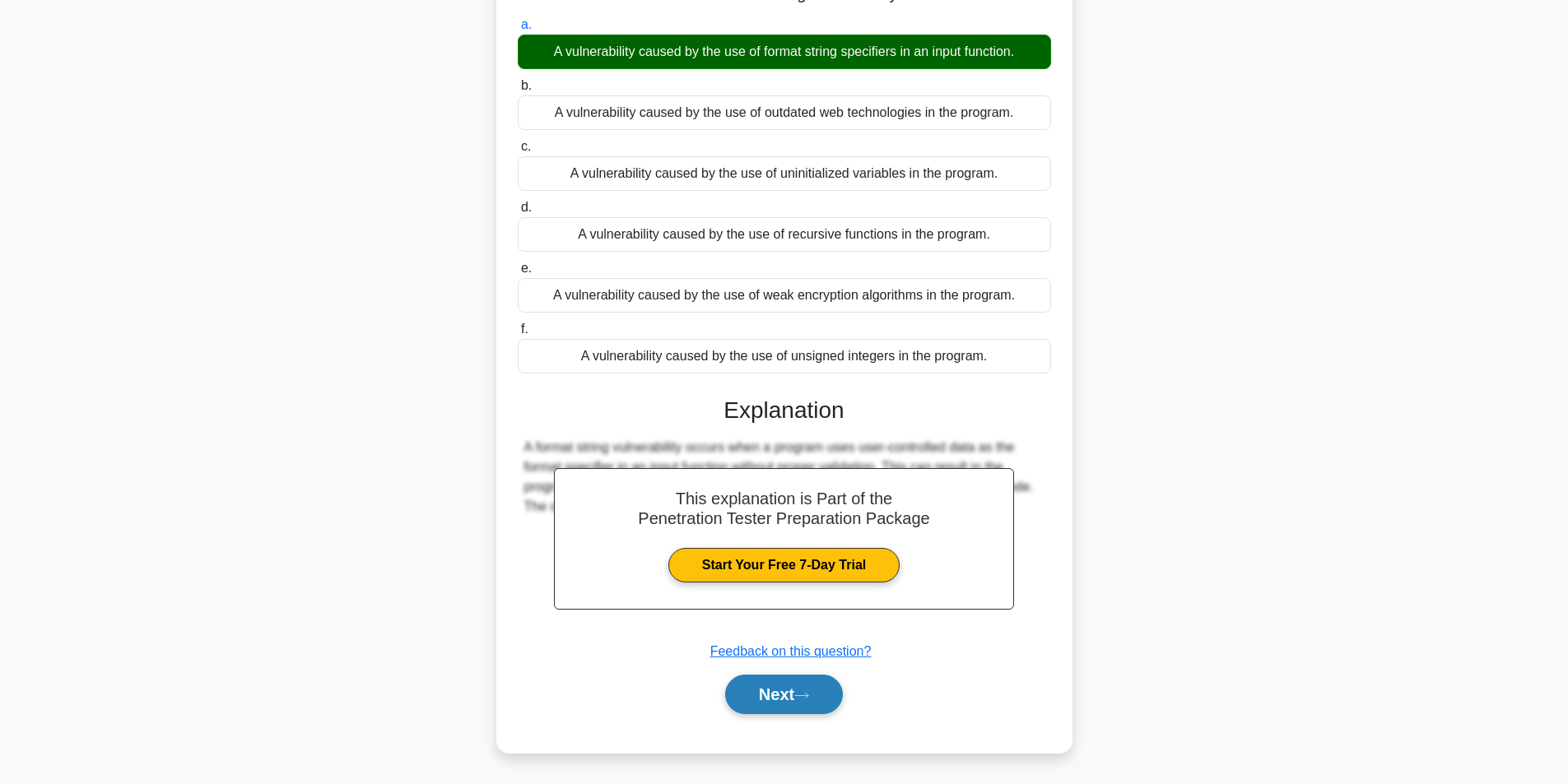
click at [761, 693] on button "Next" at bounding box center [784, 694] width 118 height 39
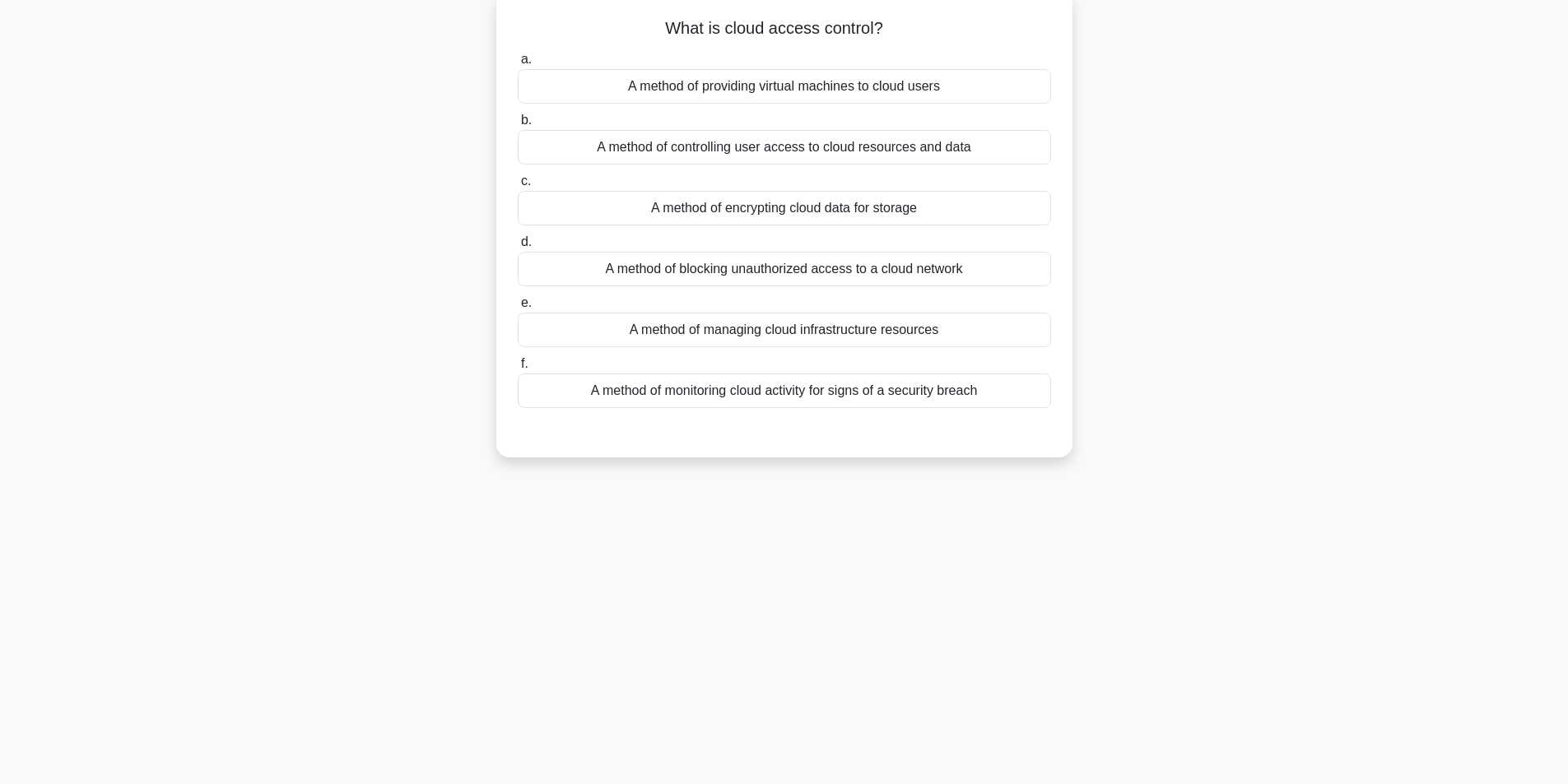
scroll to position [0, 0]
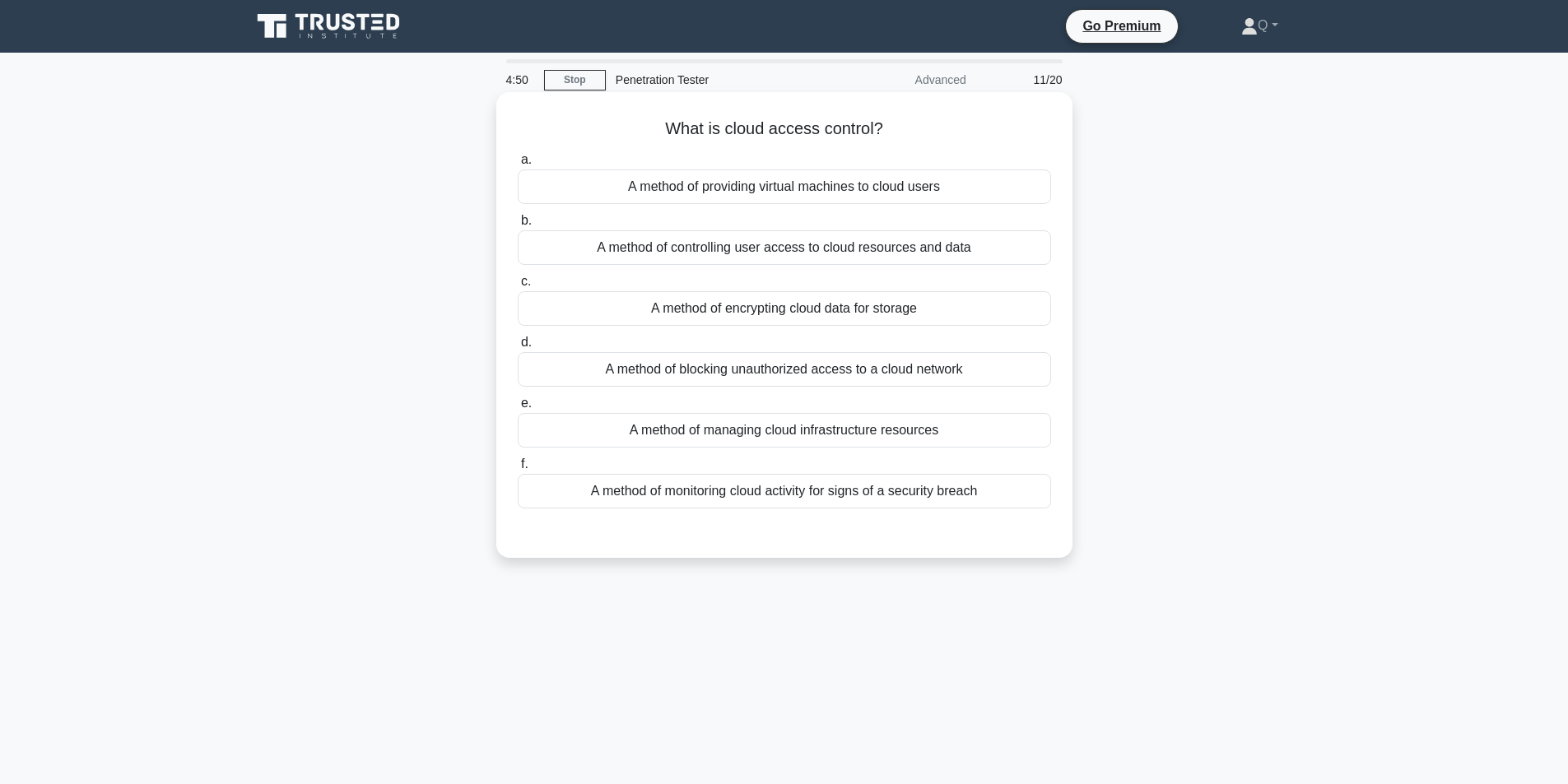
click at [848, 250] on div "A method of controlling user access to cloud resources and data" at bounding box center [784, 248] width 533 height 34
click at [518, 226] on input "b. A method of controlling user access to cloud resources and data" at bounding box center [518, 220] width 0 height 11
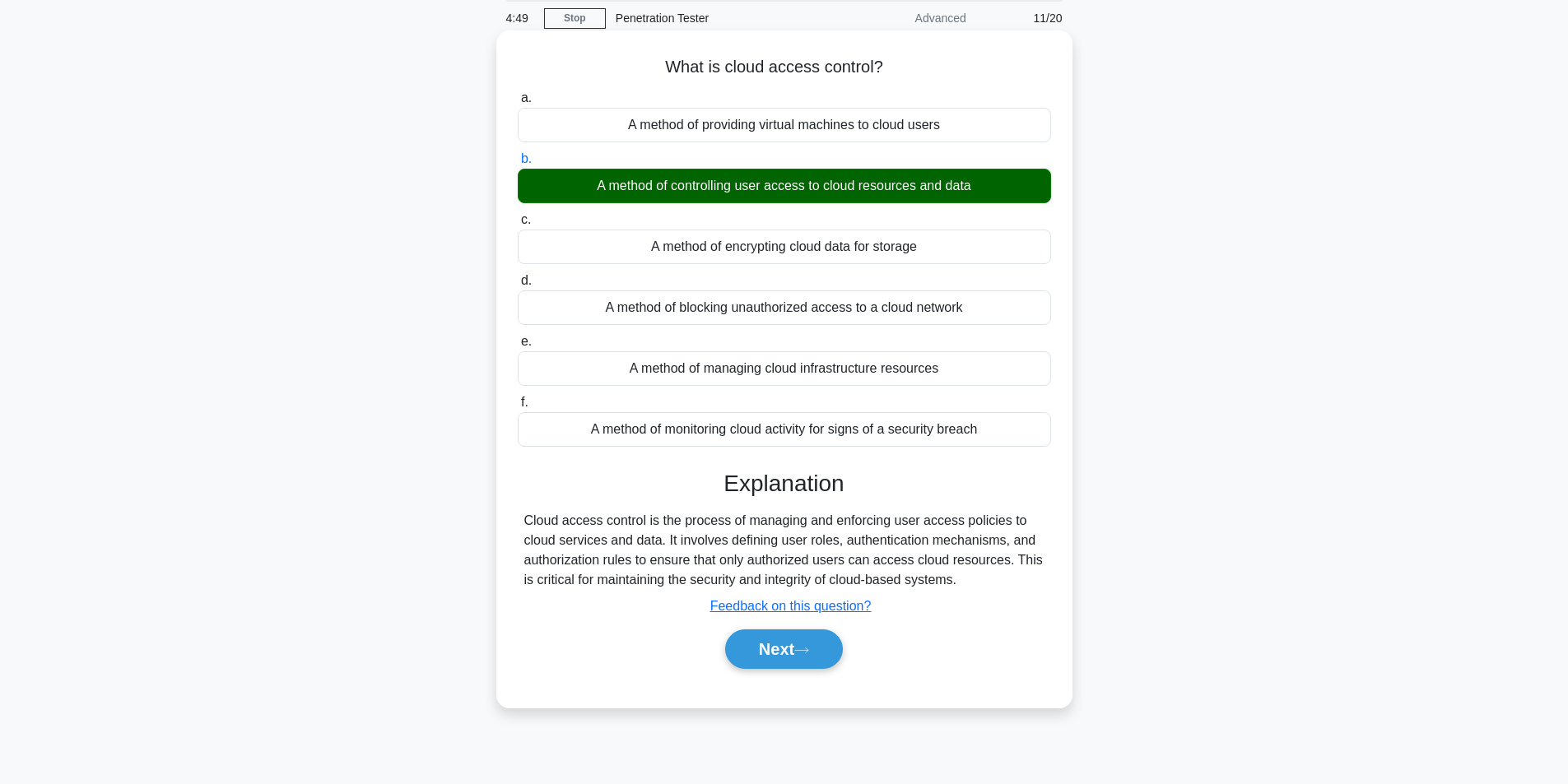
scroll to position [104, 0]
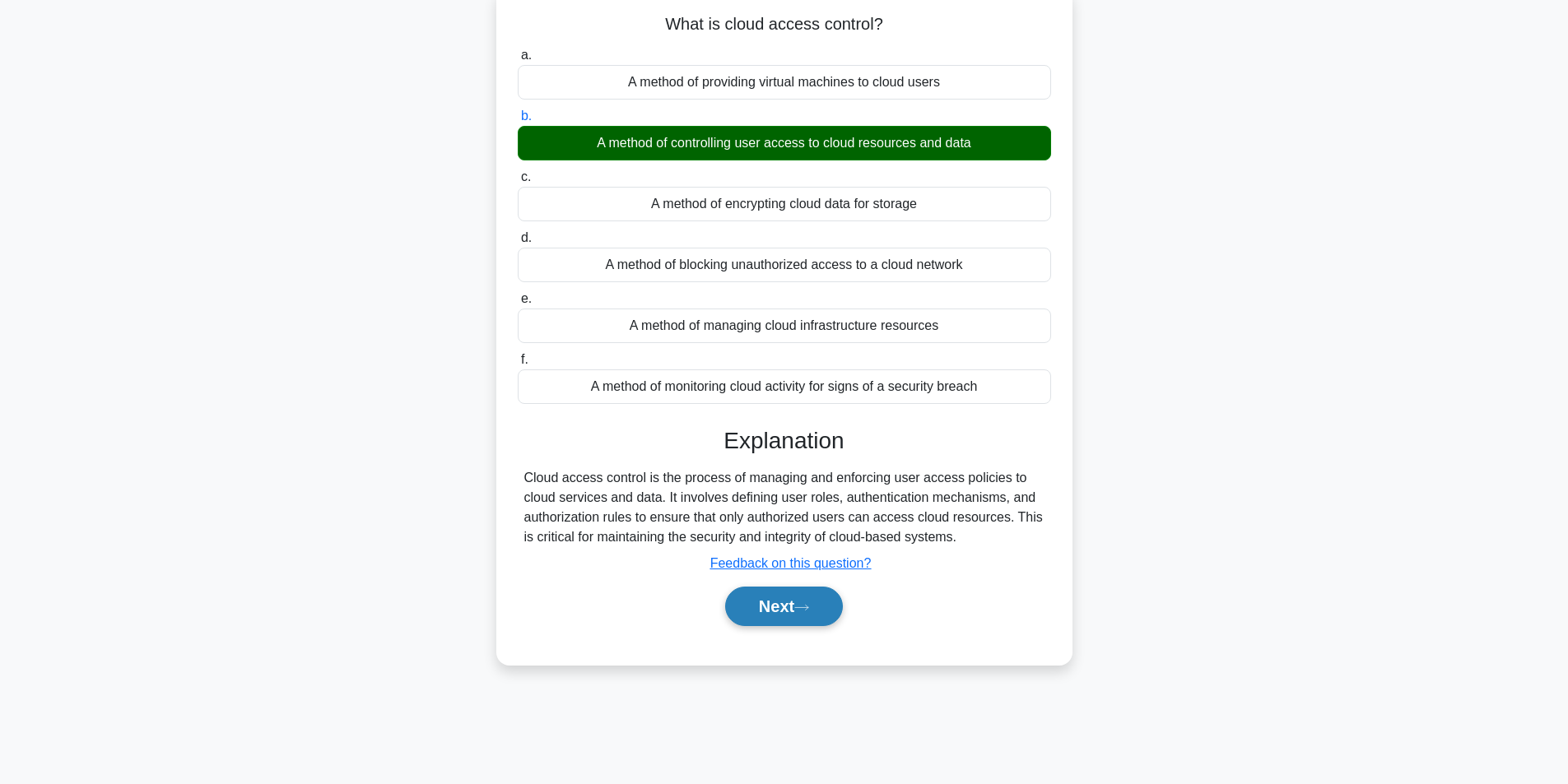
click at [807, 607] on icon at bounding box center [801, 607] width 15 height 9
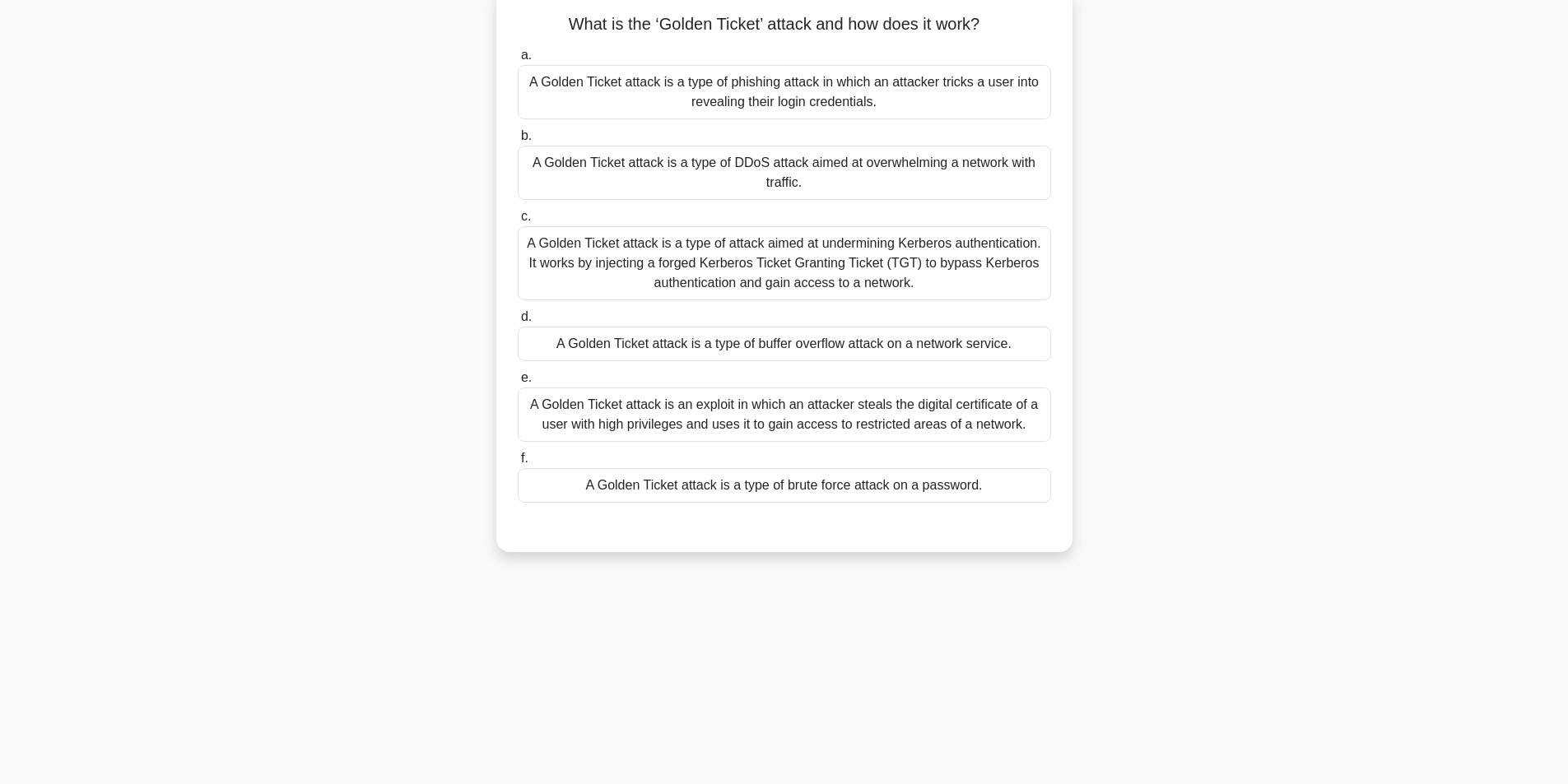
click at [761, 254] on div "A Golden Ticket attack is a type of attack aimed at undermining Kerberos authen…" at bounding box center [784, 263] width 533 height 74
click at [518, 222] on input "c. A Golden Ticket attack is a type of attack aimed at undermining Kerberos aut…" at bounding box center [518, 217] width 0 height 11
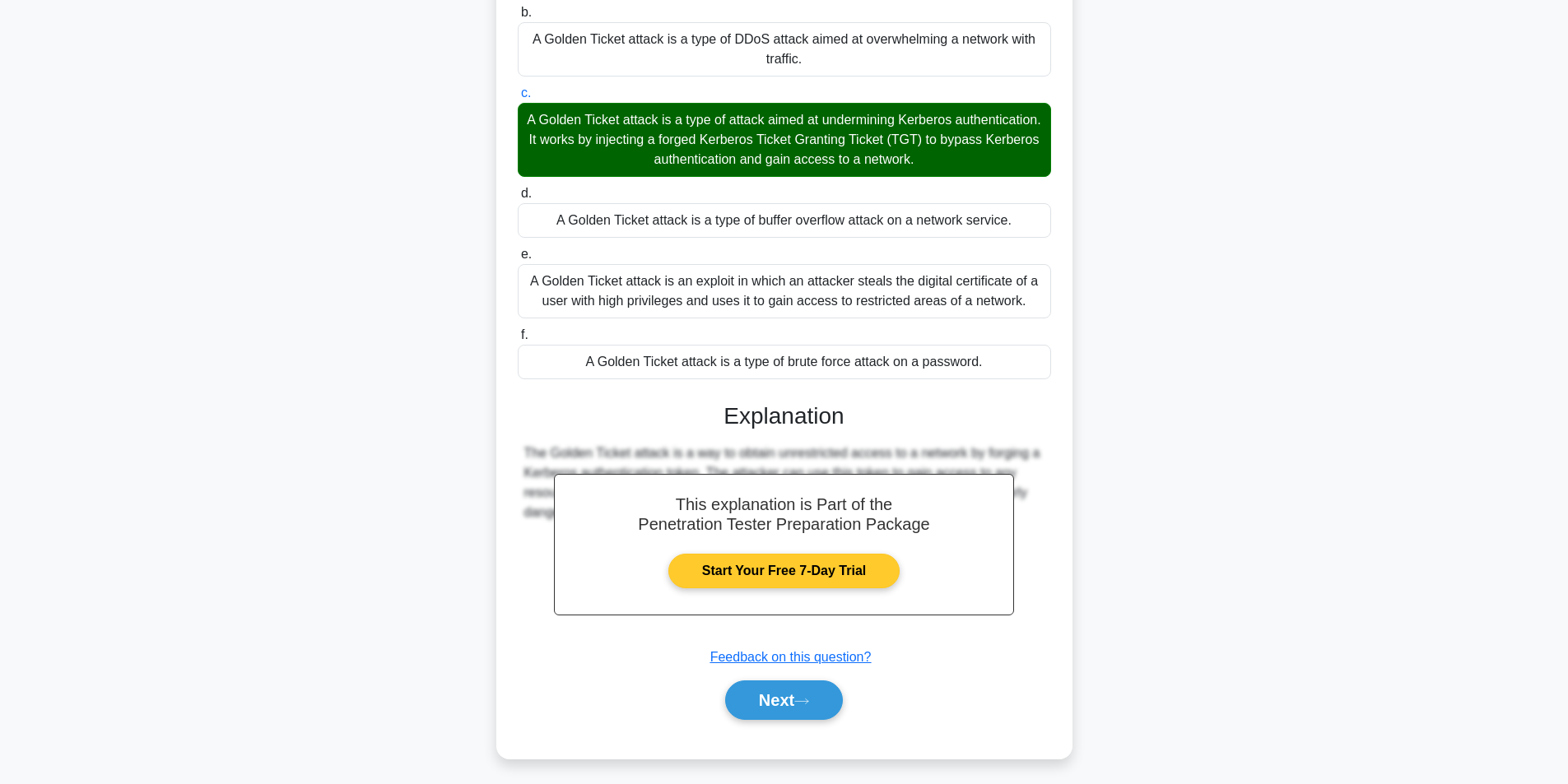
scroll to position [235, 0]
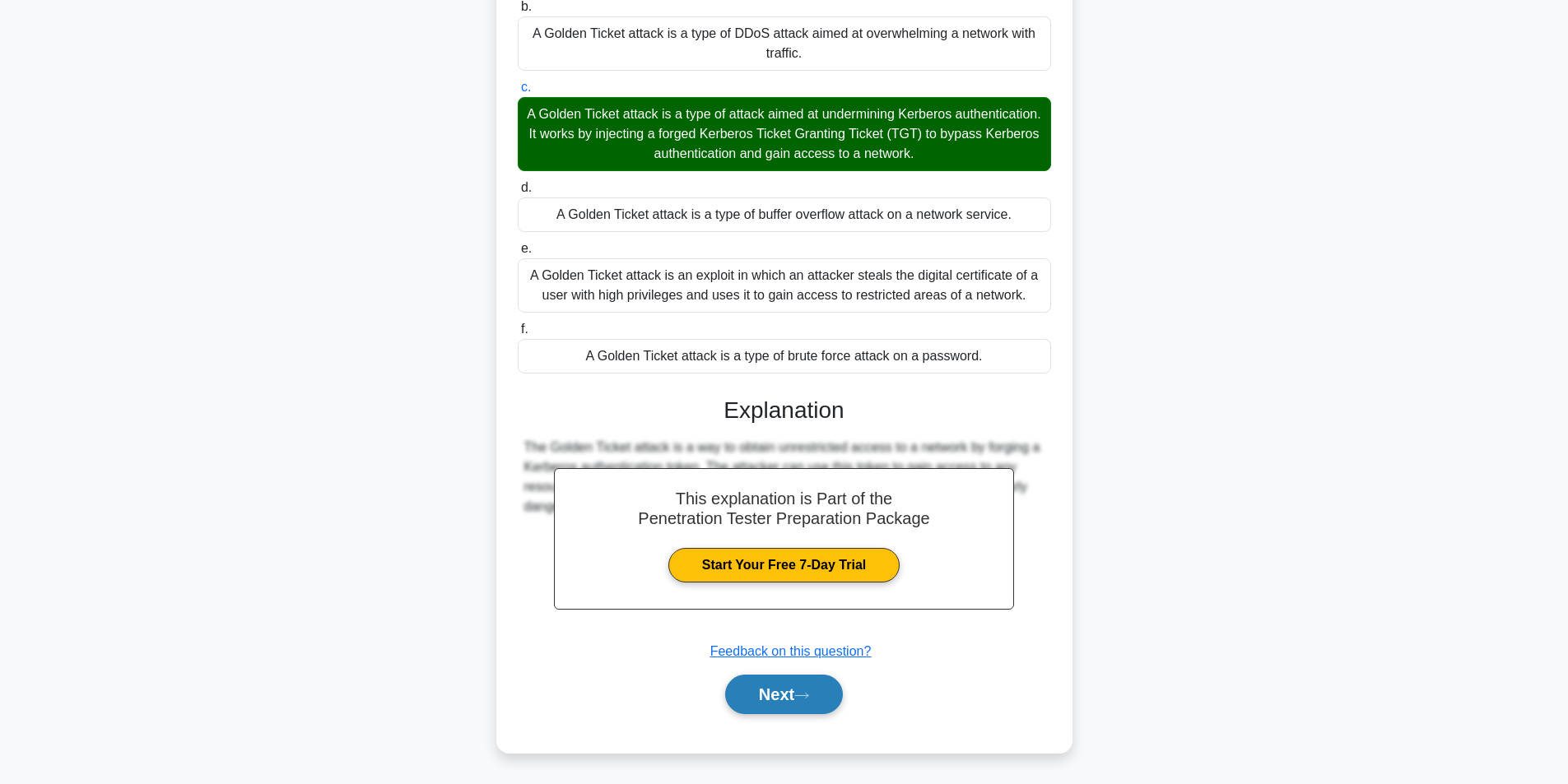
click at [778, 700] on button "Next" at bounding box center [784, 694] width 118 height 39
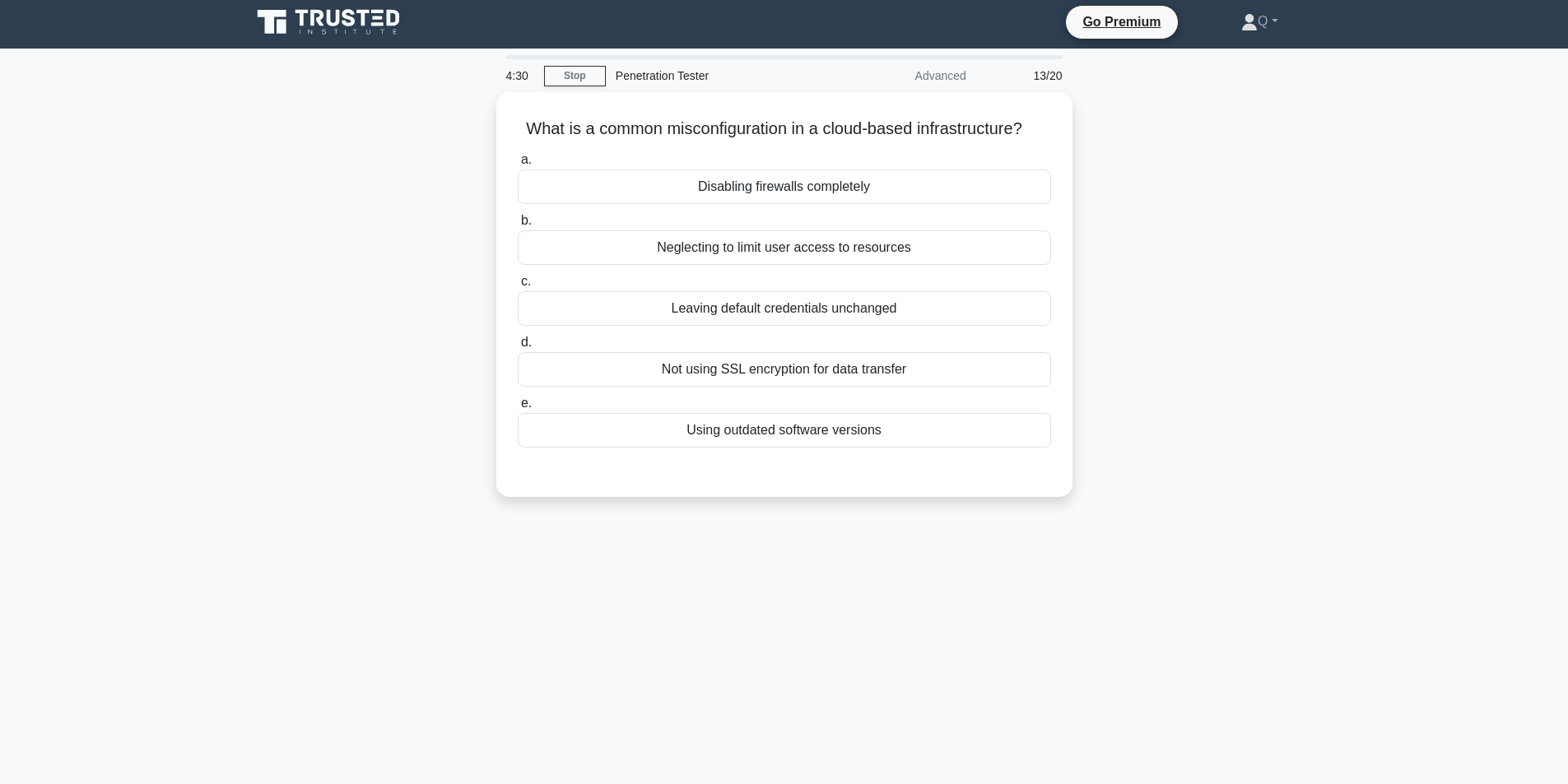
scroll to position [0, 0]
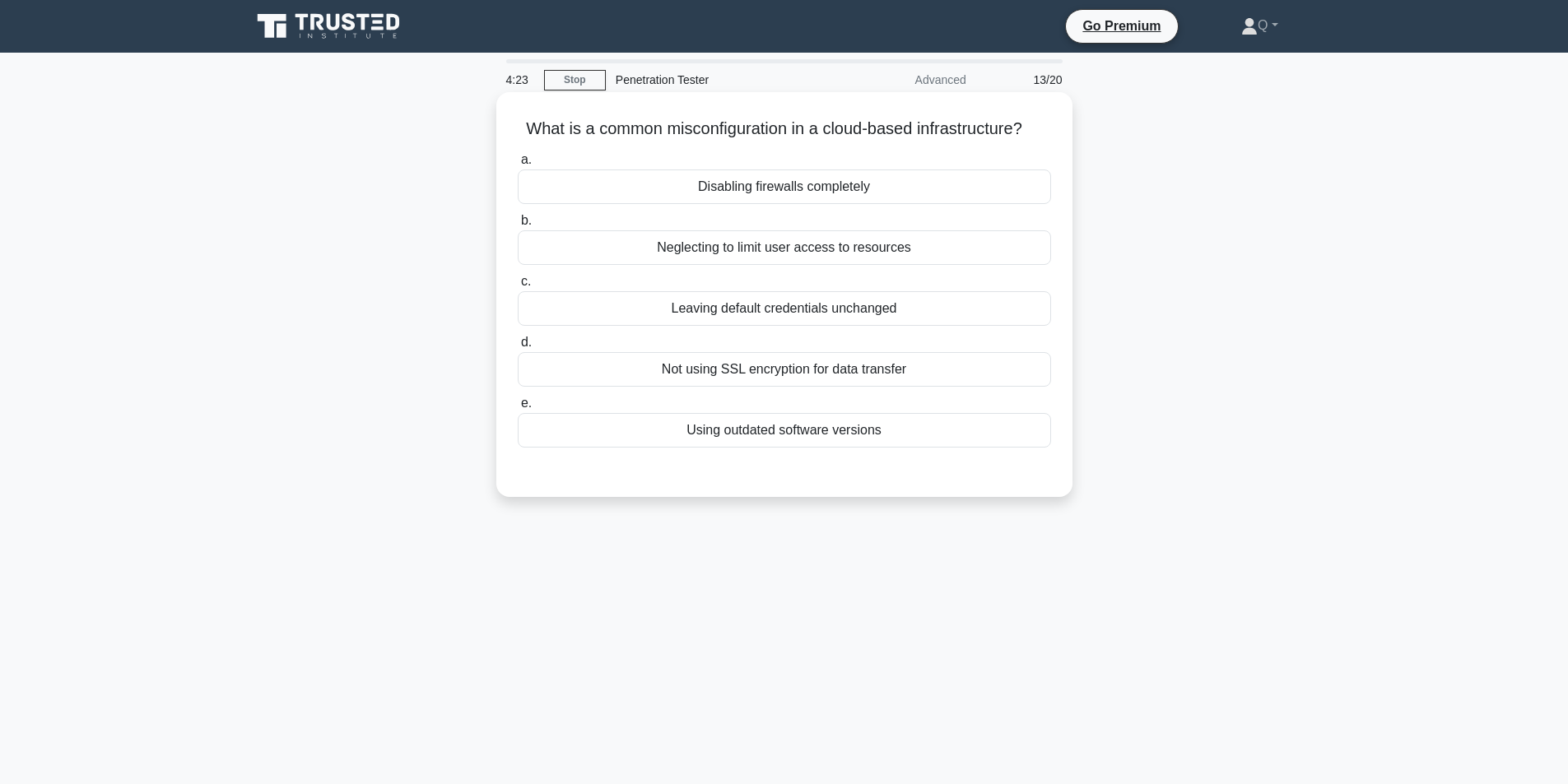
click at [883, 309] on div "Leaving default credentials unchanged" at bounding box center [784, 308] width 533 height 34
click at [518, 287] on input "c. Leaving default credentials unchanged" at bounding box center [518, 282] width 0 height 11
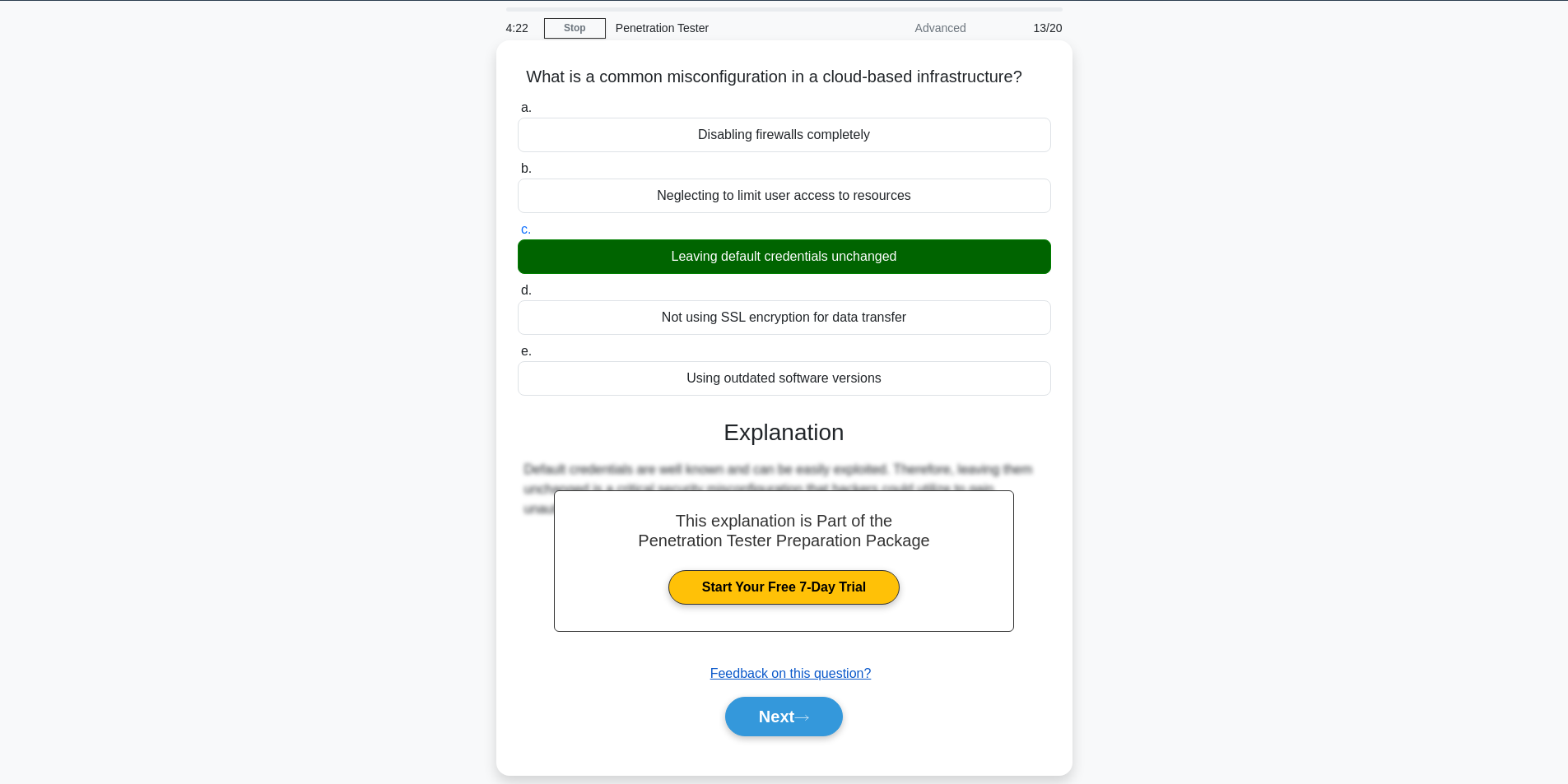
scroll to position [104, 0]
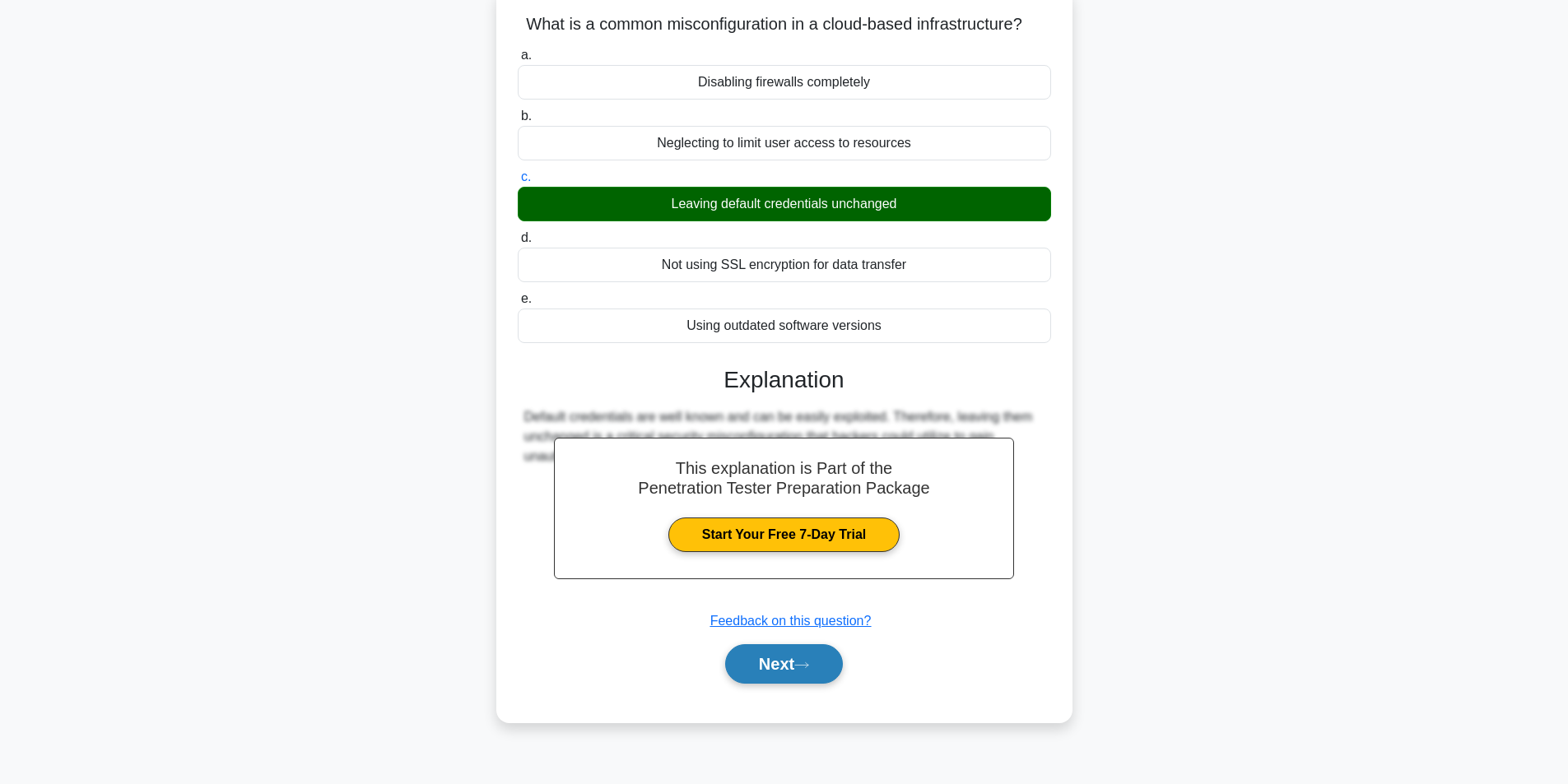
click at [777, 672] on button "Next" at bounding box center [784, 664] width 118 height 39
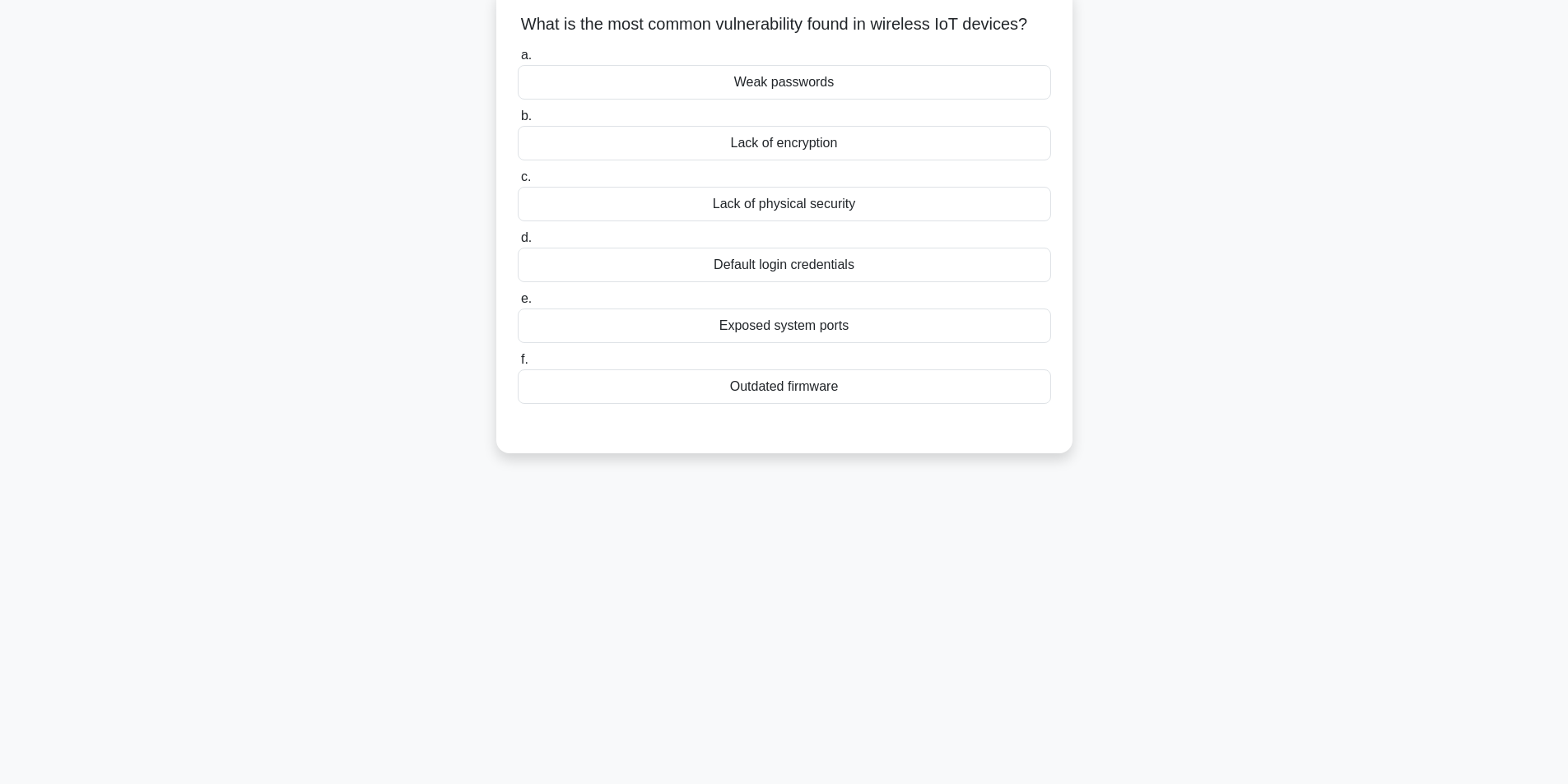
click at [829, 282] on div "Default login credentials" at bounding box center [784, 265] width 533 height 34
click at [518, 243] on input "d. Default login credentials" at bounding box center [518, 238] width 0 height 11
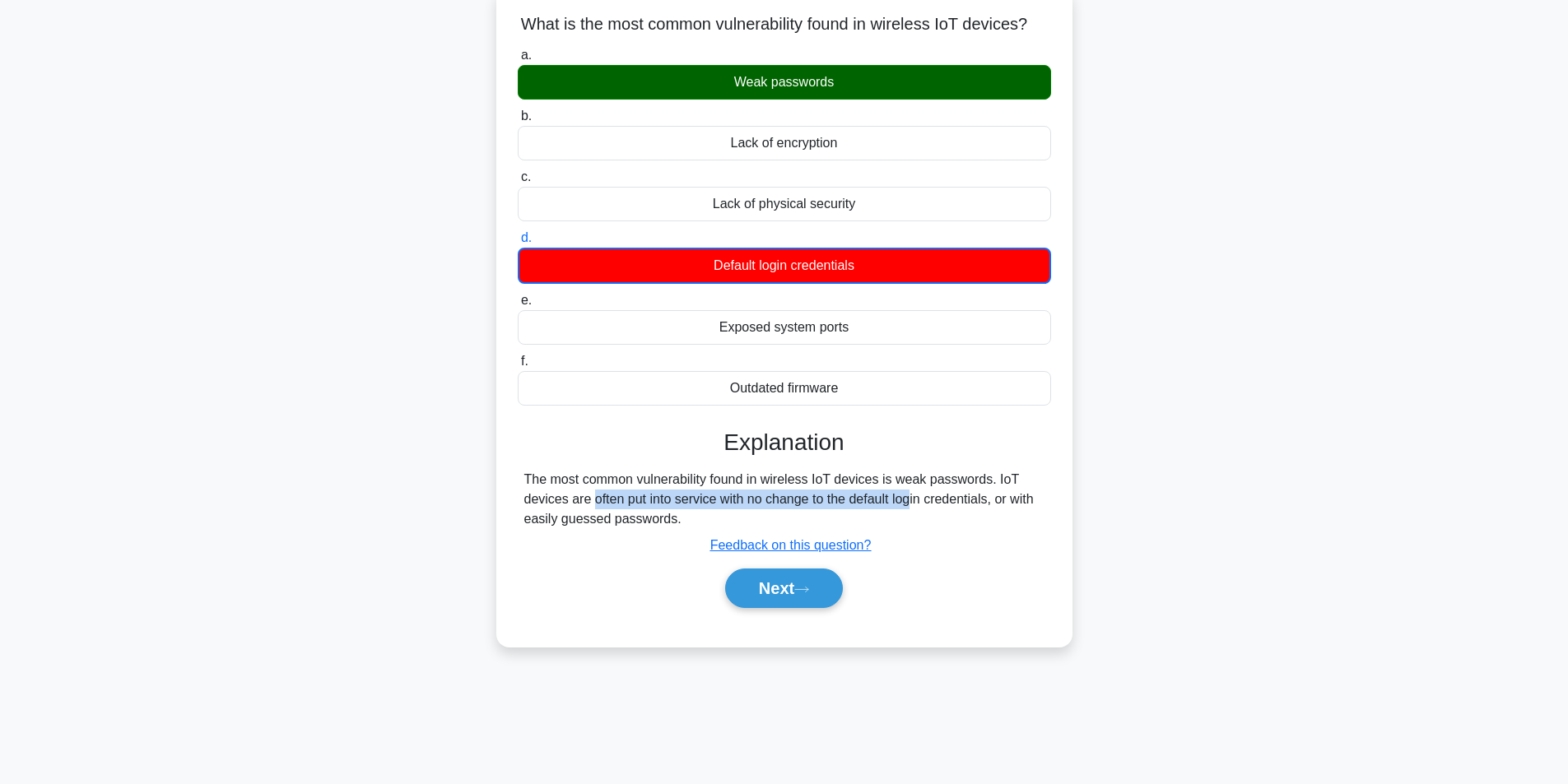
drag, startPoint x: 817, startPoint y: 521, endPoint x: 990, endPoint y: 506, distance: 173.6
click at [990, 506] on div "The most common vulnerability found in wireless IoT devices is weak passwords. …" at bounding box center [784, 499] width 520 height 59
click at [813, 593] on button "Next" at bounding box center [784, 588] width 118 height 39
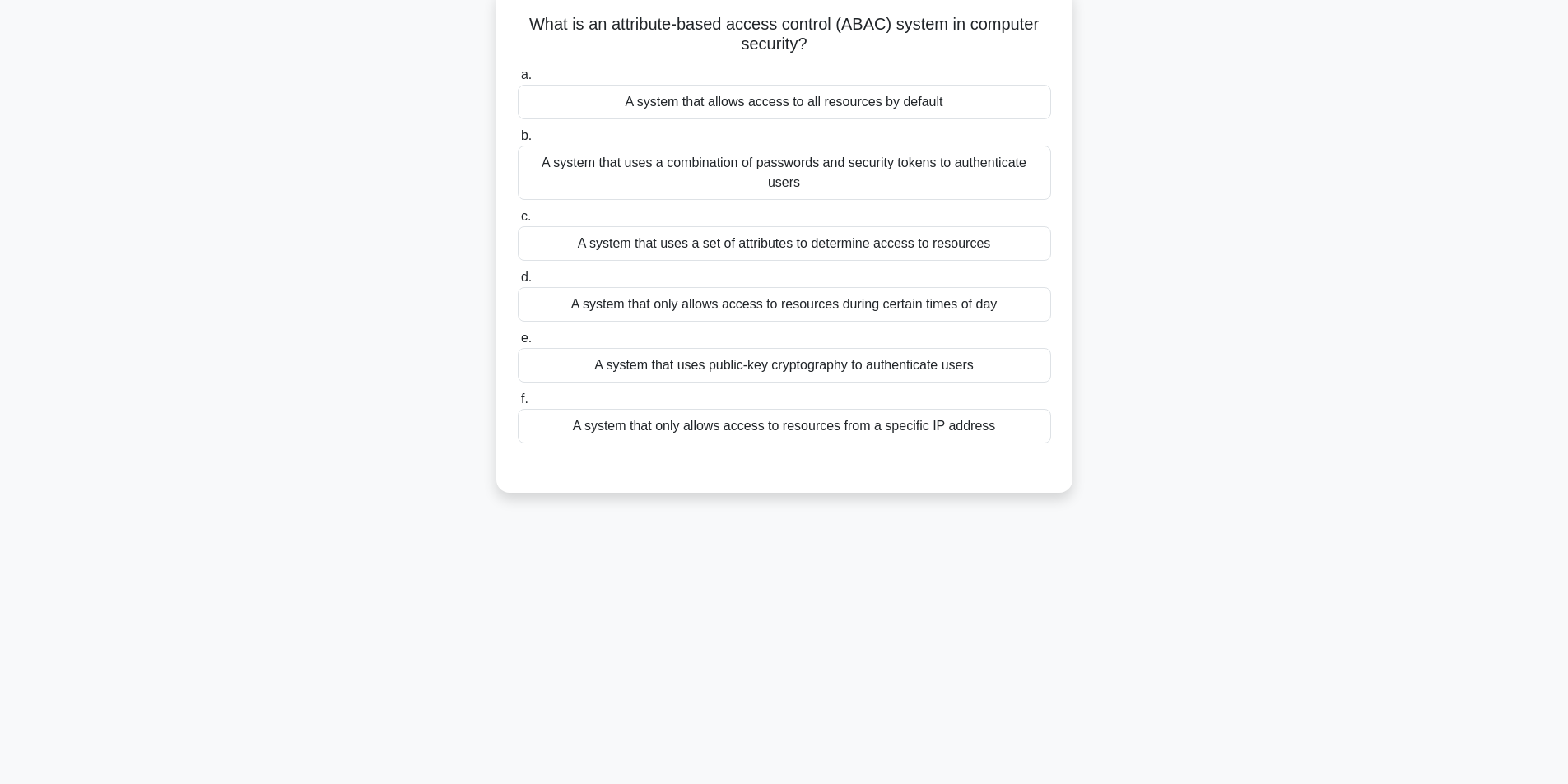
click at [946, 226] on div "A system that uses a set of attributes to determine access to resources" at bounding box center [784, 243] width 533 height 34
click at [518, 219] on input "c. A system that uses a set of attributes to determine access to resources" at bounding box center [518, 217] width 0 height 11
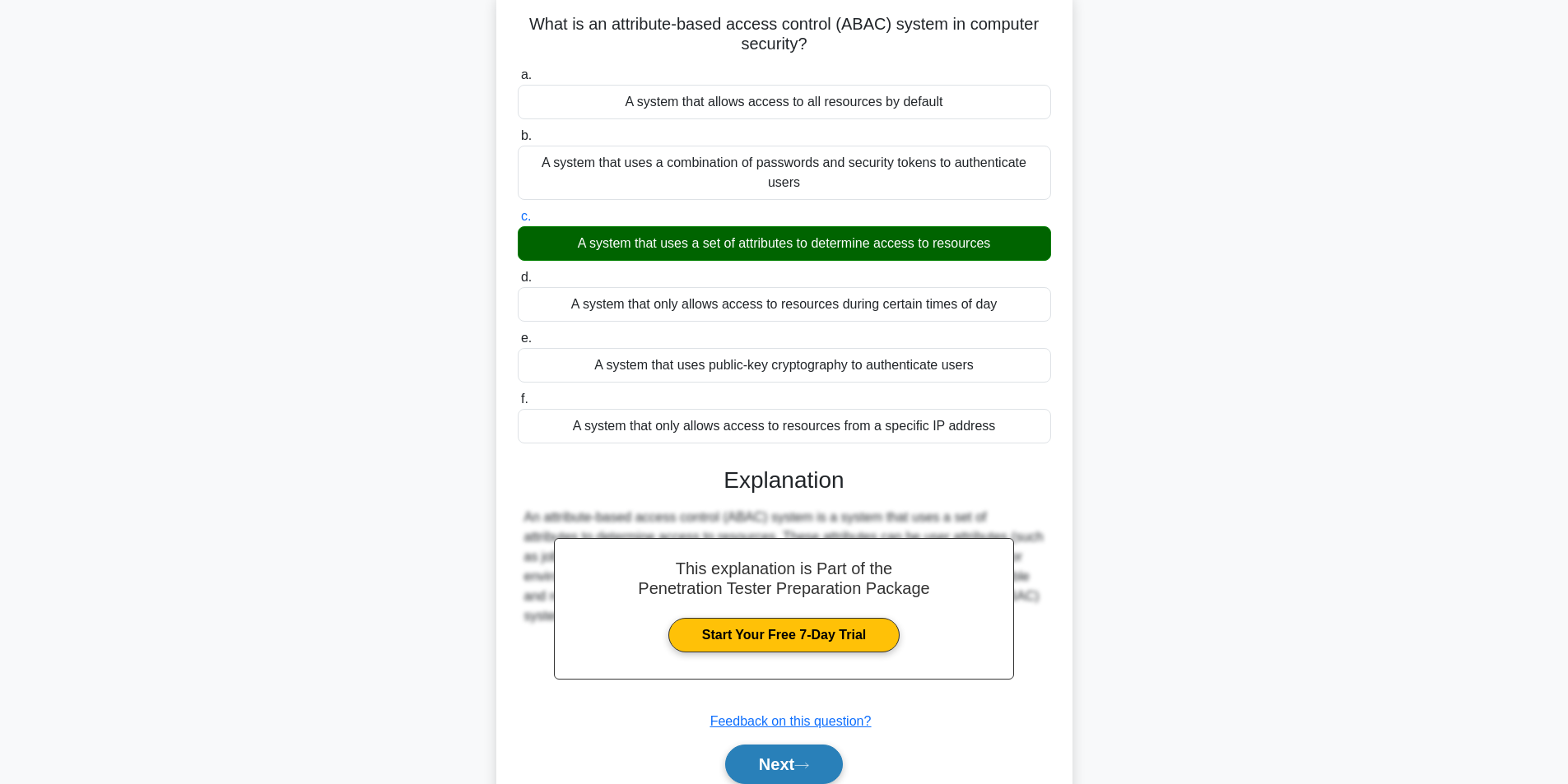
click at [748, 760] on button "Next" at bounding box center [784, 764] width 118 height 39
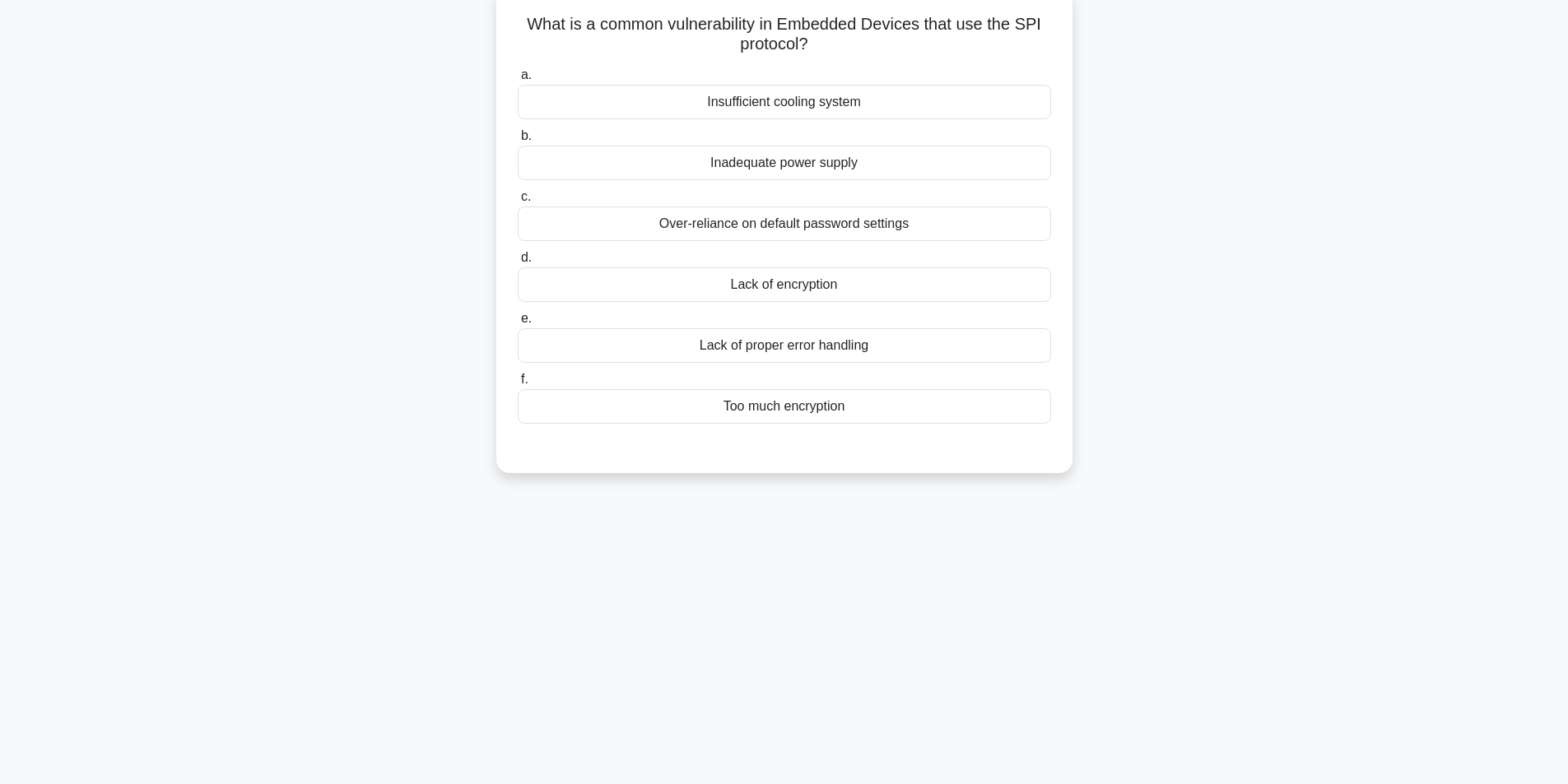
click at [854, 284] on div "Lack of encryption" at bounding box center [784, 284] width 533 height 34
click at [518, 263] on input "d. Lack of encryption" at bounding box center [518, 258] width 0 height 11
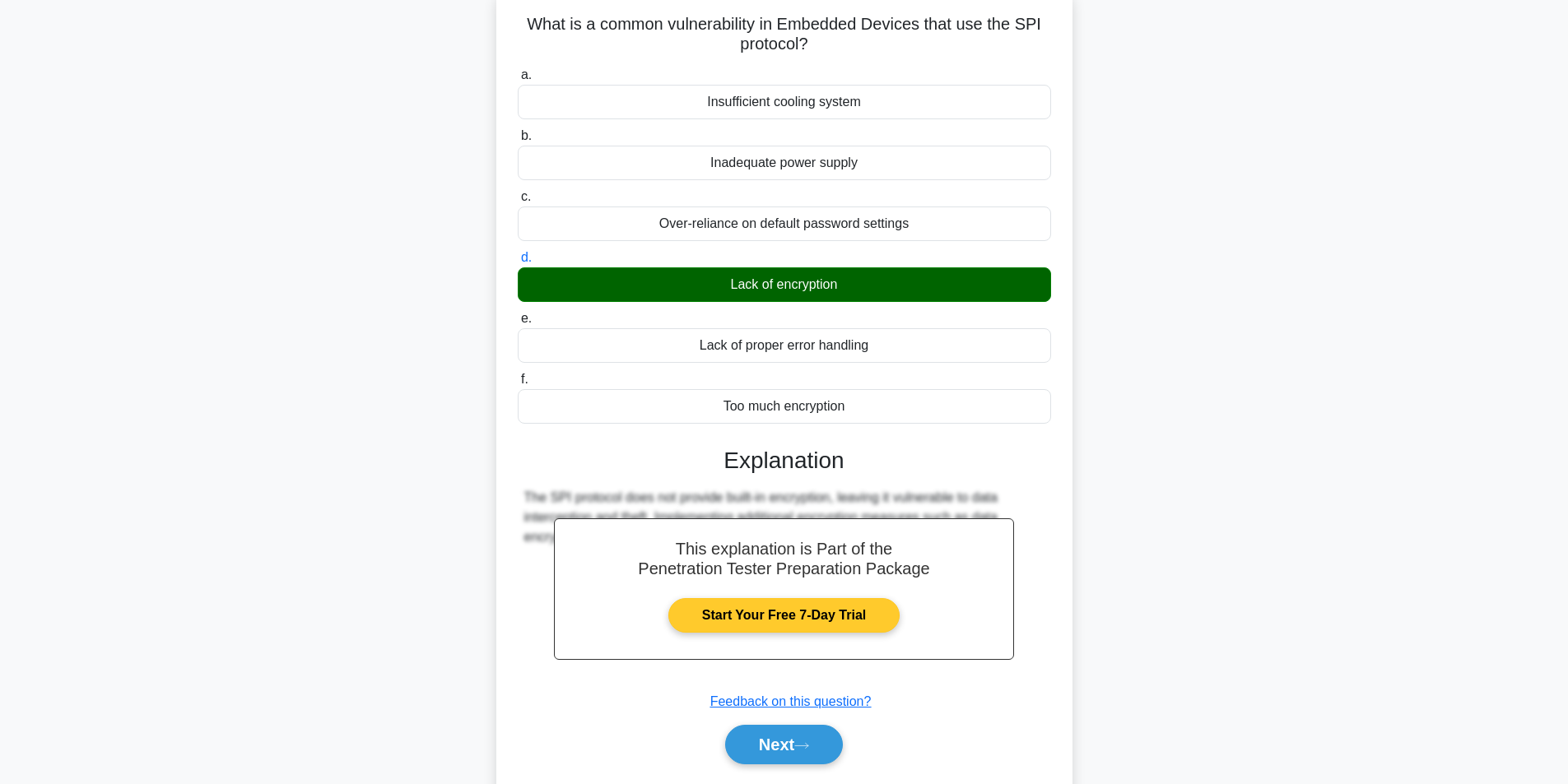
scroll to position [155, 0]
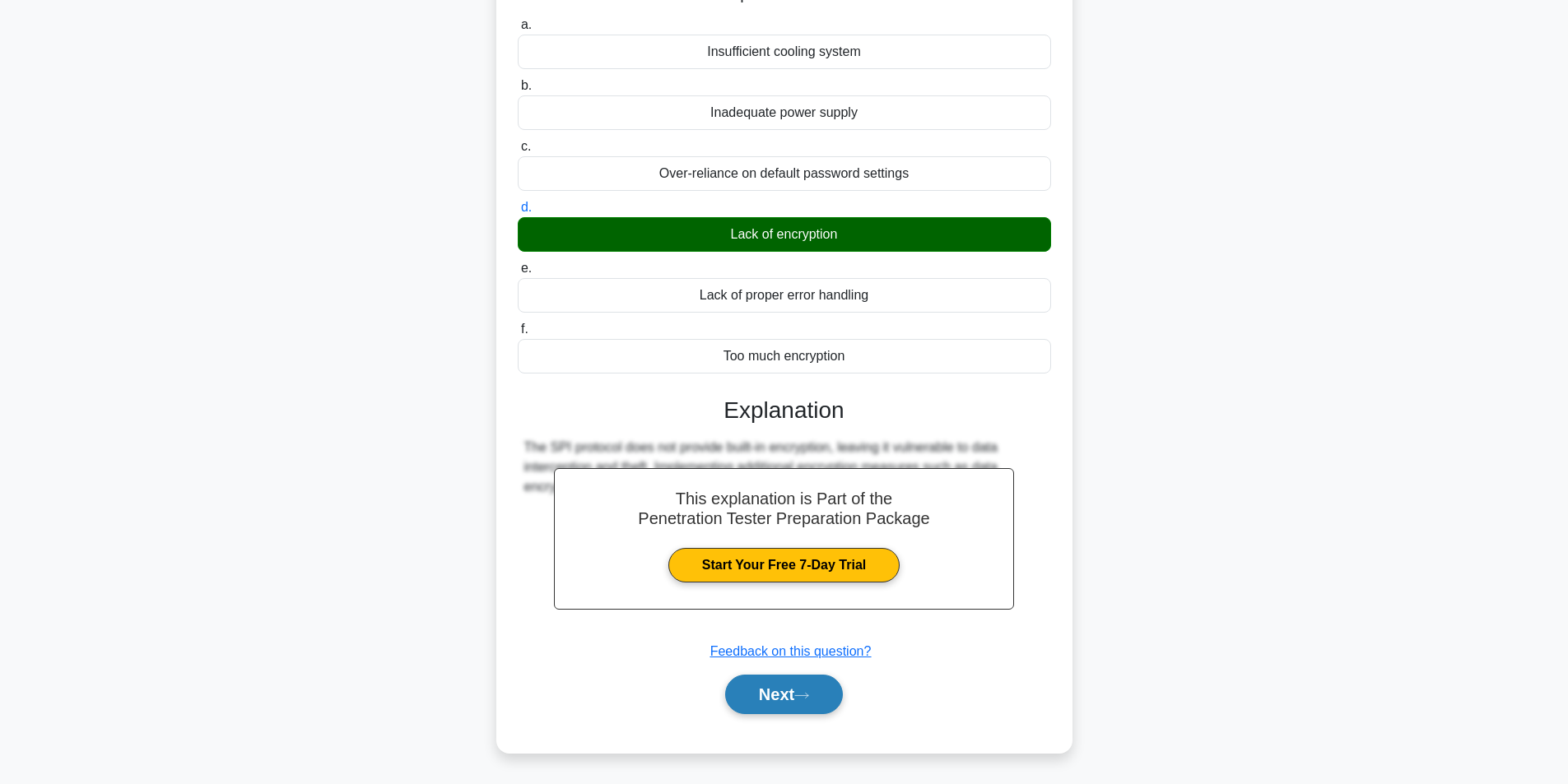
click at [795, 697] on button "Next" at bounding box center [784, 694] width 118 height 39
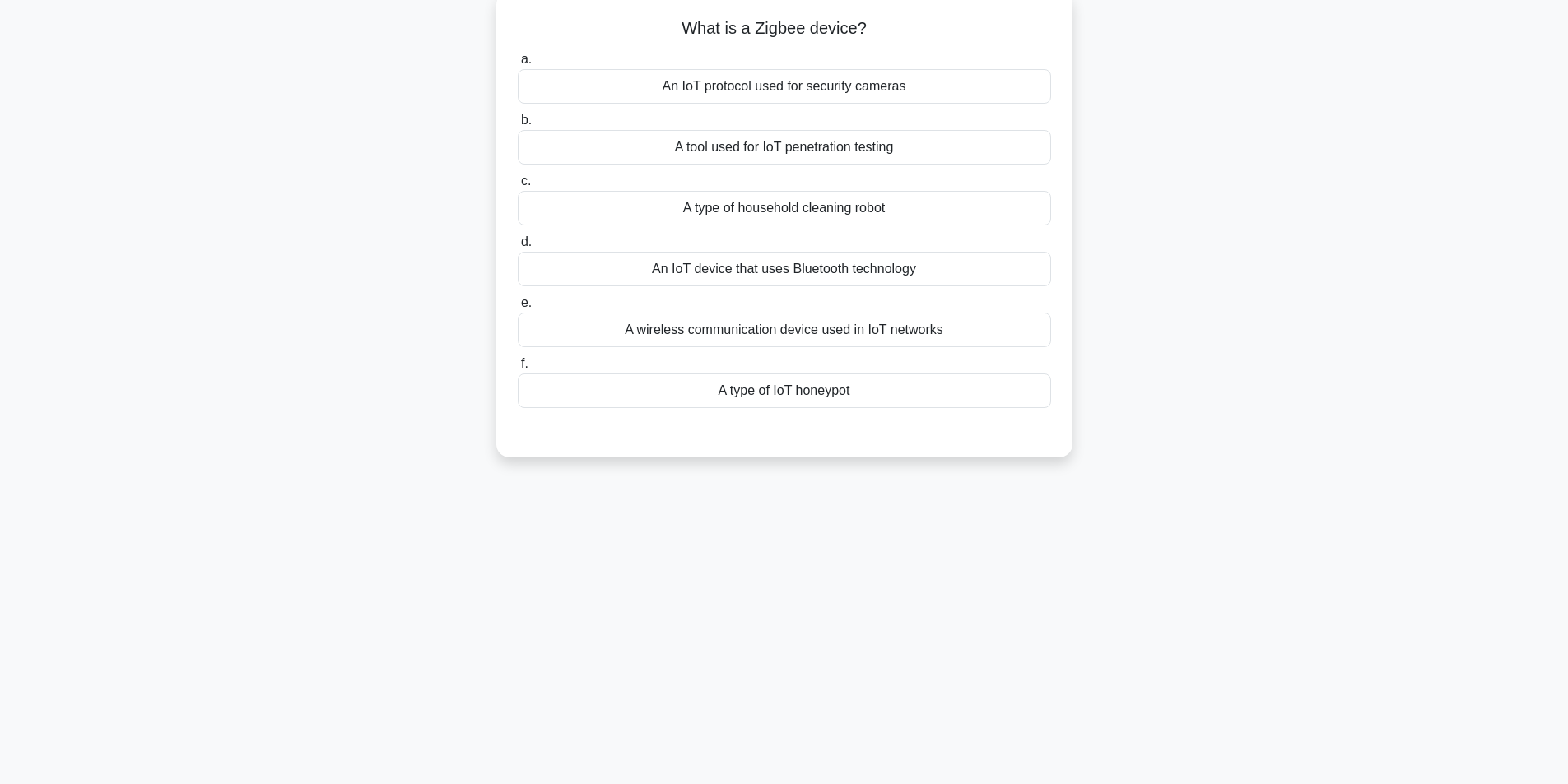
scroll to position [0, 0]
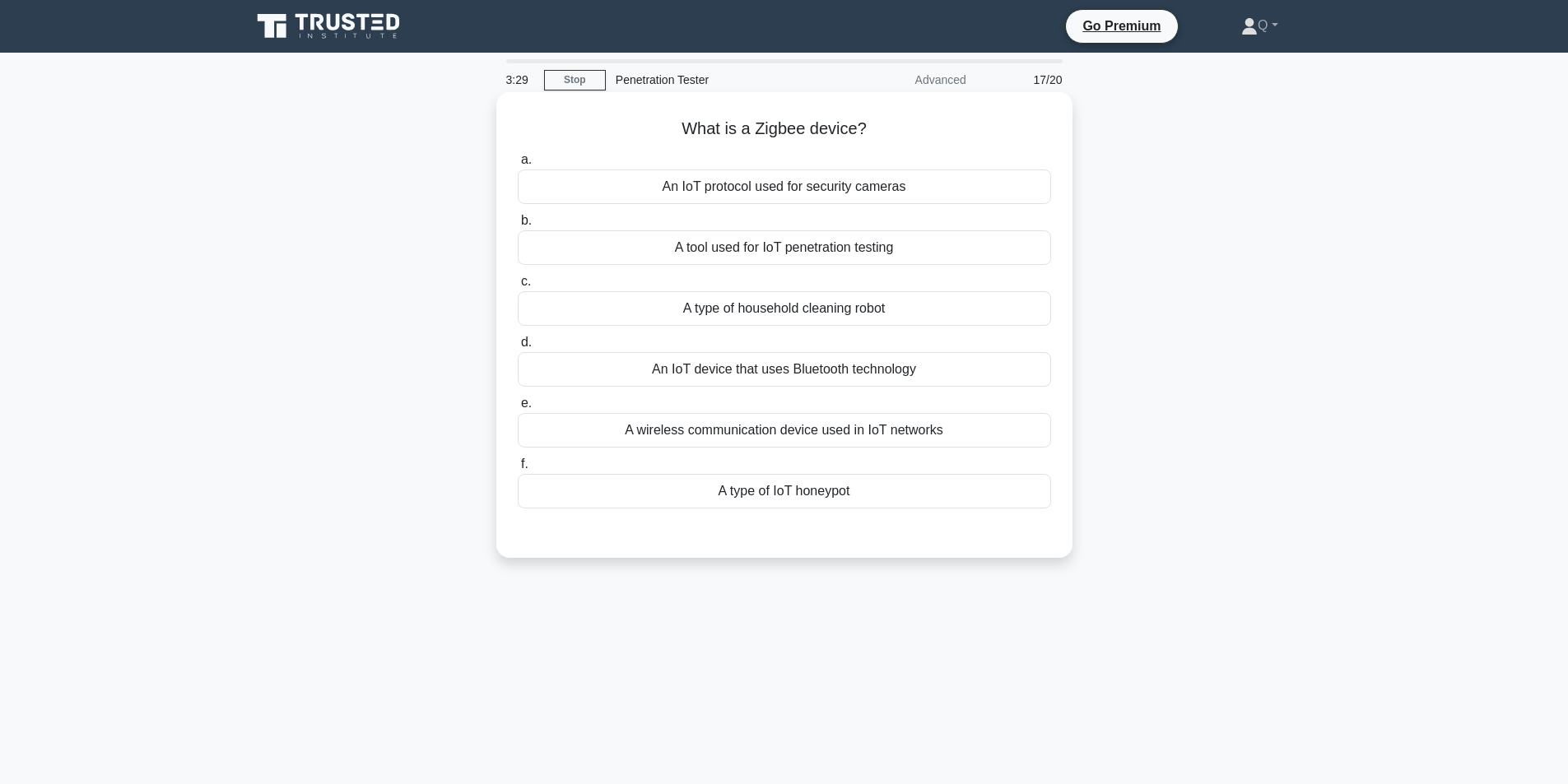
click at [902, 254] on div "A tool used for IoT penetration testing" at bounding box center [784, 248] width 533 height 34
click at [518, 226] on input "b. A tool used for IoT penetration testing" at bounding box center [518, 220] width 0 height 11
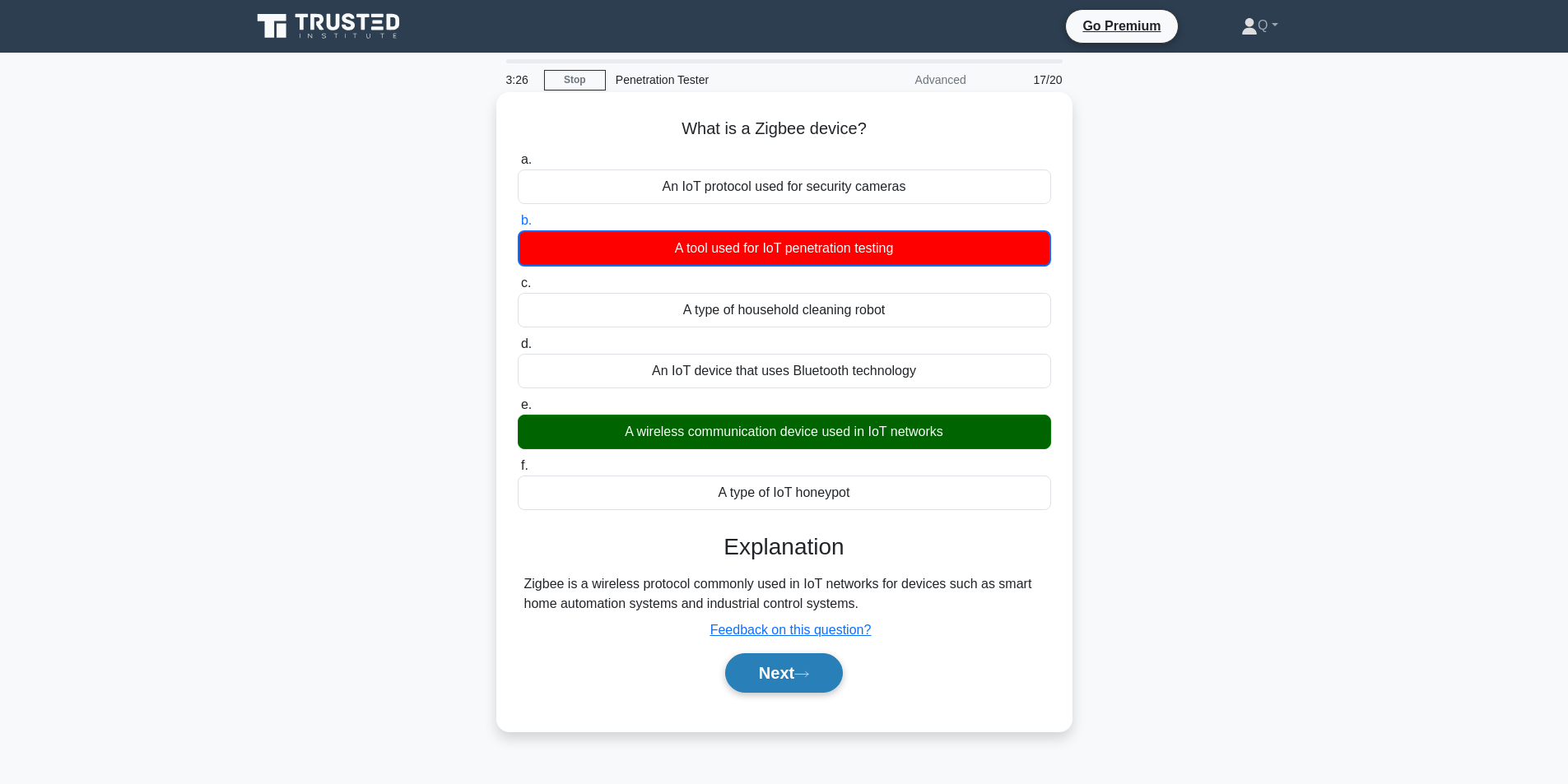
click at [744, 675] on button "Next" at bounding box center [784, 673] width 118 height 39
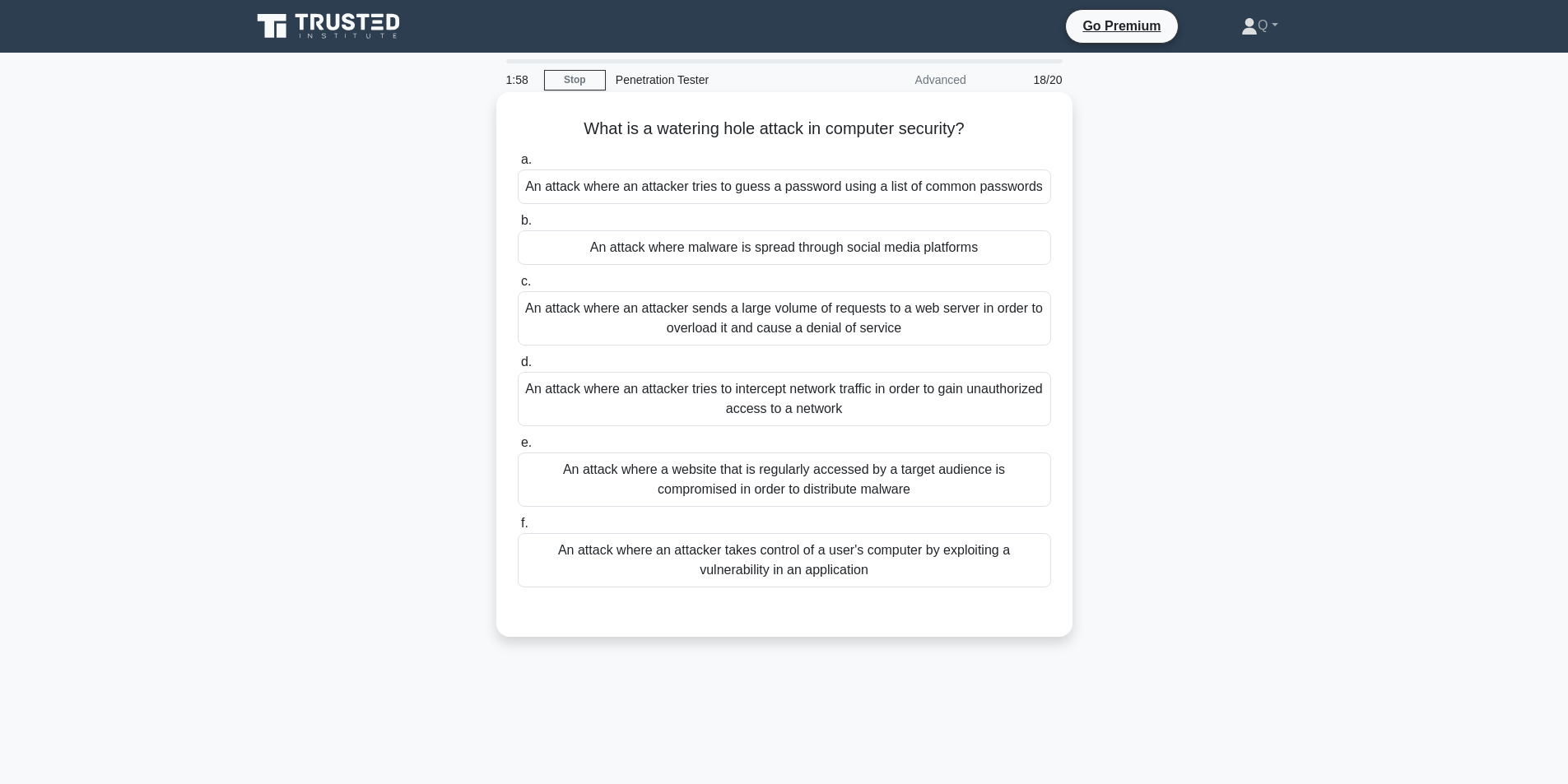
click at [794, 473] on div "An attack where a website that is regularly accessed by a target audience is co…" at bounding box center [784, 480] width 533 height 55
click at [518, 448] on input "e. An attack where a website that is regularly accessed by a target audience is…" at bounding box center [518, 442] width 0 height 11
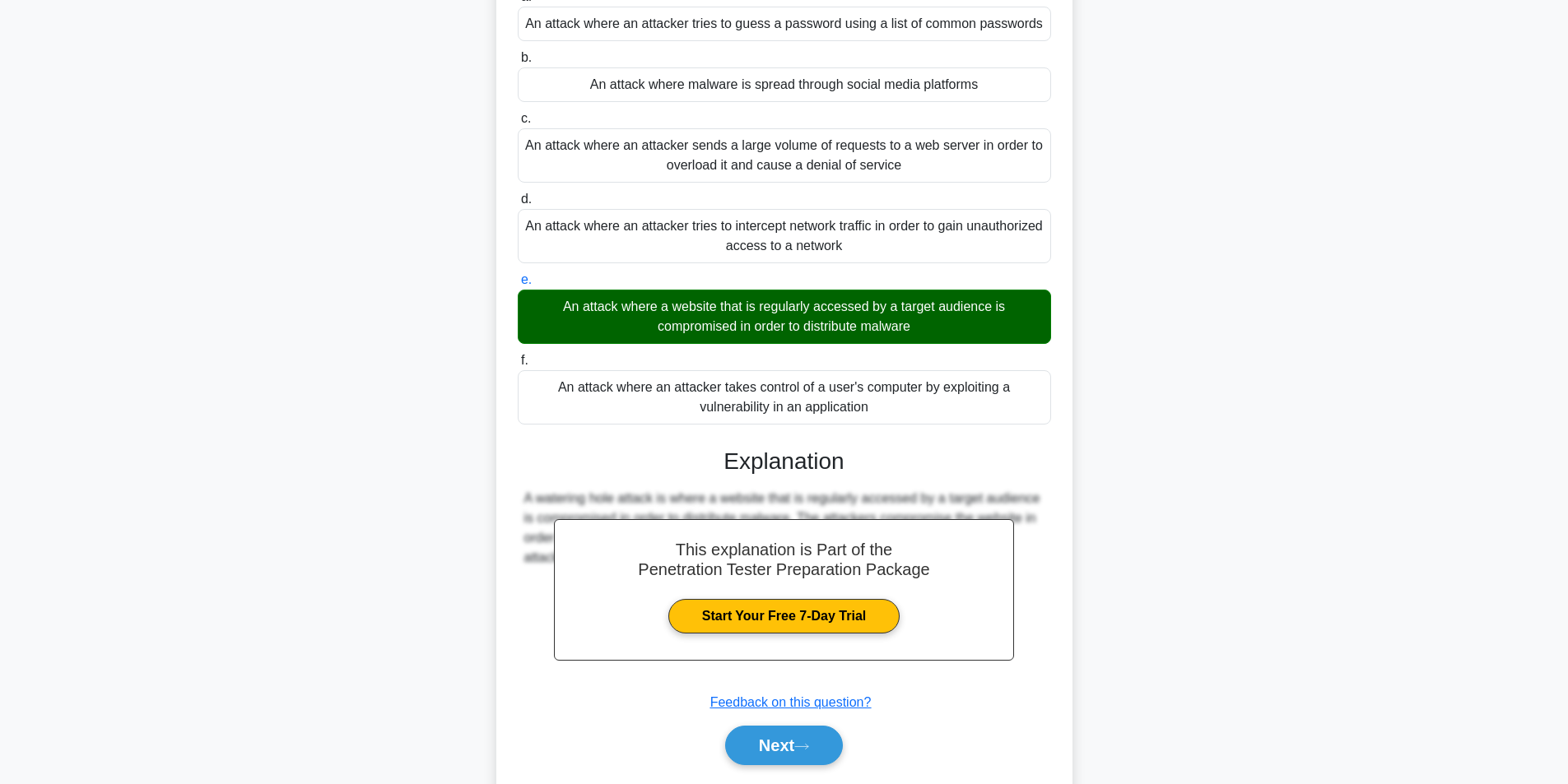
scroll to position [214, 0]
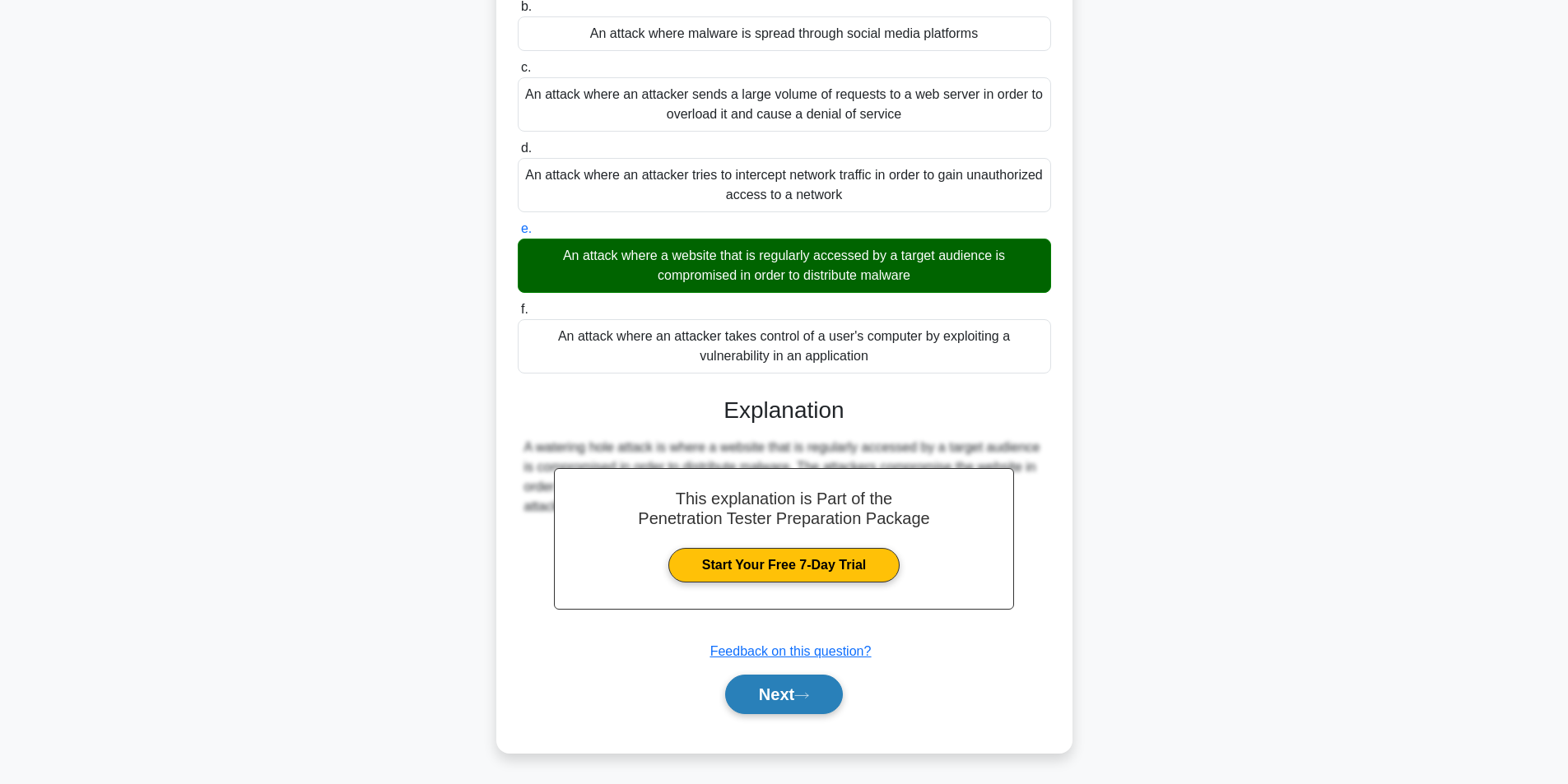
click at [790, 687] on button "Next" at bounding box center [784, 694] width 118 height 39
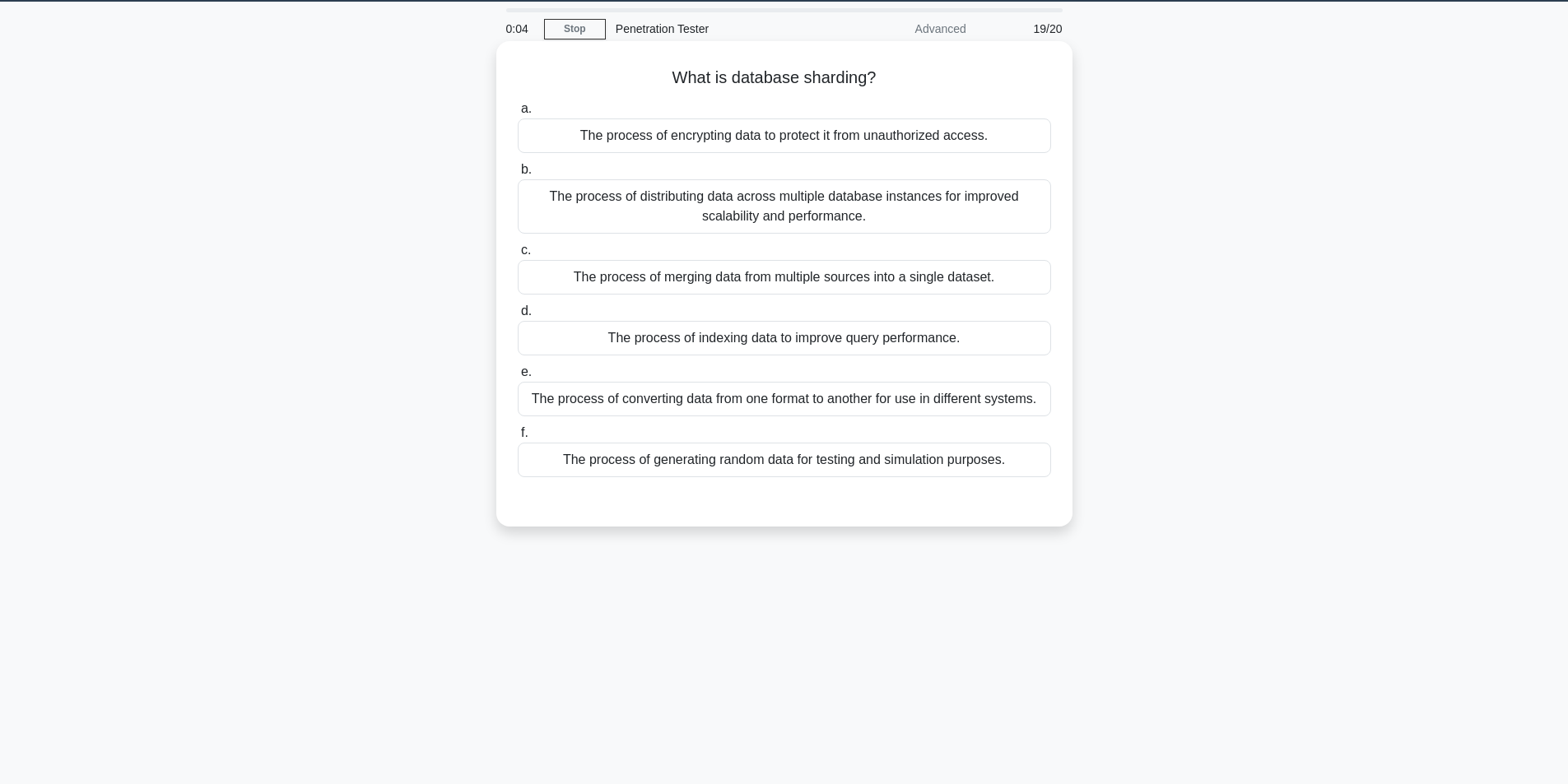
scroll to position [0, 0]
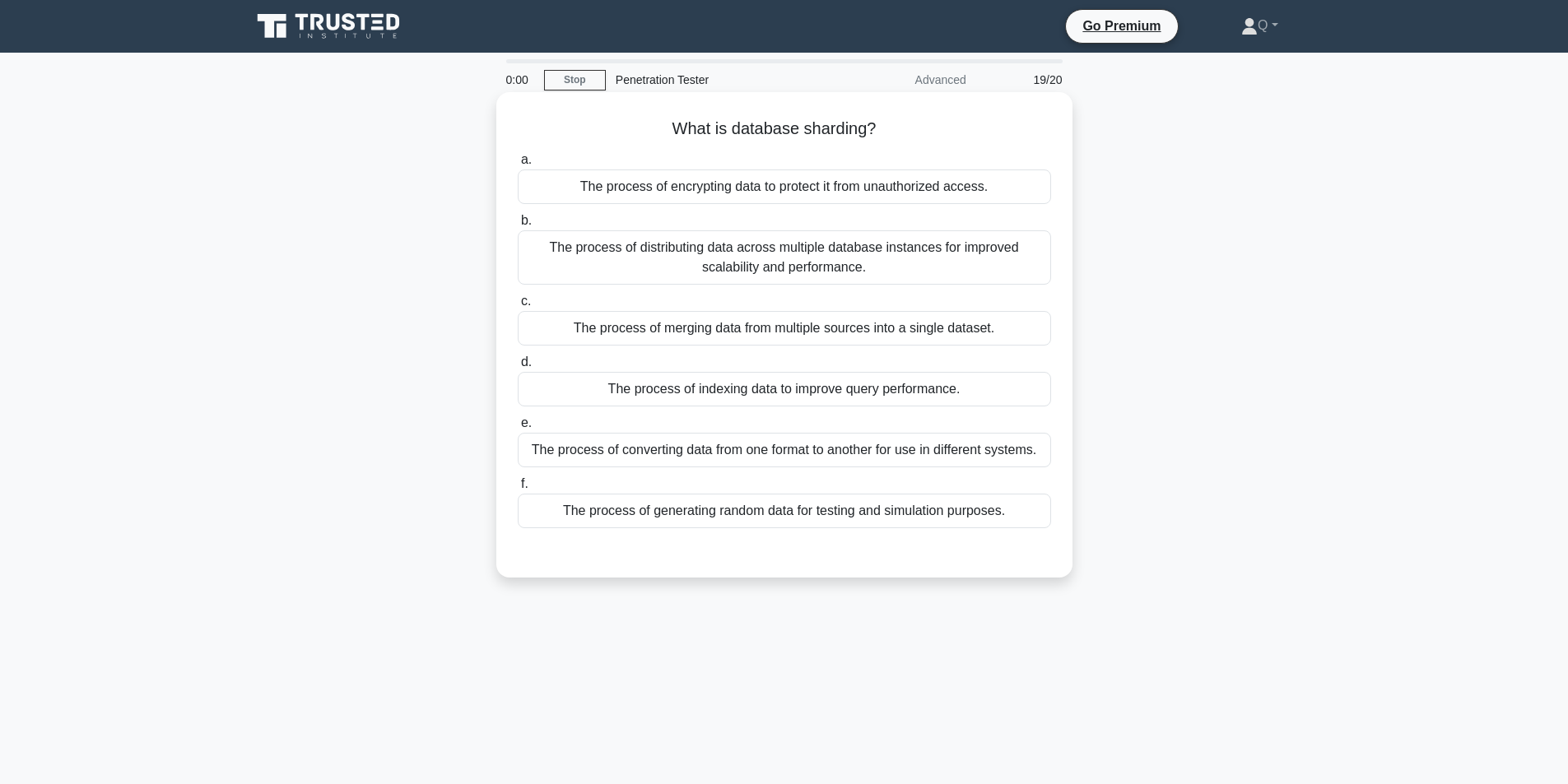
click at [995, 257] on div "The process of distributing data across multiple database instances for improve…" at bounding box center [784, 258] width 533 height 55
click at [518, 226] on input "b. The process of distributing data across multiple database instances for impr…" at bounding box center [518, 220] width 0 height 11
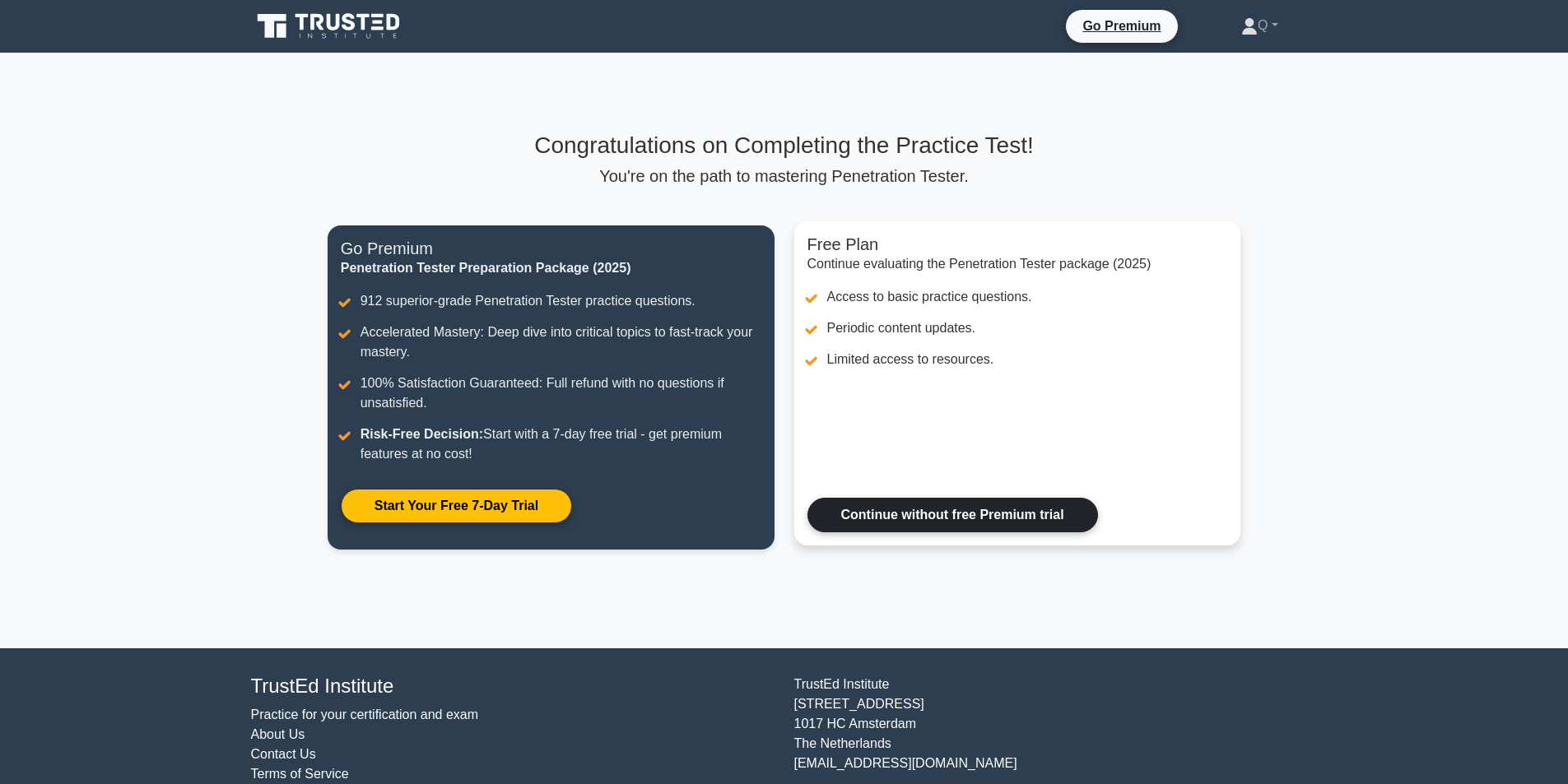
click at [1034, 525] on link "Continue without free Premium trial" at bounding box center [953, 515] width 291 height 34
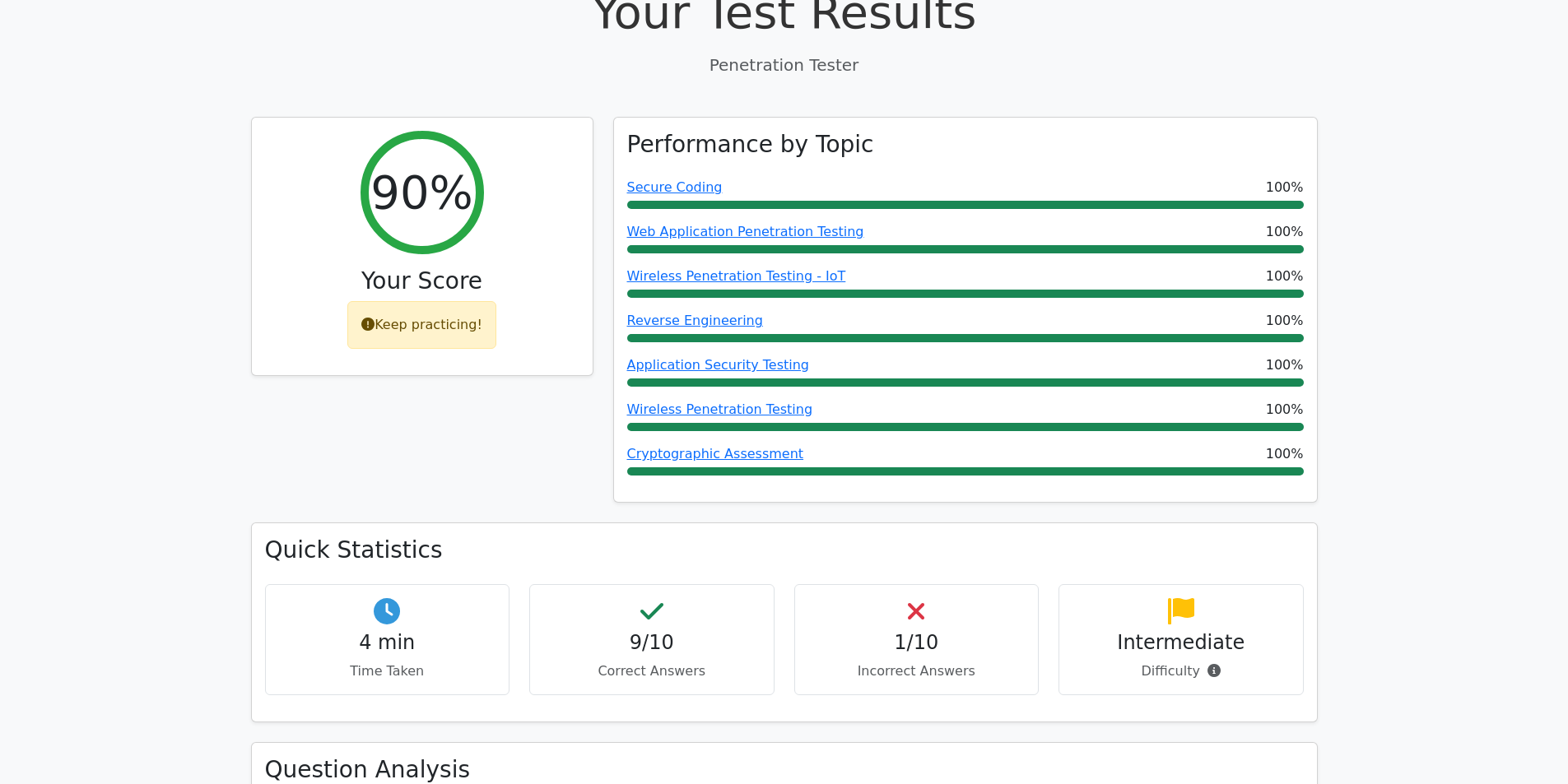
scroll to position [247, 0]
